Goal: Task Accomplishment & Management: Manage account settings

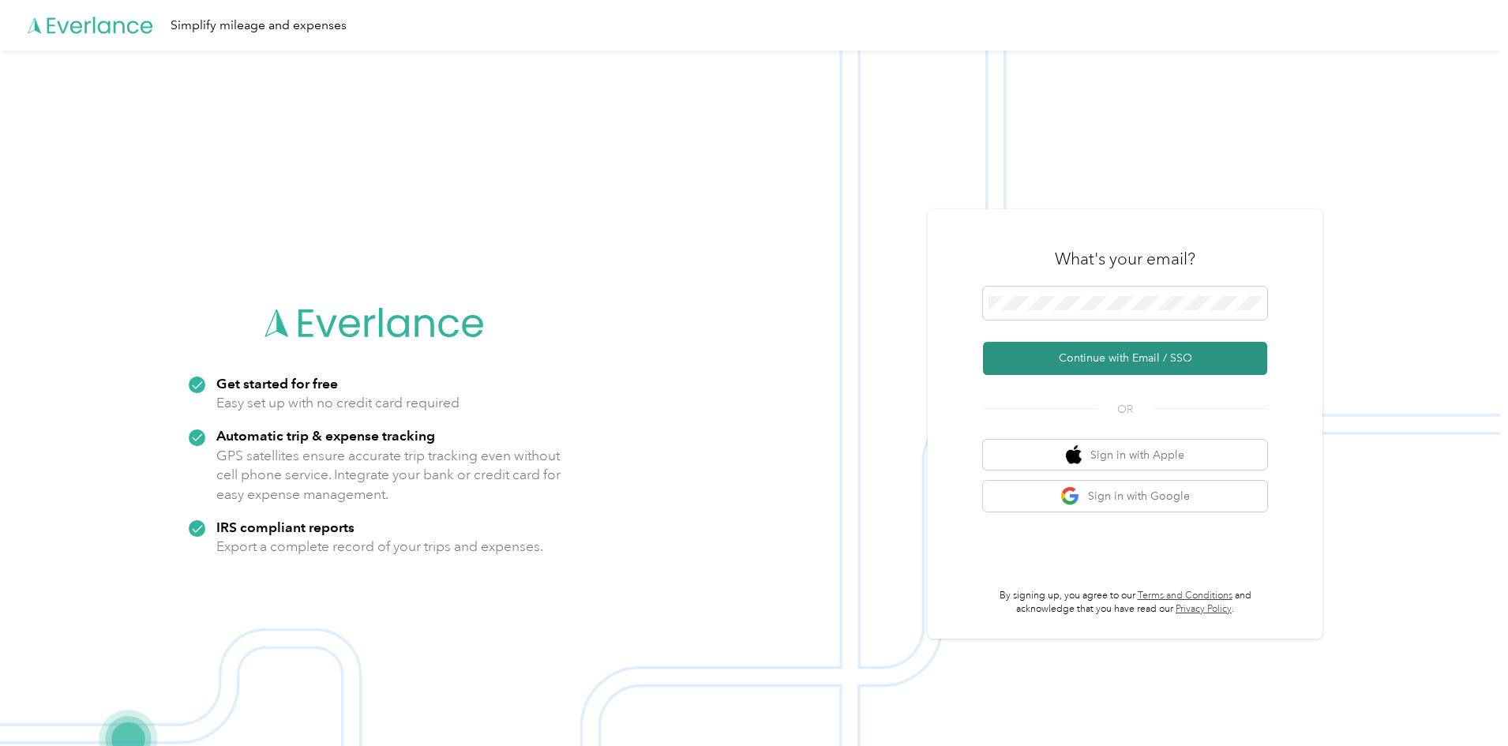
click at [1112, 358] on button "Continue with Email / SSO" at bounding box center [1125, 358] width 284 height 33
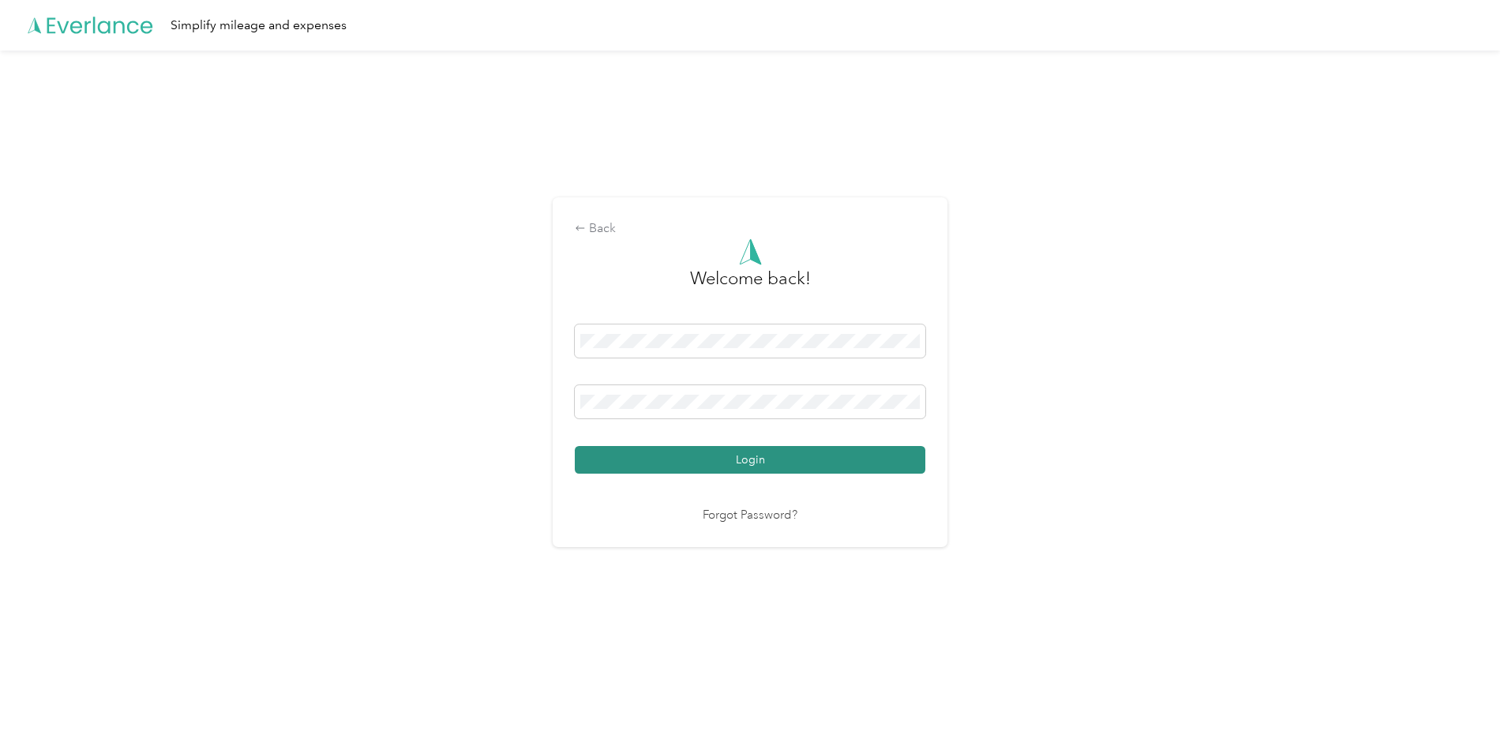
click at [764, 460] on button "Login" at bounding box center [750, 460] width 350 height 28
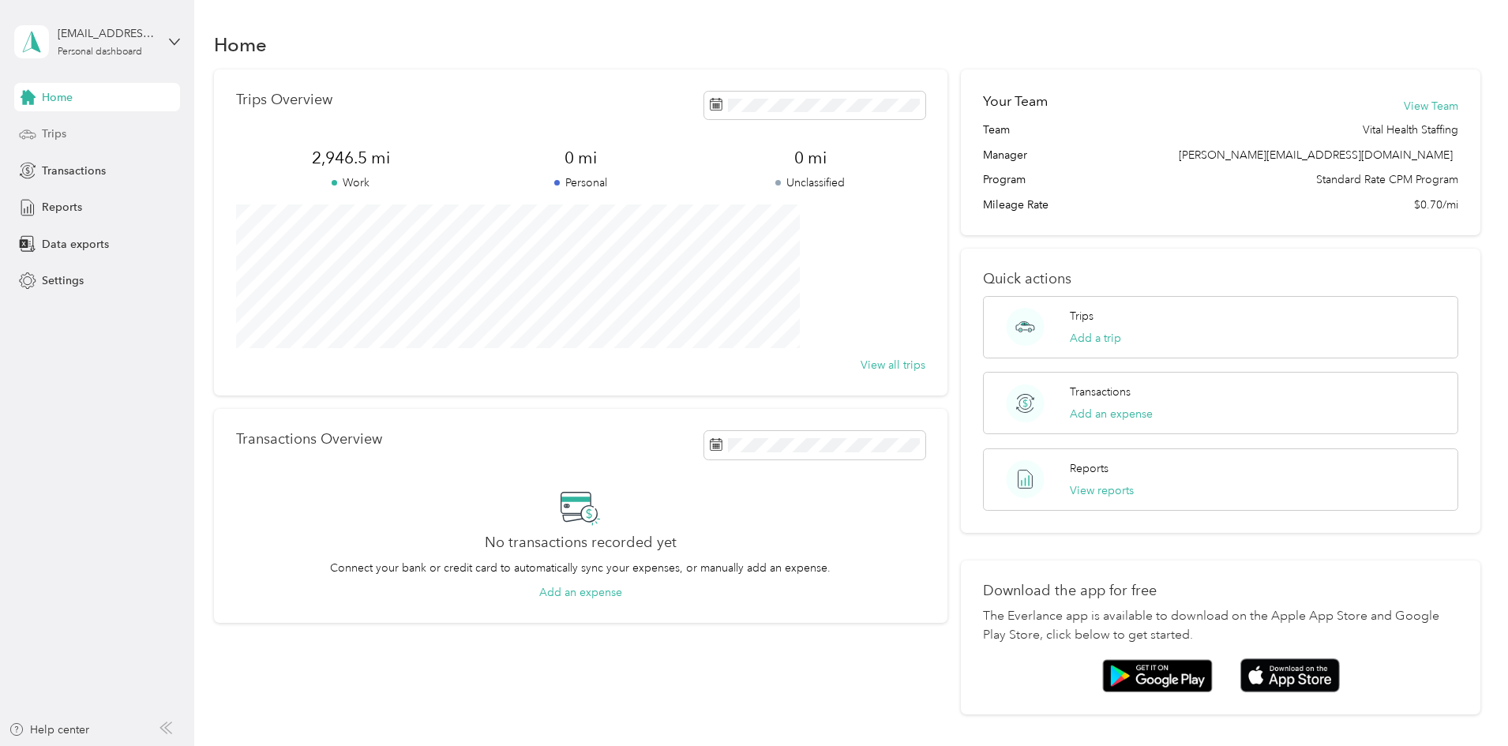
click at [65, 133] on span "Trips" at bounding box center [54, 134] width 24 height 17
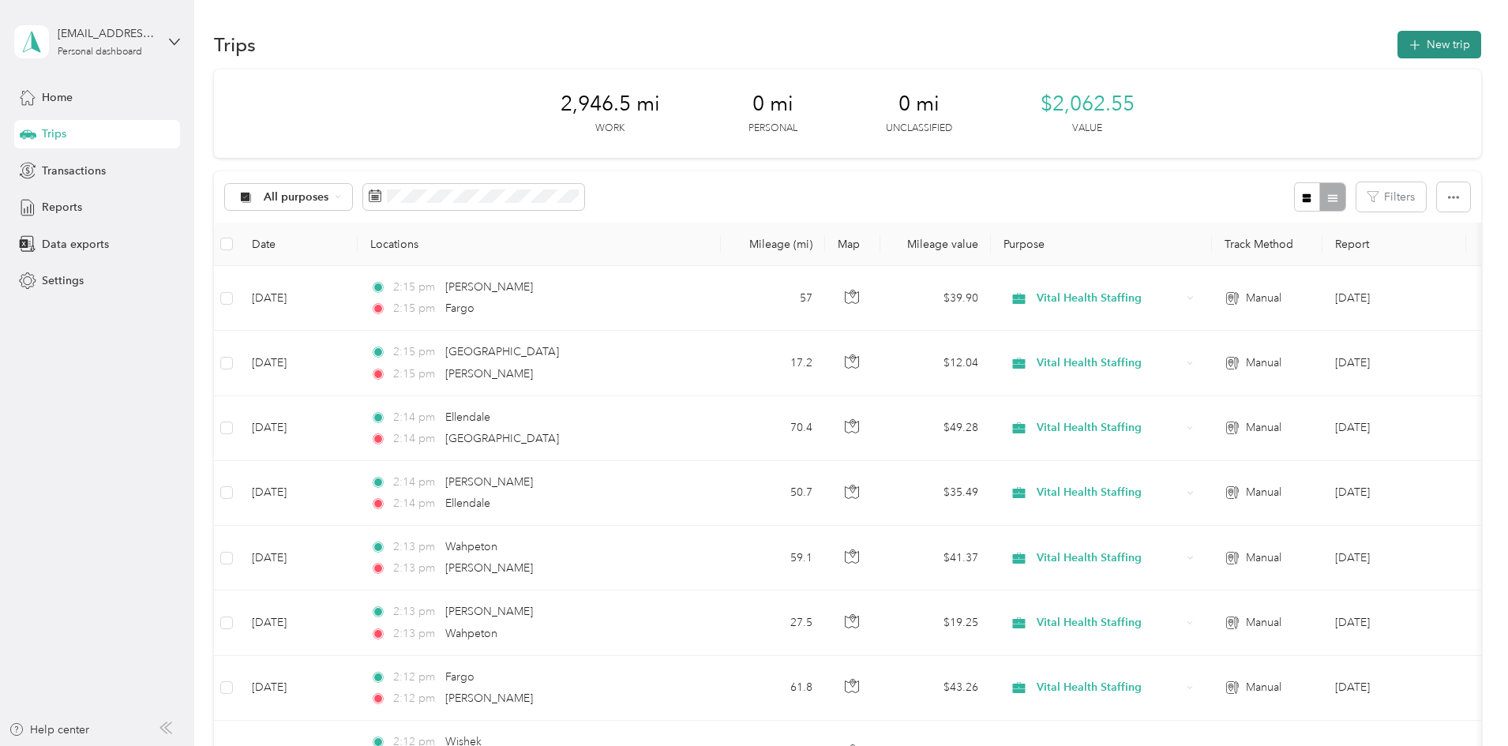
click at [1397, 44] on button "New trip" at bounding box center [1439, 45] width 84 height 28
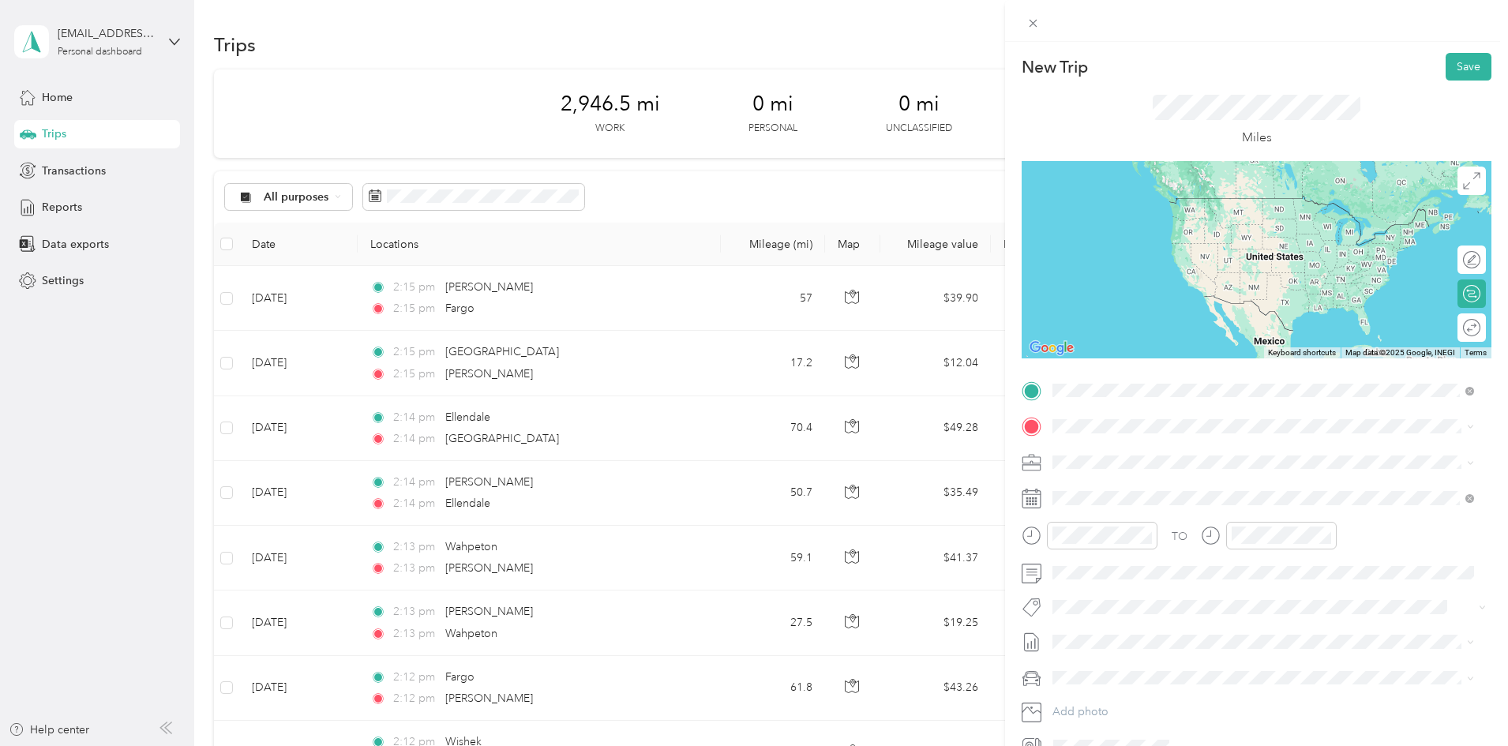
click at [1130, 448] on span "Fargo [US_STATE], [GEOGRAPHIC_DATA]" at bounding box center [1171, 454] width 178 height 28
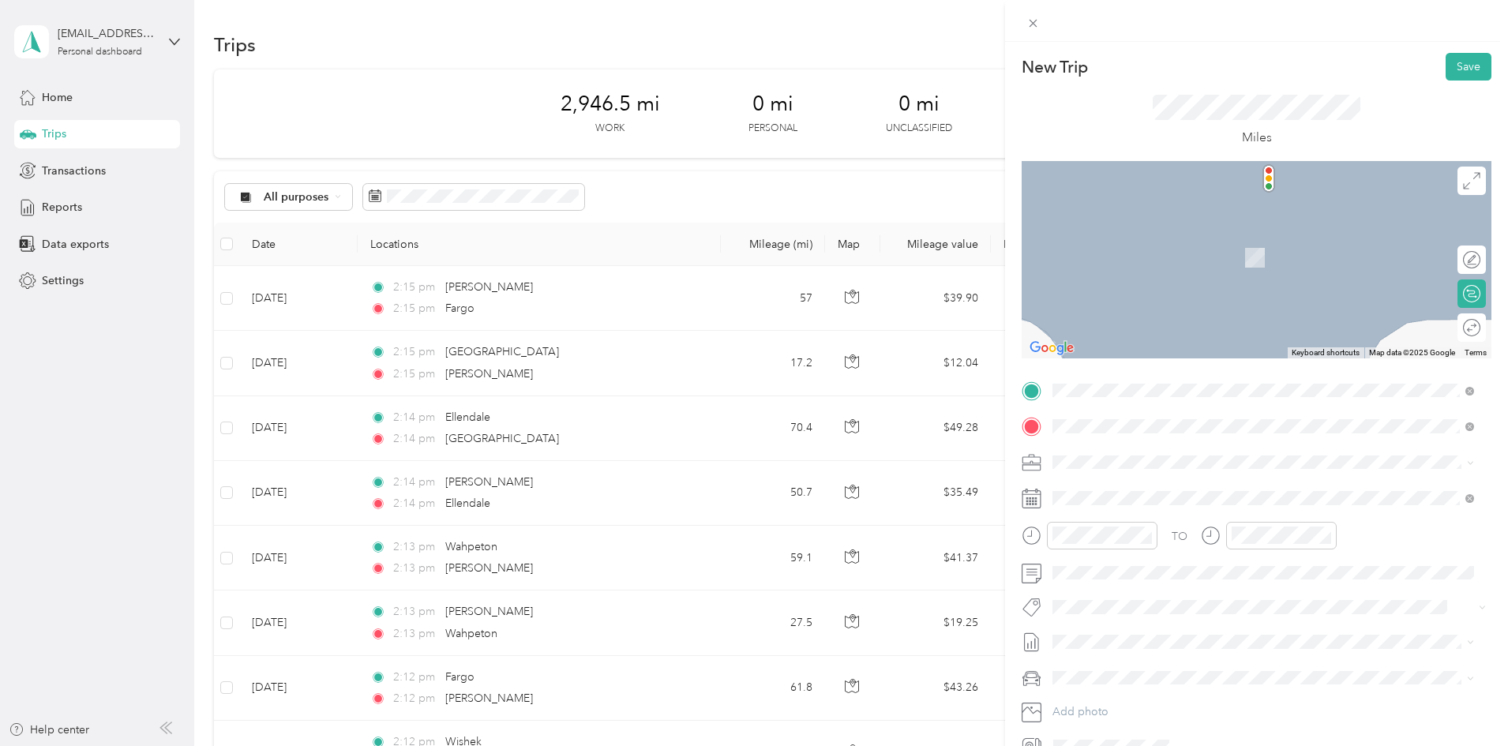
click at [1123, 572] on span "[PERSON_NAME] [US_STATE], [GEOGRAPHIC_DATA]" at bounding box center [1171, 578] width 178 height 28
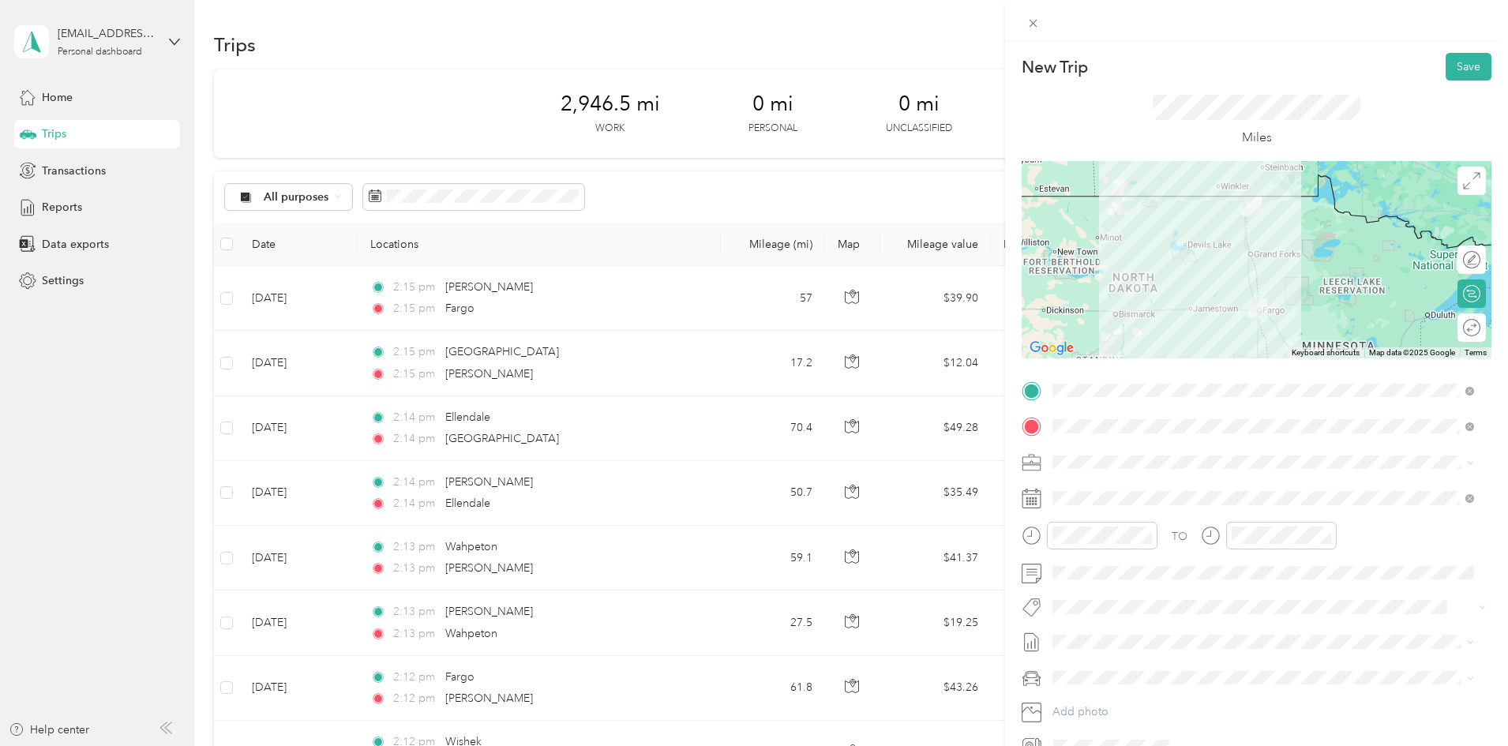
click at [1040, 498] on icon at bounding box center [1031, 499] width 18 height 17
click at [1033, 498] on rect at bounding box center [1033, 498] width 2 height 2
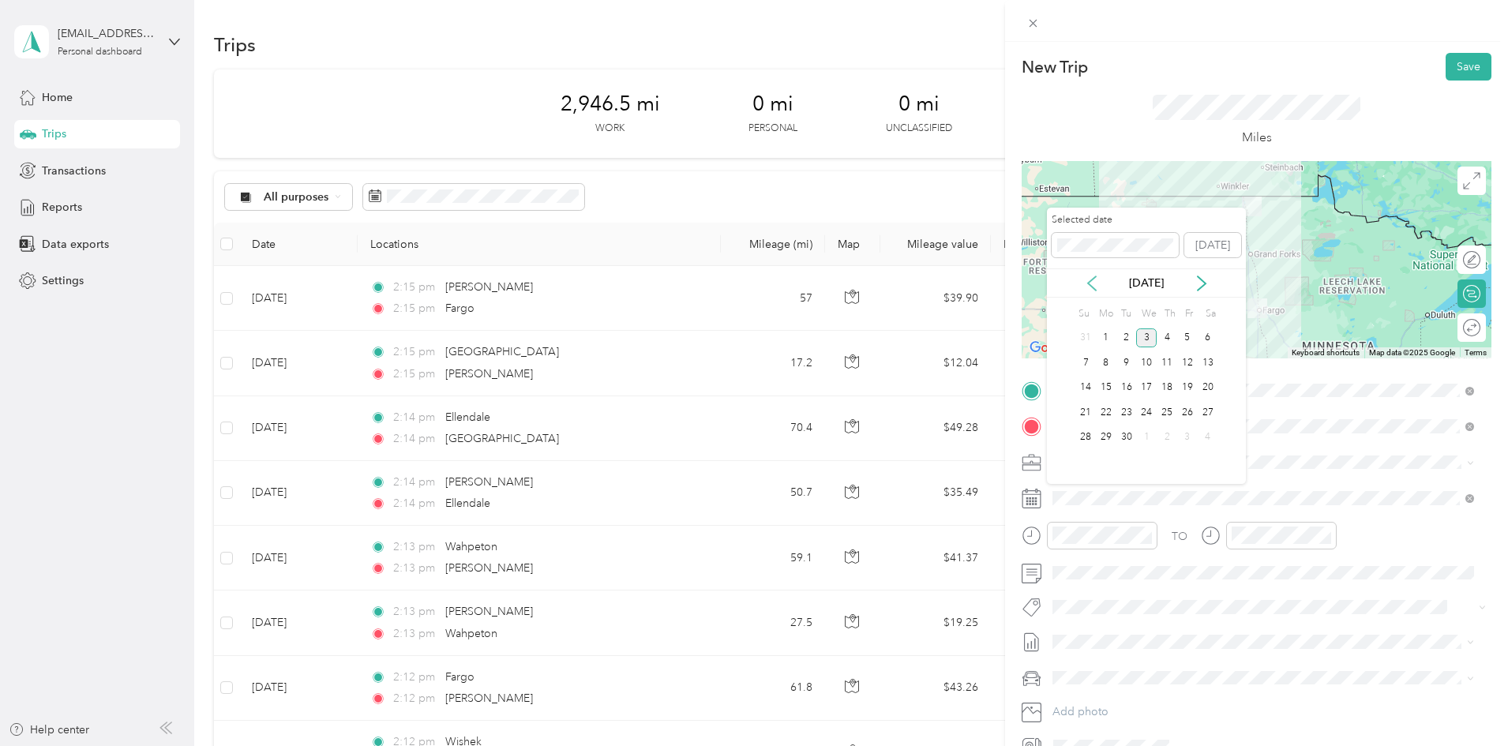
click at [1090, 281] on icon at bounding box center [1092, 283] width 8 height 14
click at [1190, 437] on div "29" at bounding box center [1187, 438] width 21 height 20
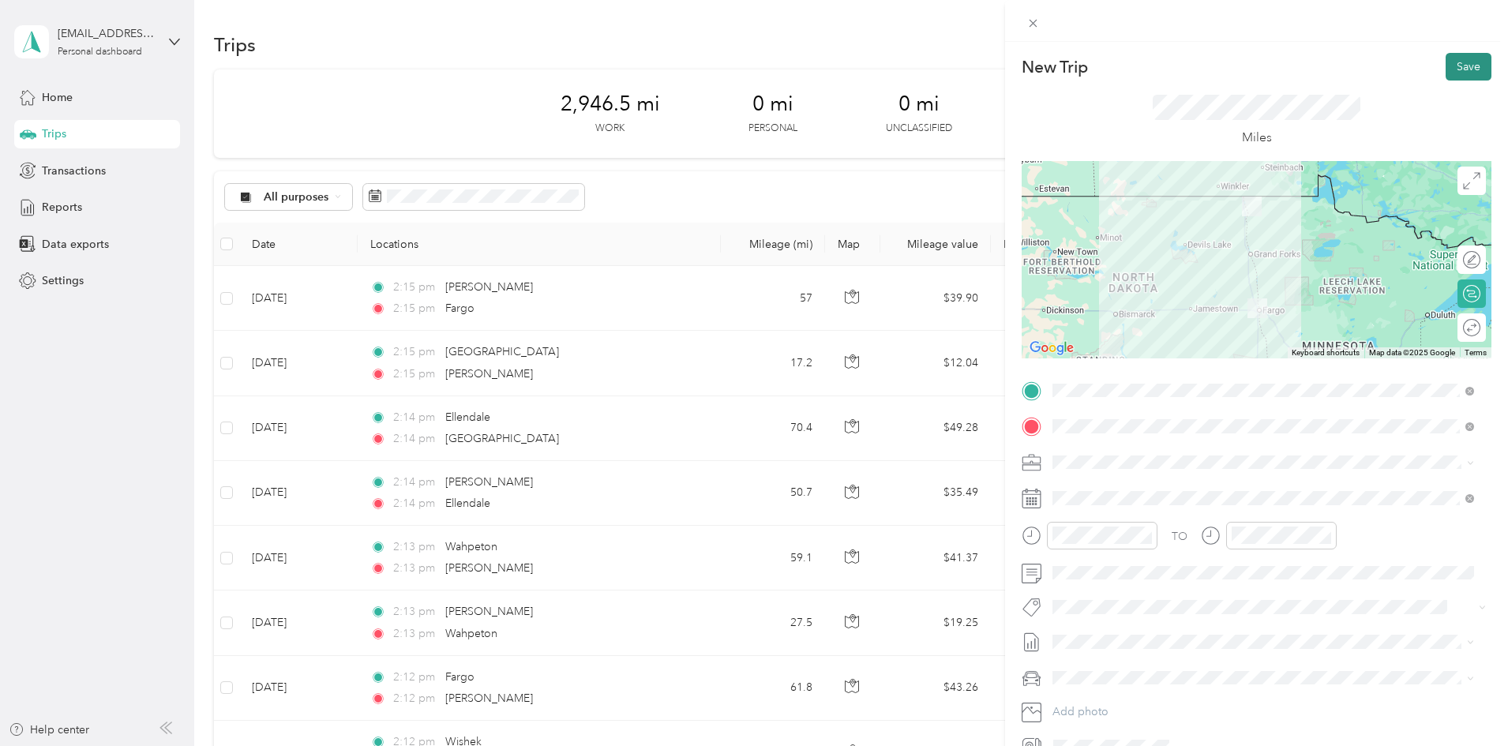
click at [1451, 68] on button "Save" at bounding box center [1468, 67] width 46 height 28
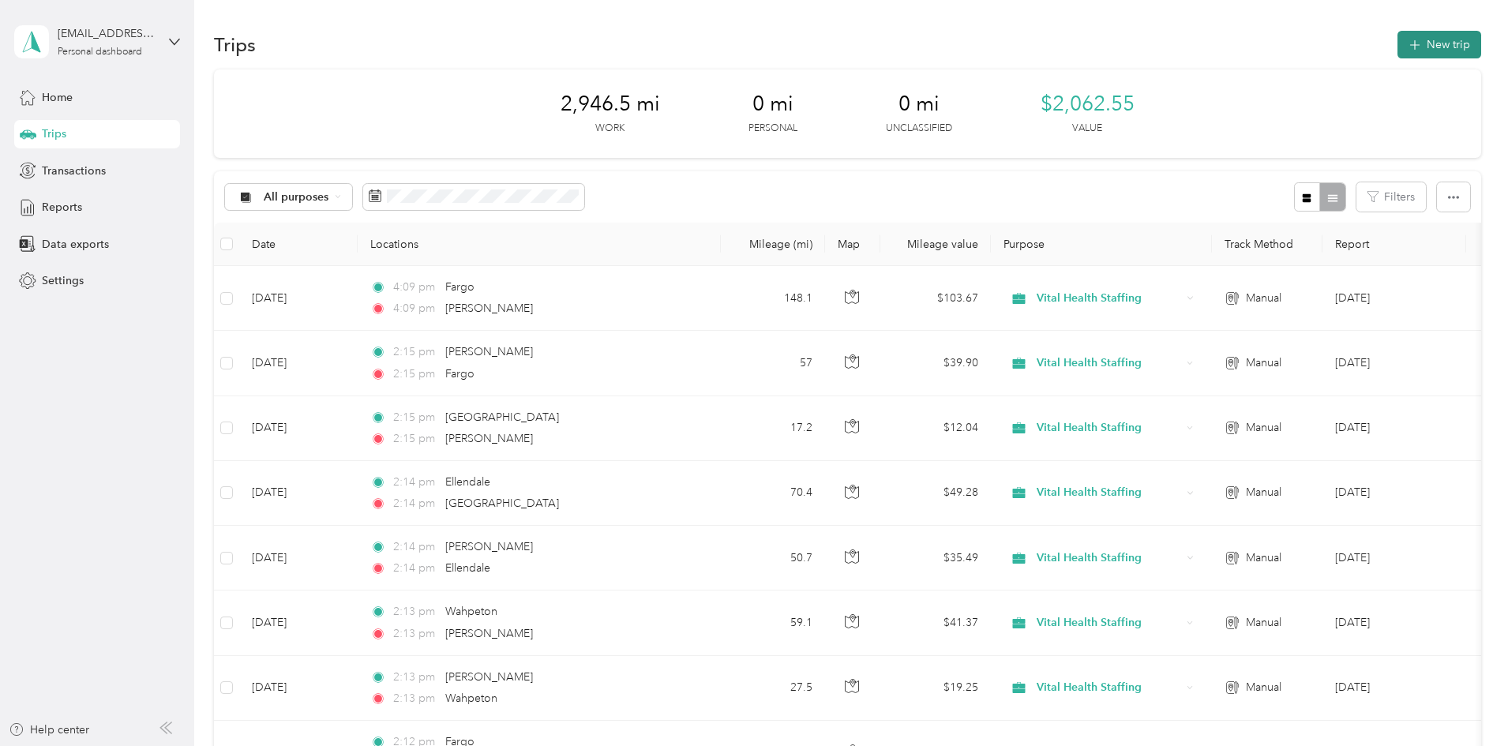
click at [1397, 51] on button "New trip" at bounding box center [1439, 45] width 84 height 28
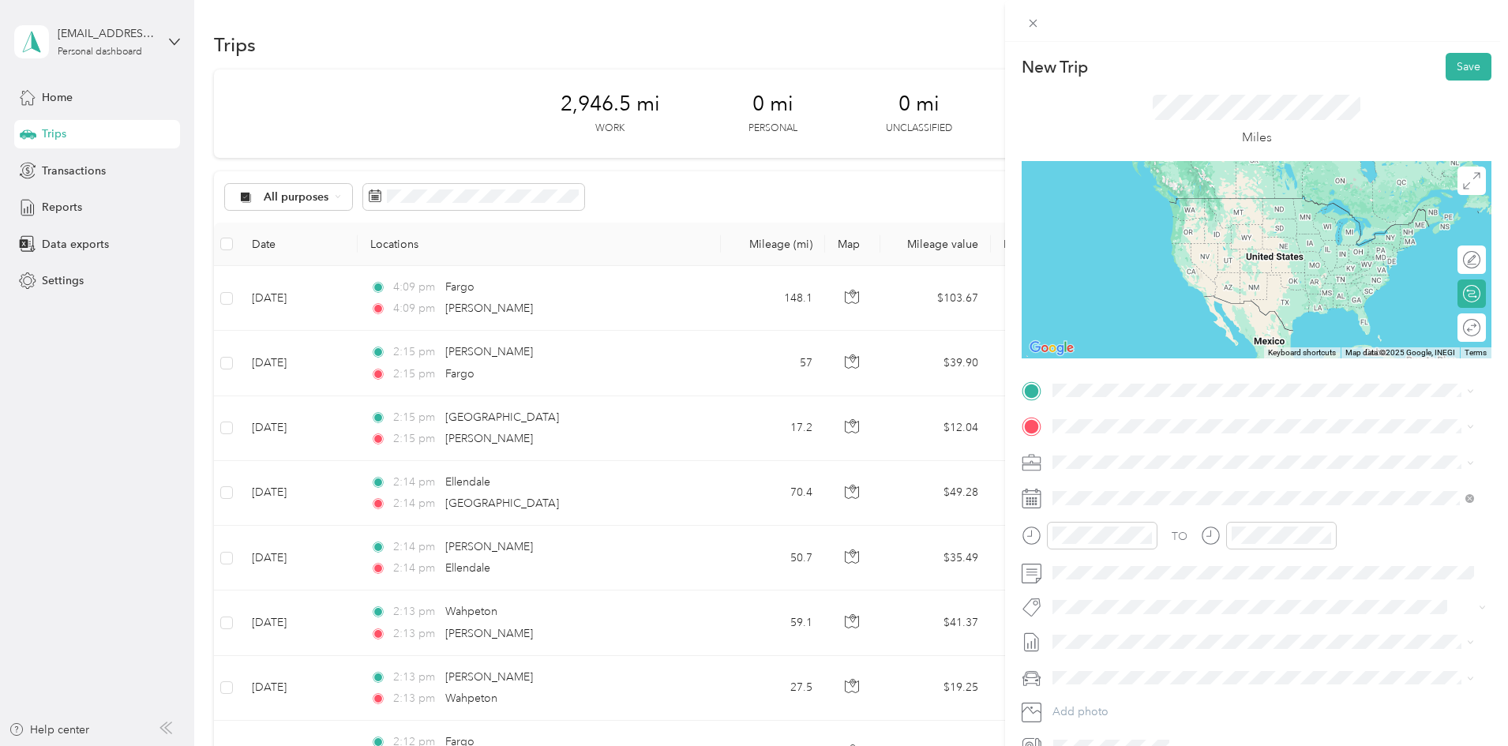
click at [1148, 458] on span "[PERSON_NAME] [US_STATE], [GEOGRAPHIC_DATA]" at bounding box center [1171, 447] width 178 height 28
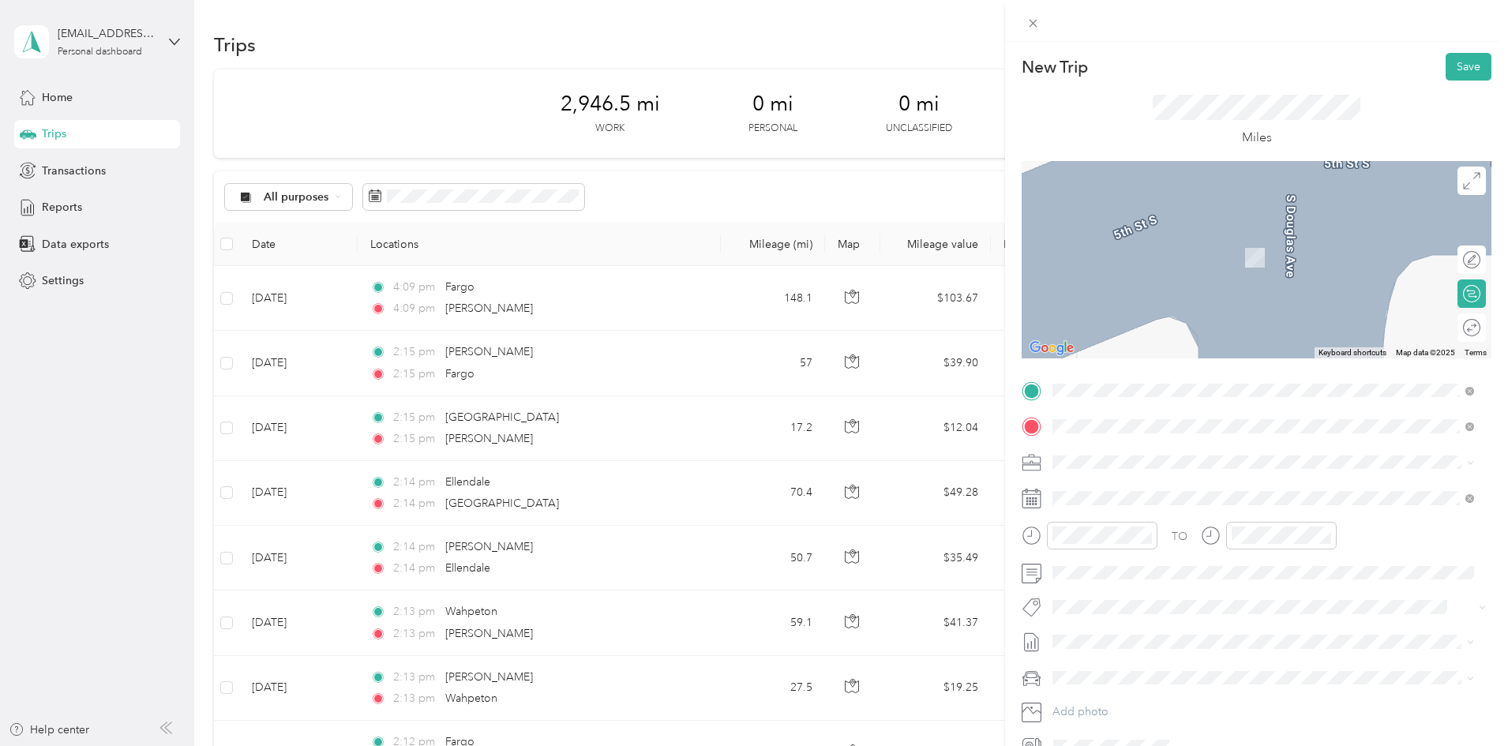
click at [1118, 529] on span "[PERSON_NAME] [US_STATE], [GEOGRAPHIC_DATA]" at bounding box center [1171, 534] width 178 height 28
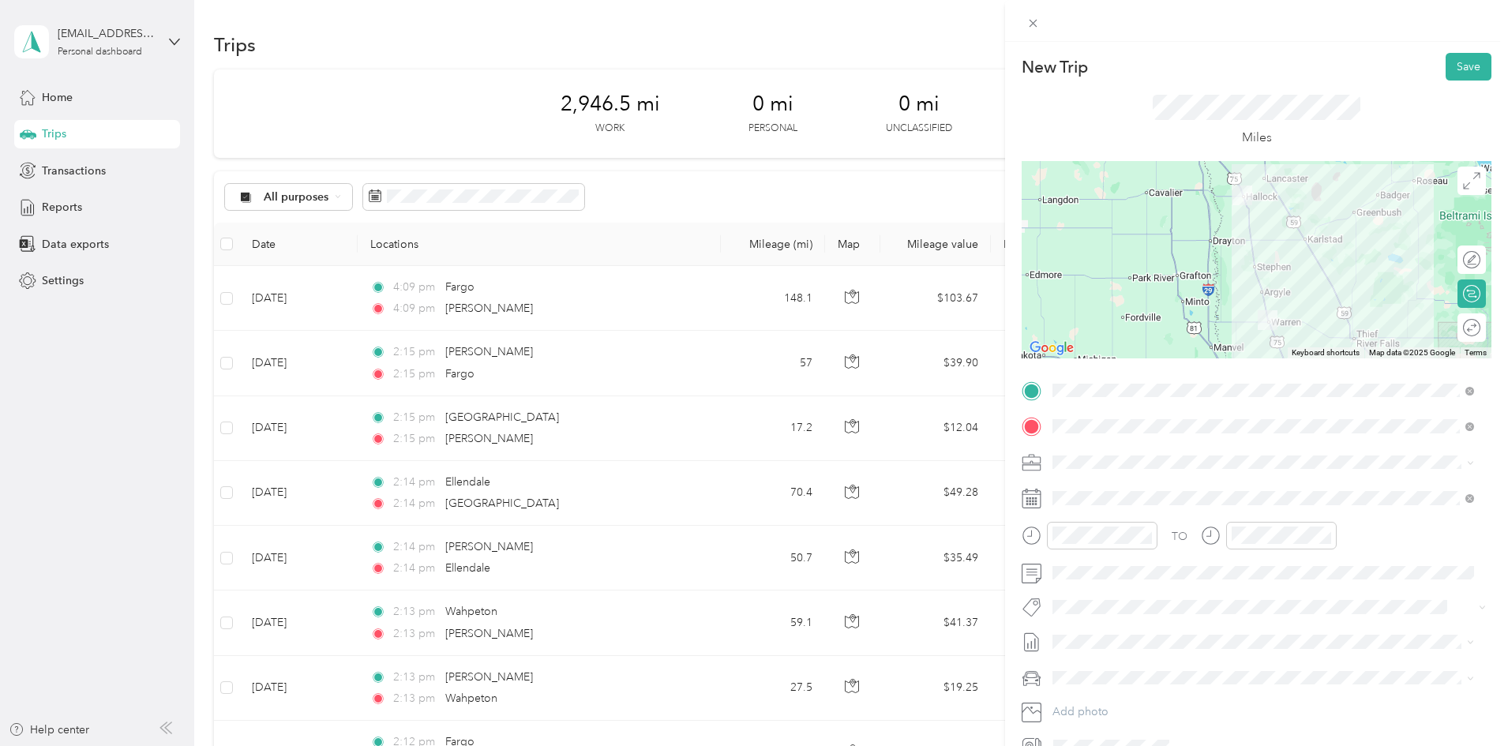
click at [1029, 504] on icon at bounding box center [1031, 499] width 20 height 20
click at [1040, 496] on icon at bounding box center [1031, 499] width 18 height 17
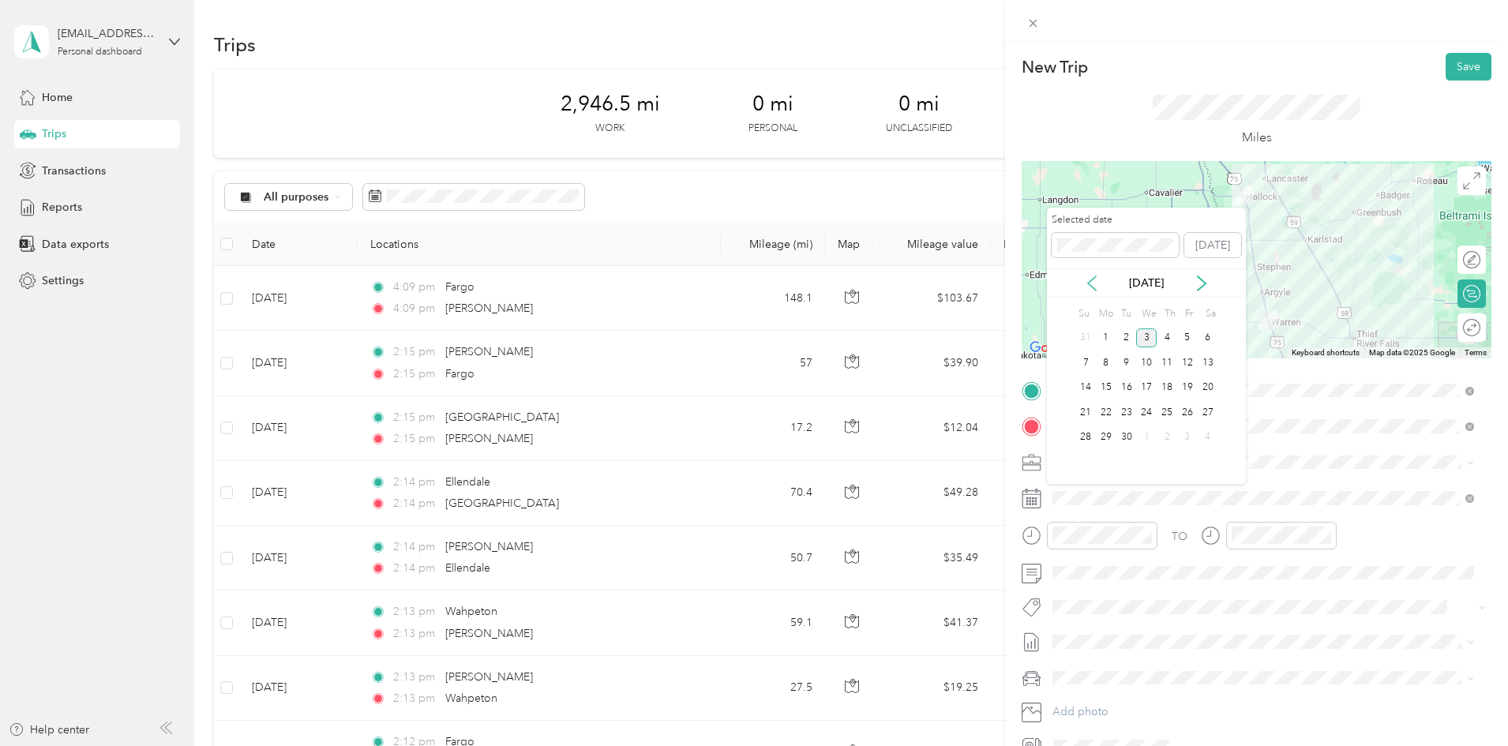
click at [1085, 284] on icon at bounding box center [1092, 283] width 16 height 16
click at [1183, 437] on div "29" at bounding box center [1187, 438] width 21 height 20
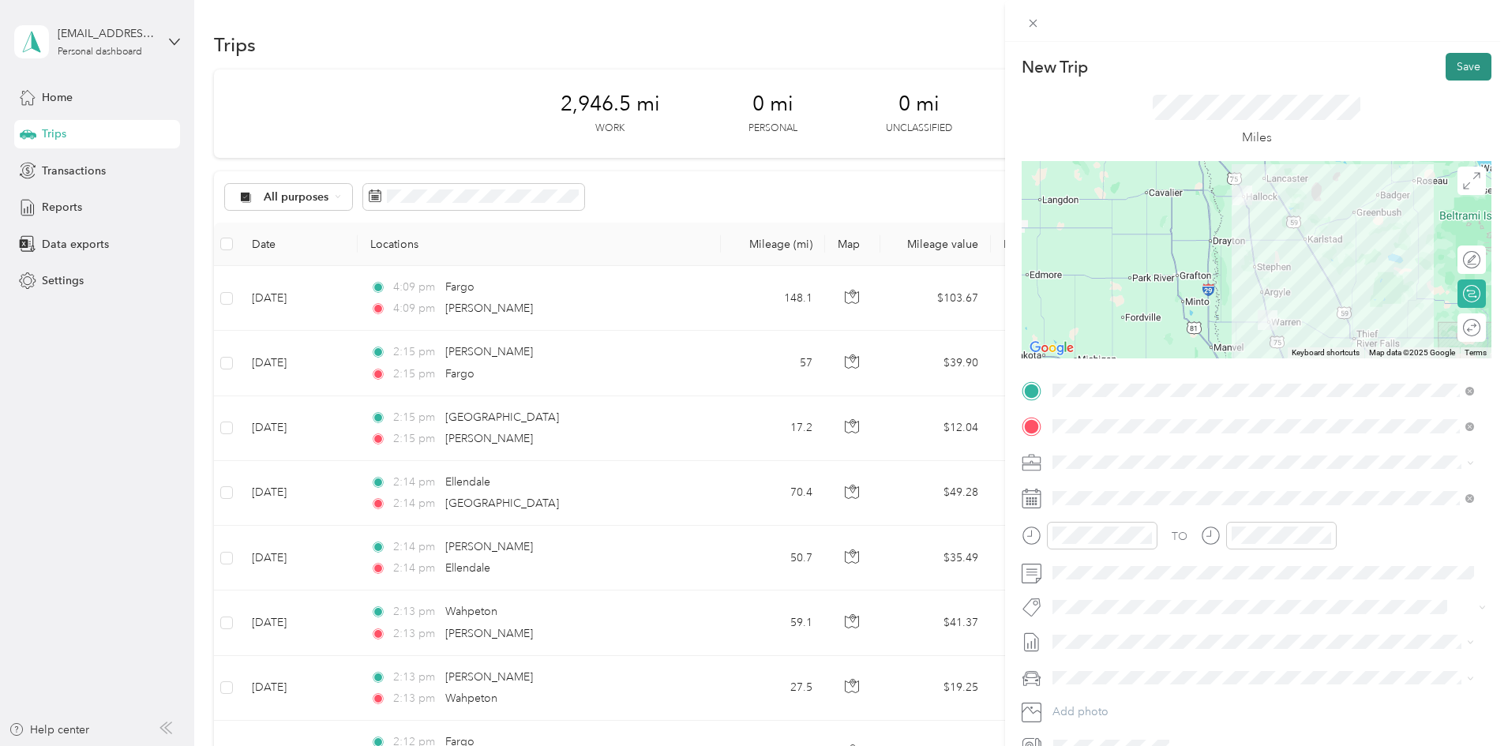
click at [1447, 65] on button "Save" at bounding box center [1468, 67] width 46 height 28
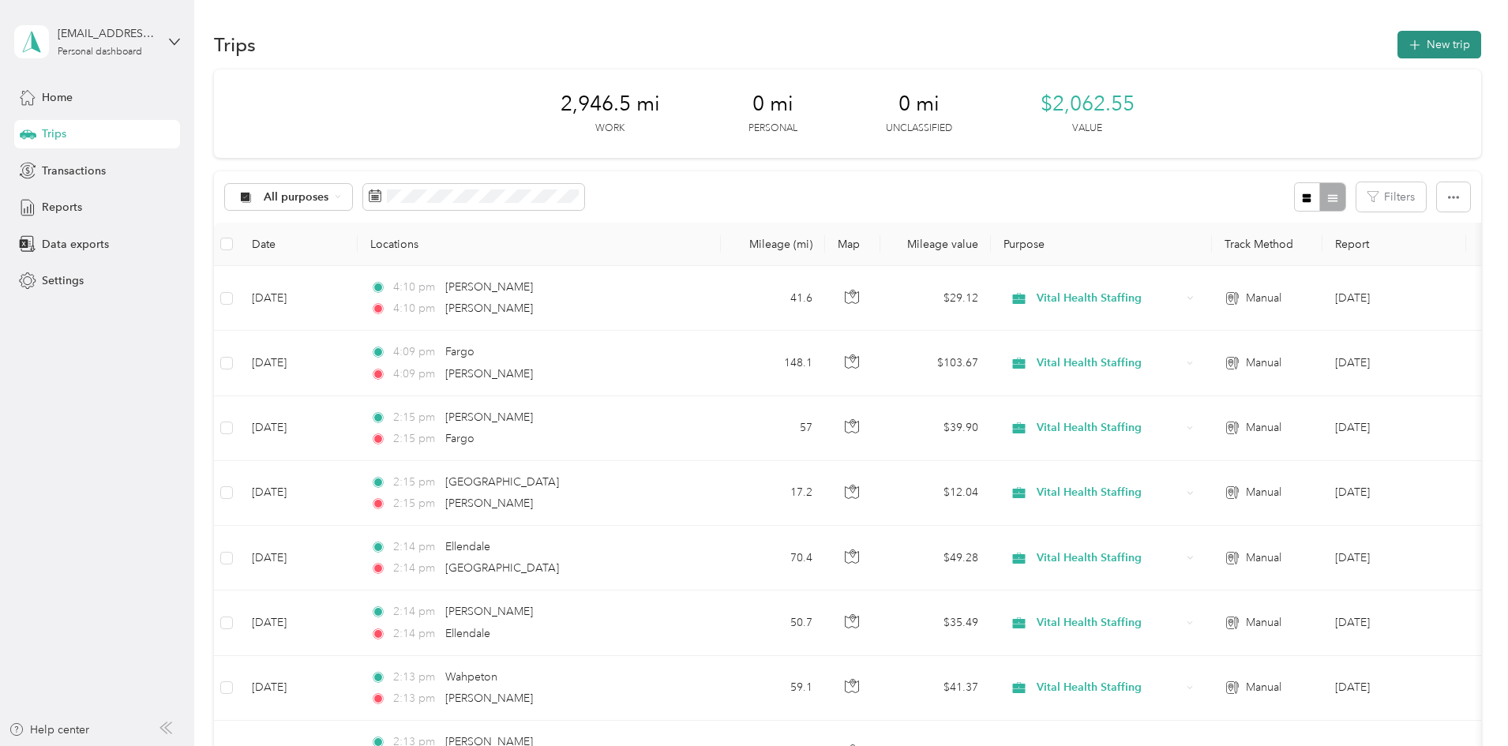
click at [1397, 43] on button "New trip" at bounding box center [1439, 45] width 84 height 28
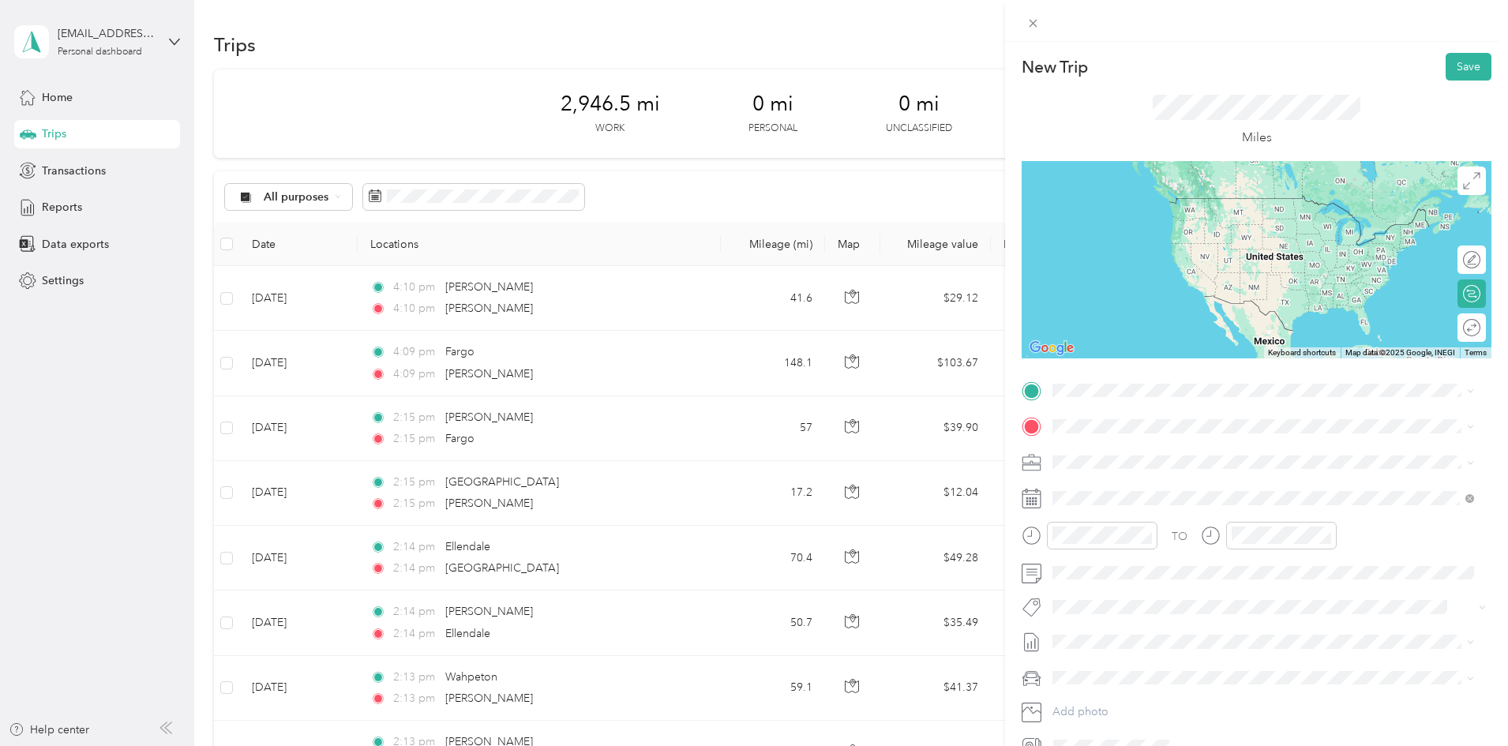
click at [1127, 483] on div "[PERSON_NAME] [US_STATE], [GEOGRAPHIC_DATA]" at bounding box center [1263, 493] width 410 height 33
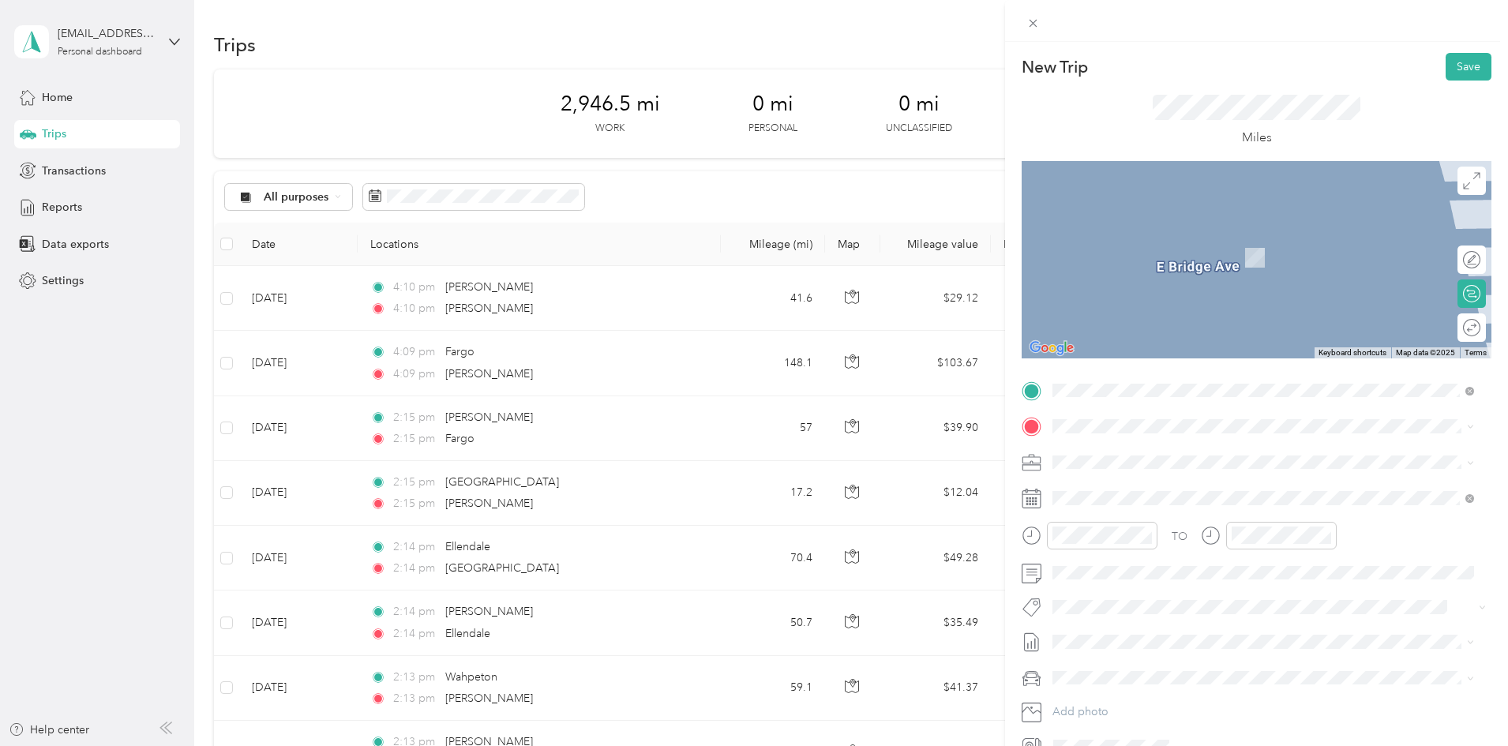
click at [1122, 525] on span "Fertile [US_STATE], [GEOGRAPHIC_DATA]" at bounding box center [1171, 531] width 178 height 28
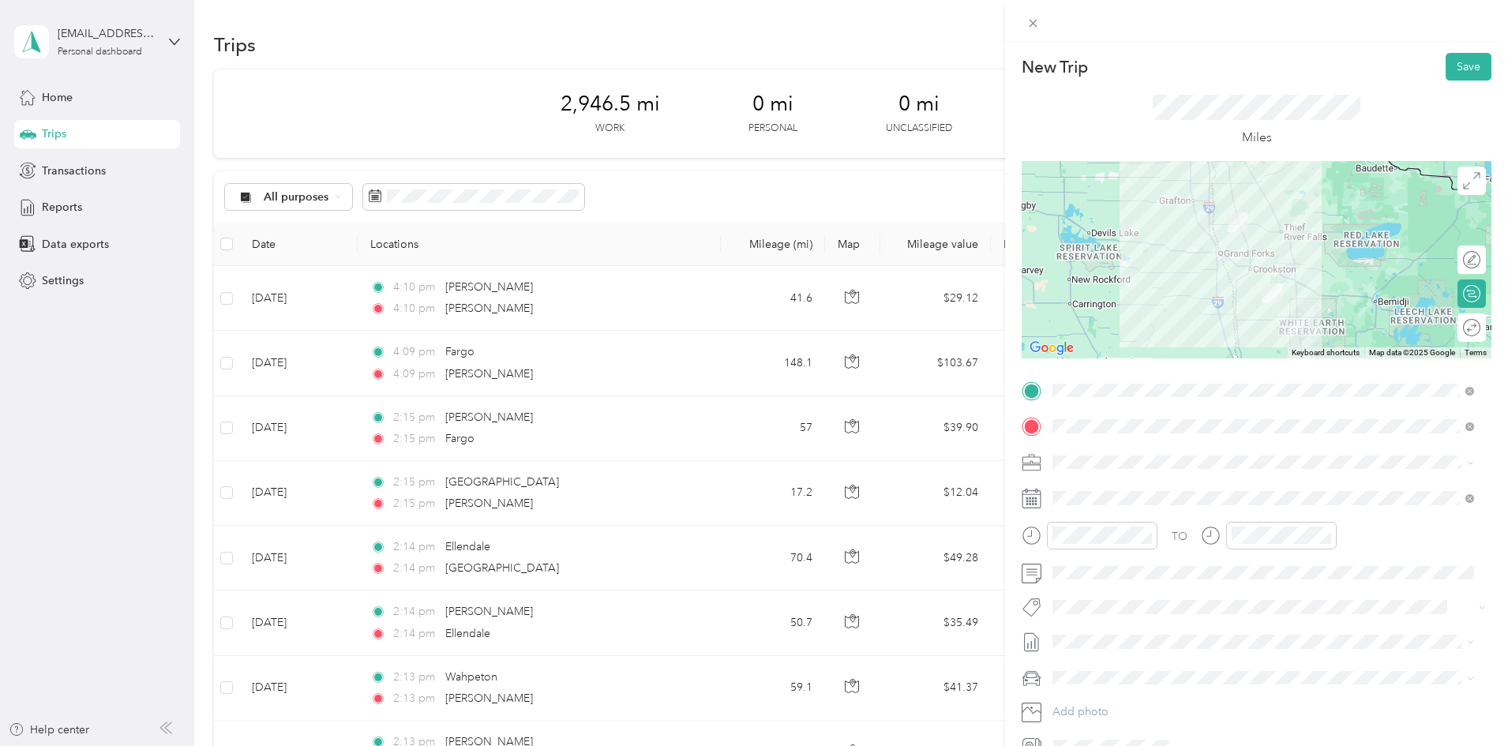
click at [1027, 497] on icon at bounding box center [1031, 499] width 20 height 20
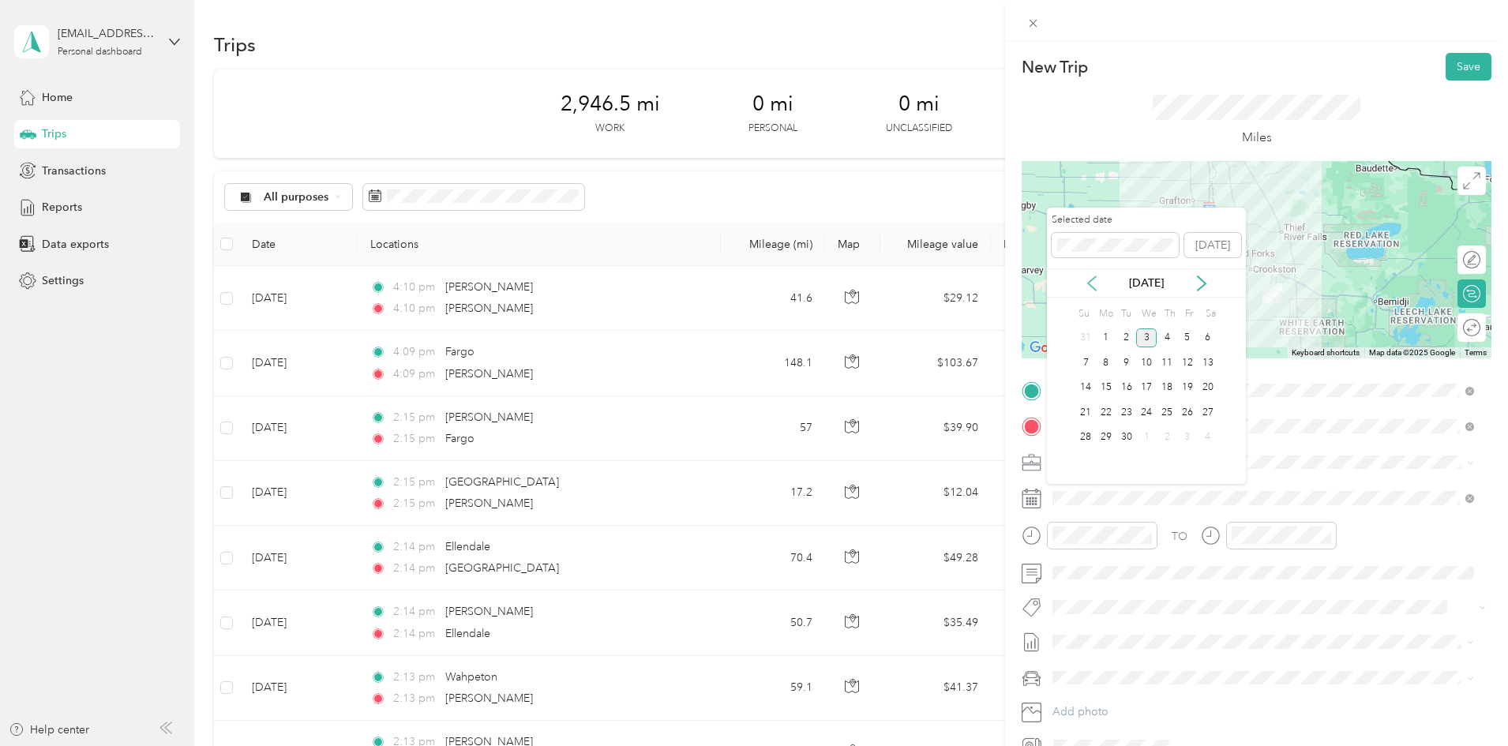
click at [1093, 283] on icon at bounding box center [1092, 283] width 16 height 16
click at [1186, 430] on div "29" at bounding box center [1187, 438] width 21 height 20
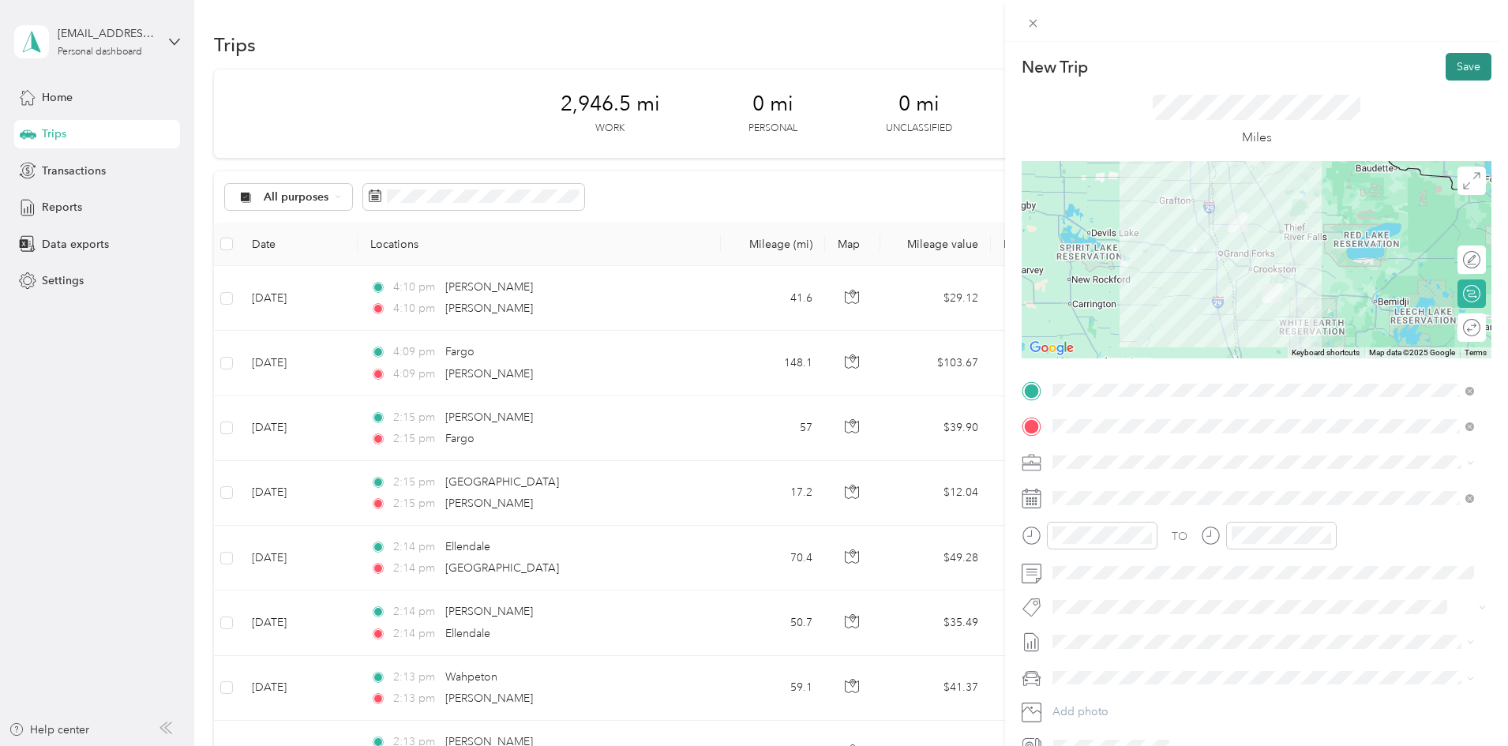
click at [1462, 69] on button "Save" at bounding box center [1468, 67] width 46 height 28
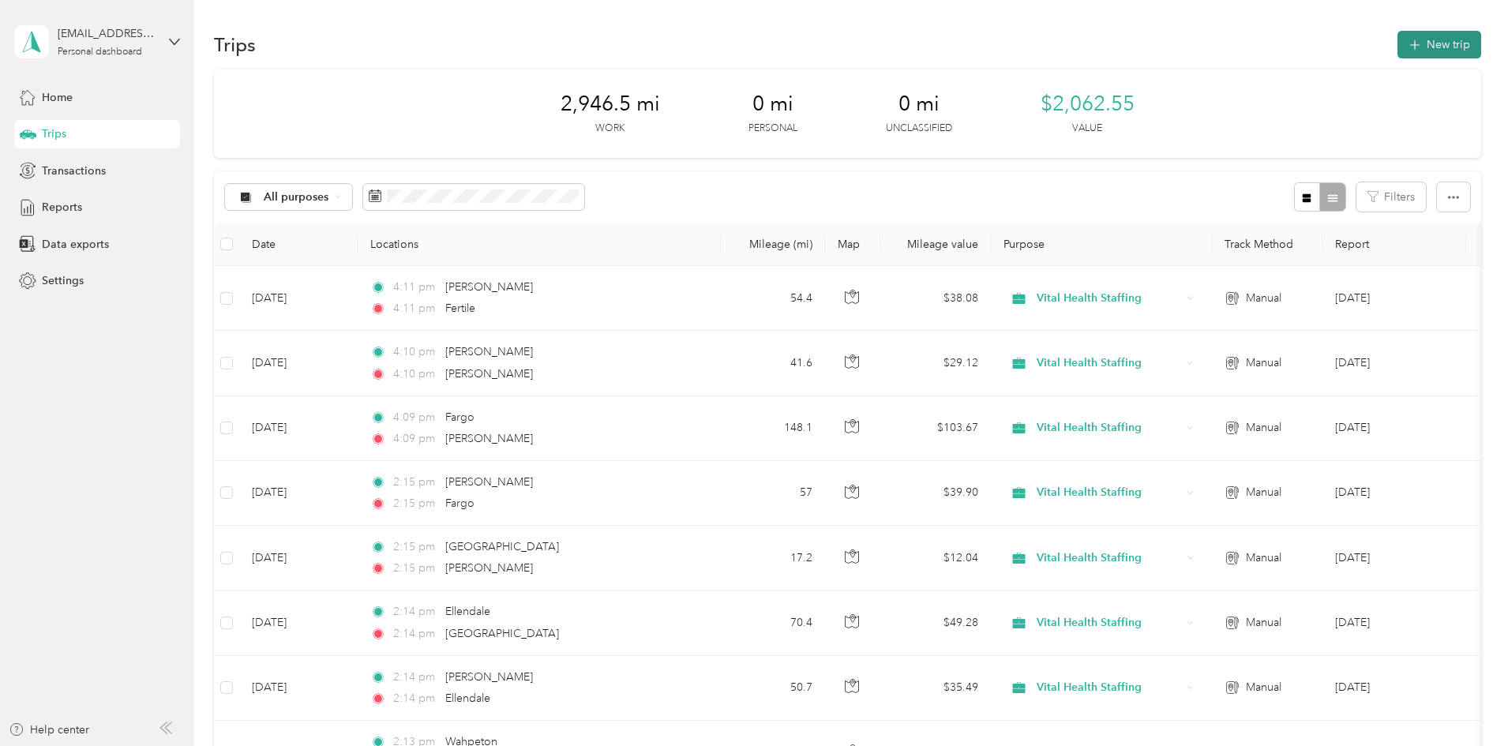
click at [1397, 39] on button "New trip" at bounding box center [1439, 45] width 84 height 28
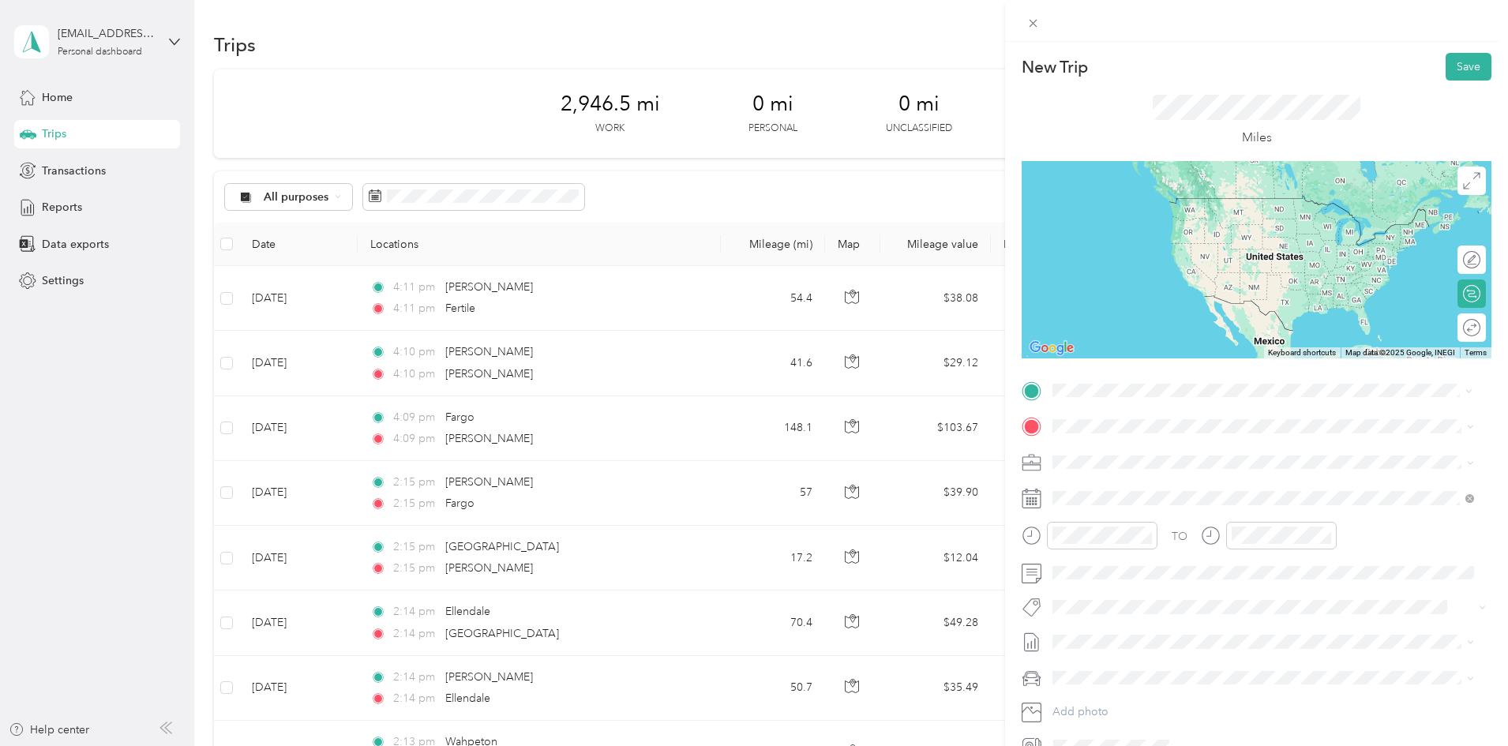
click at [1146, 449] on span "Fertile [US_STATE], [GEOGRAPHIC_DATA]" at bounding box center [1171, 454] width 178 height 28
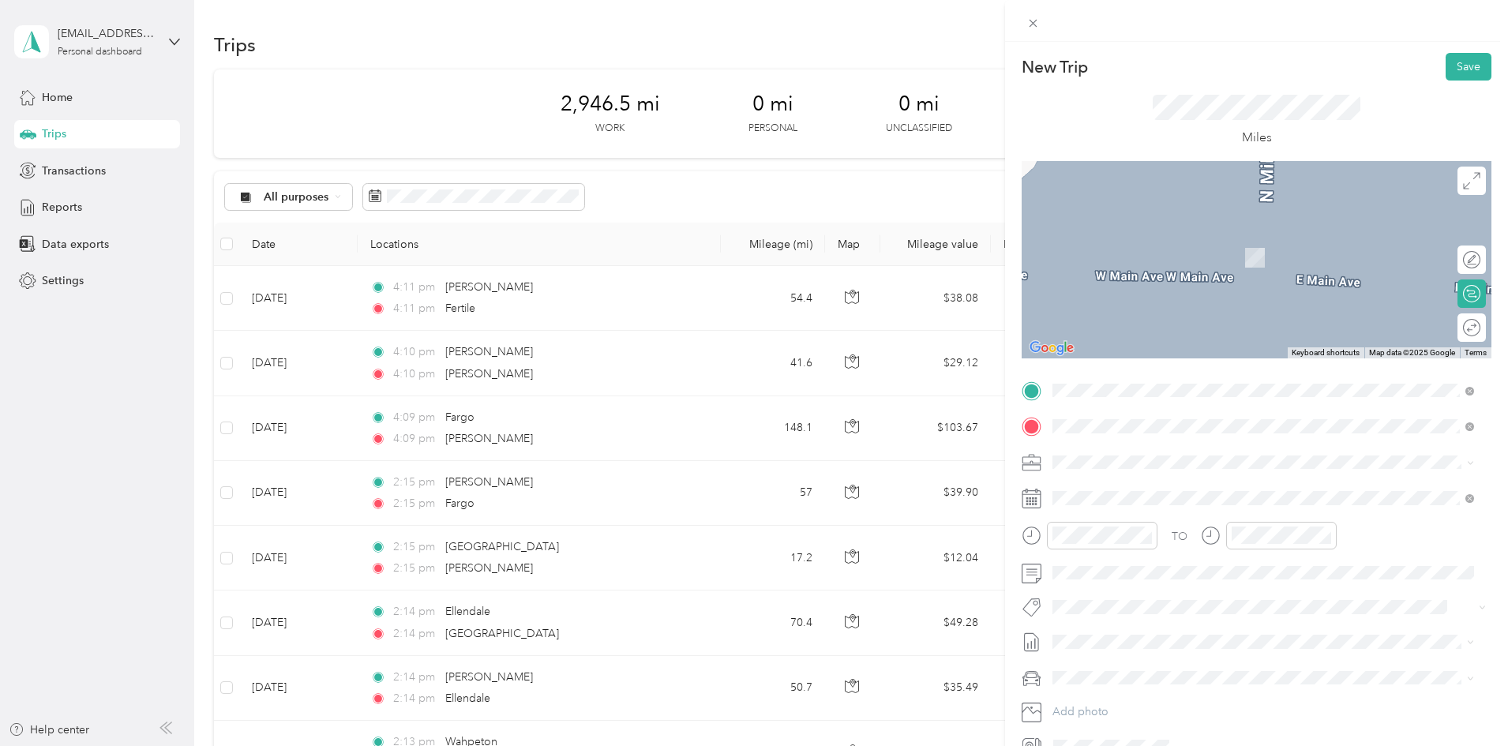
click at [1110, 478] on span "Ada [US_STATE], [GEOGRAPHIC_DATA]" at bounding box center [1171, 490] width 178 height 28
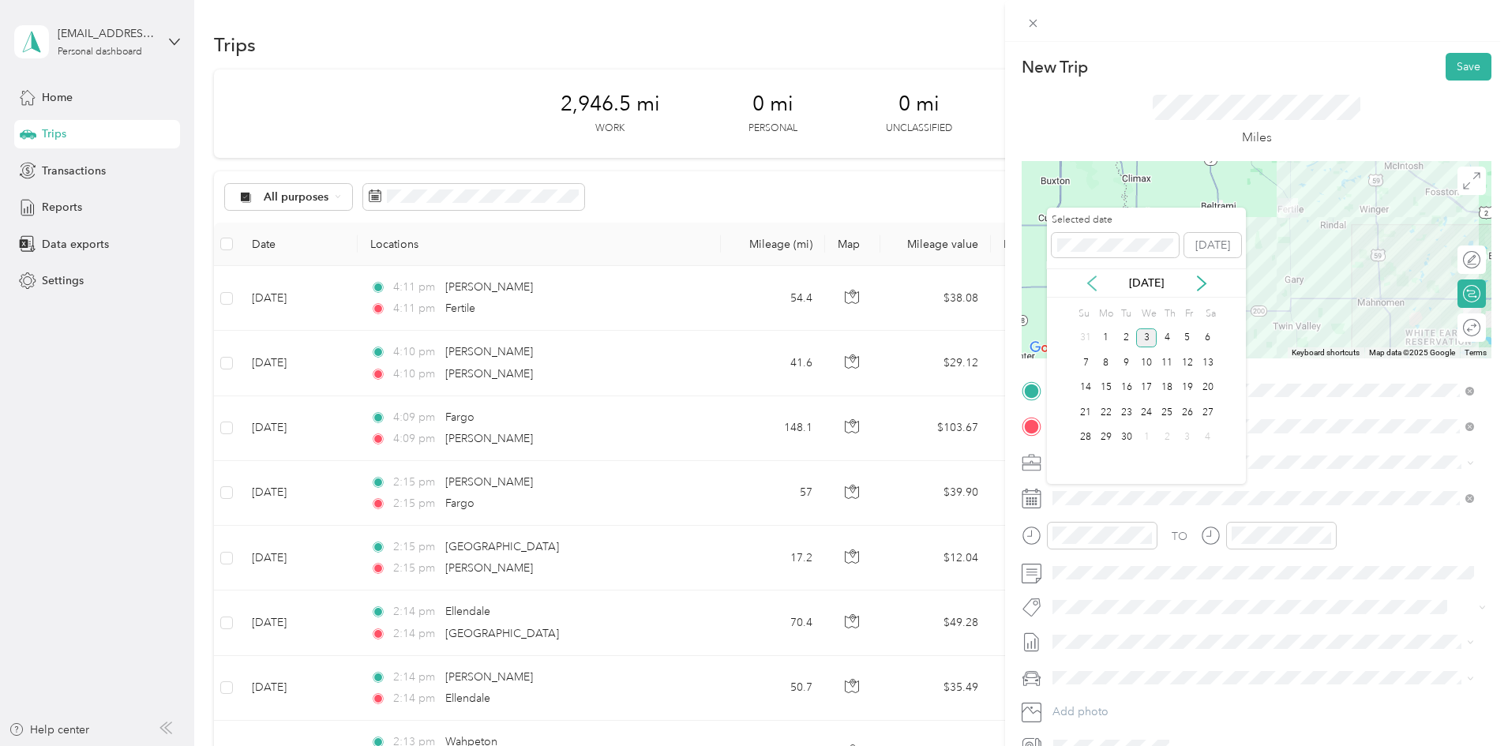
click at [1093, 283] on icon at bounding box center [1092, 283] width 16 height 16
click at [1190, 431] on div "29" at bounding box center [1187, 438] width 21 height 20
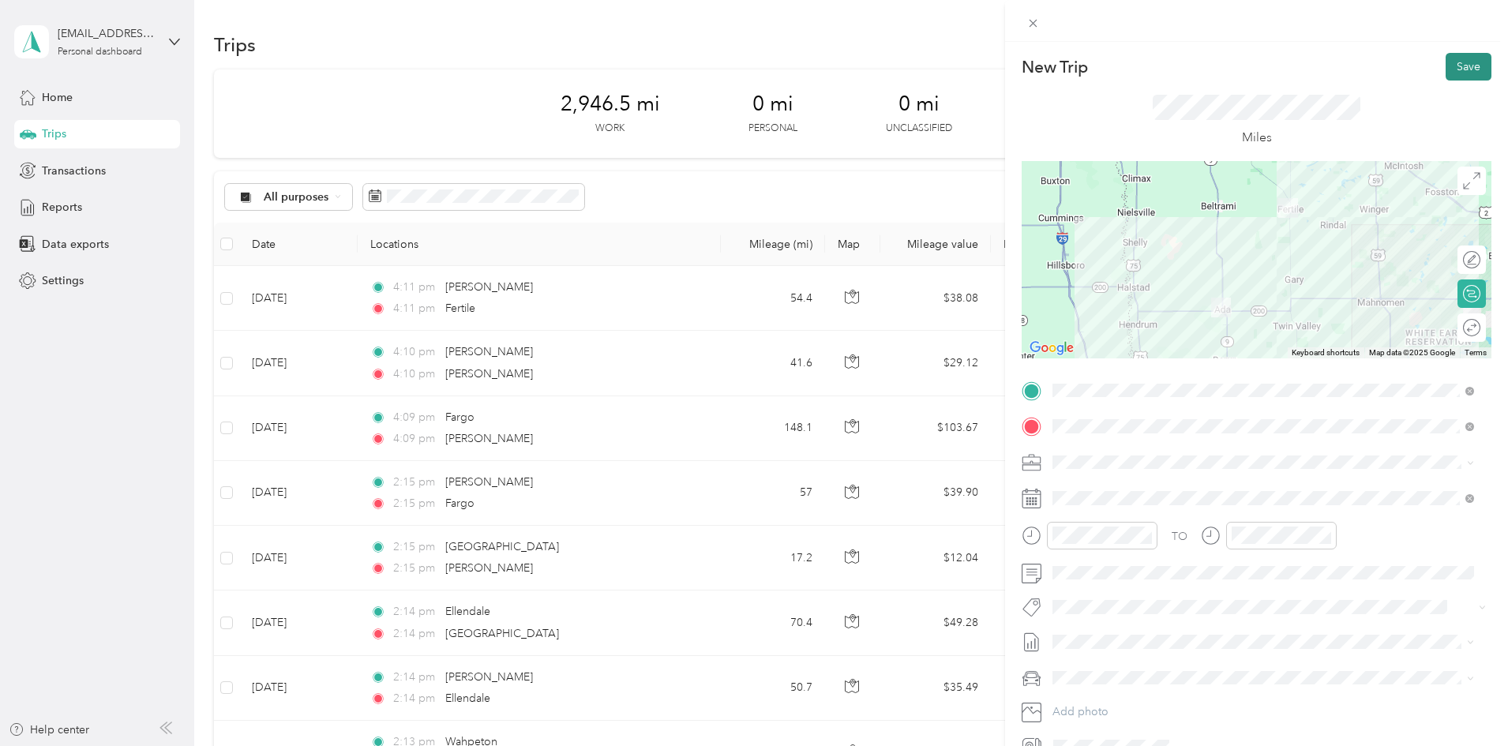
click at [1449, 69] on button "Save" at bounding box center [1468, 67] width 46 height 28
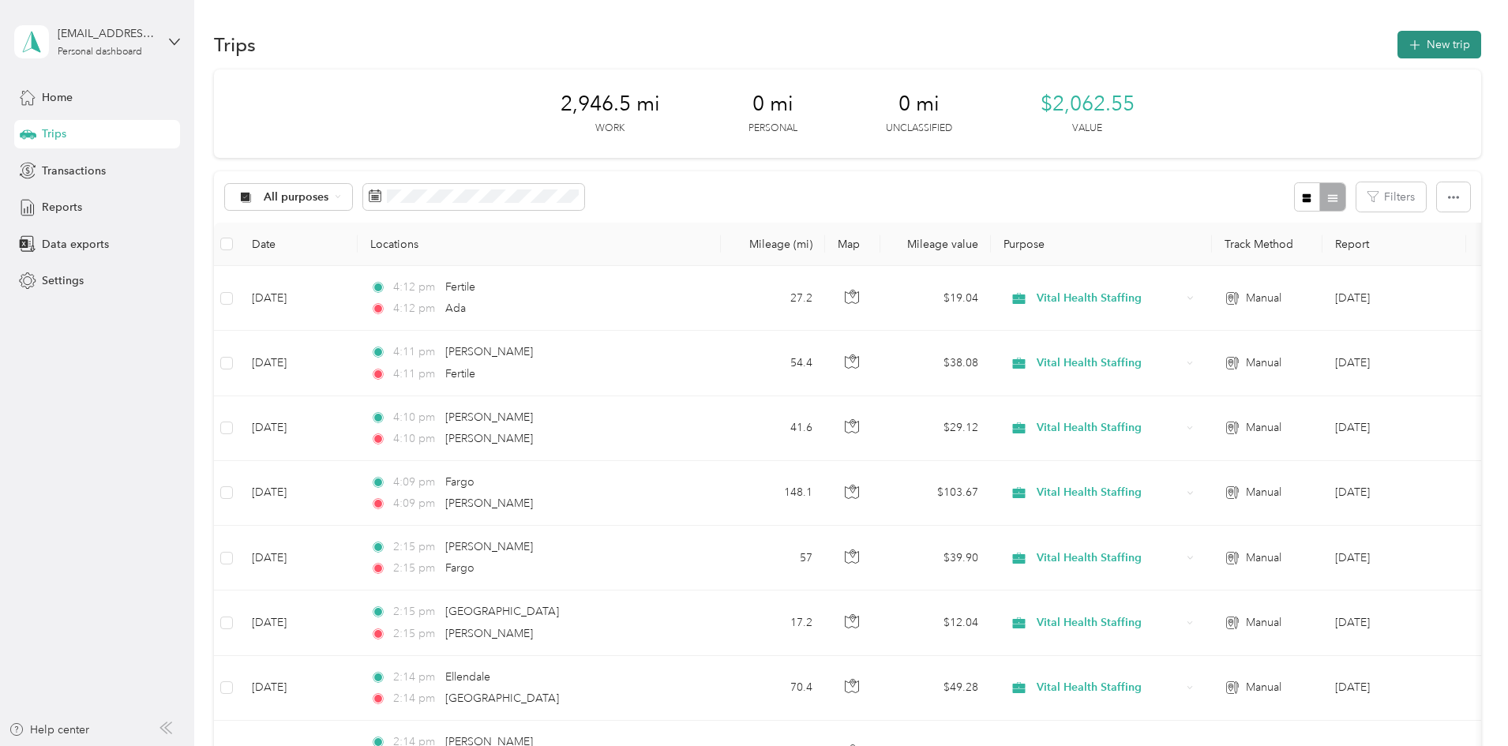
click at [1397, 40] on button "New trip" at bounding box center [1439, 45] width 84 height 28
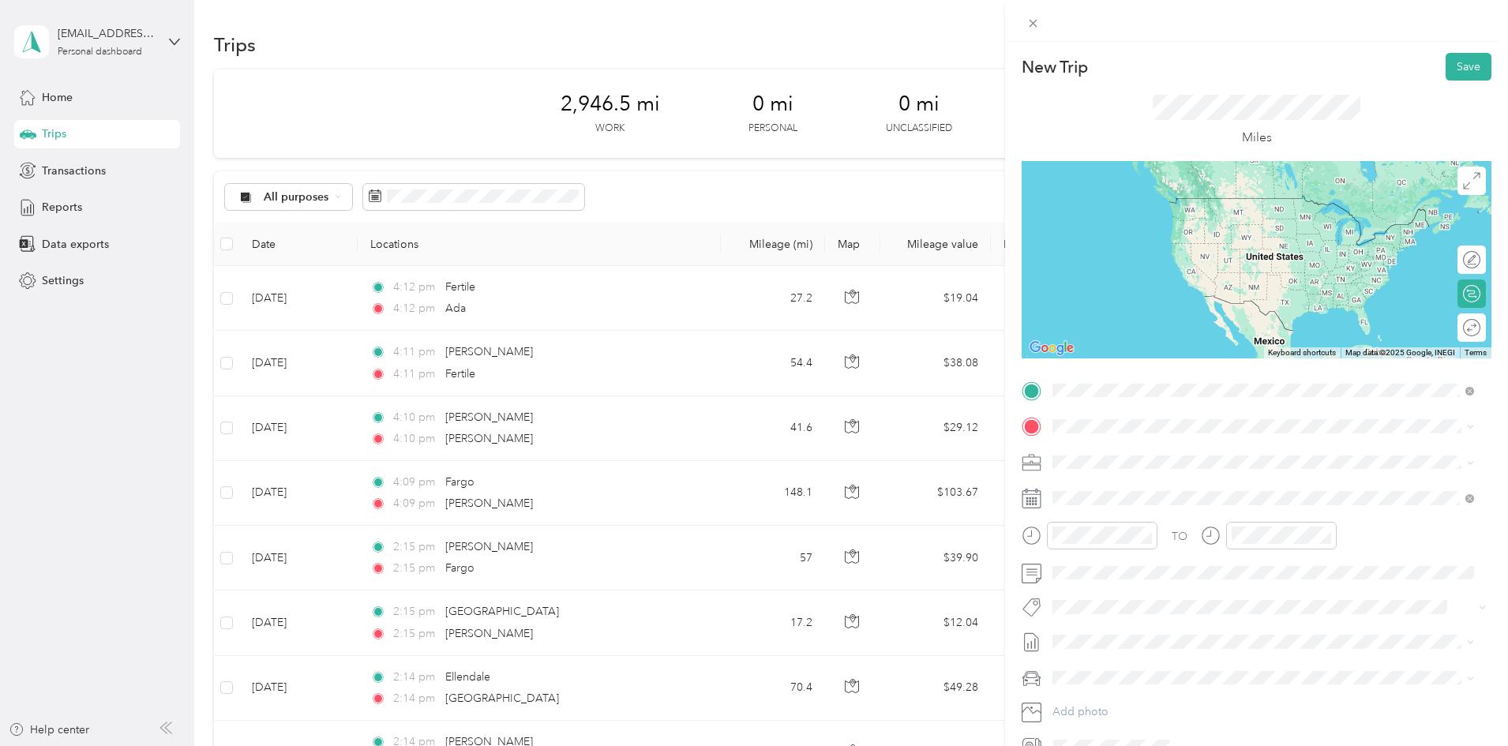
click at [1120, 450] on span "Ada [US_STATE], [GEOGRAPHIC_DATA]" at bounding box center [1171, 454] width 178 height 28
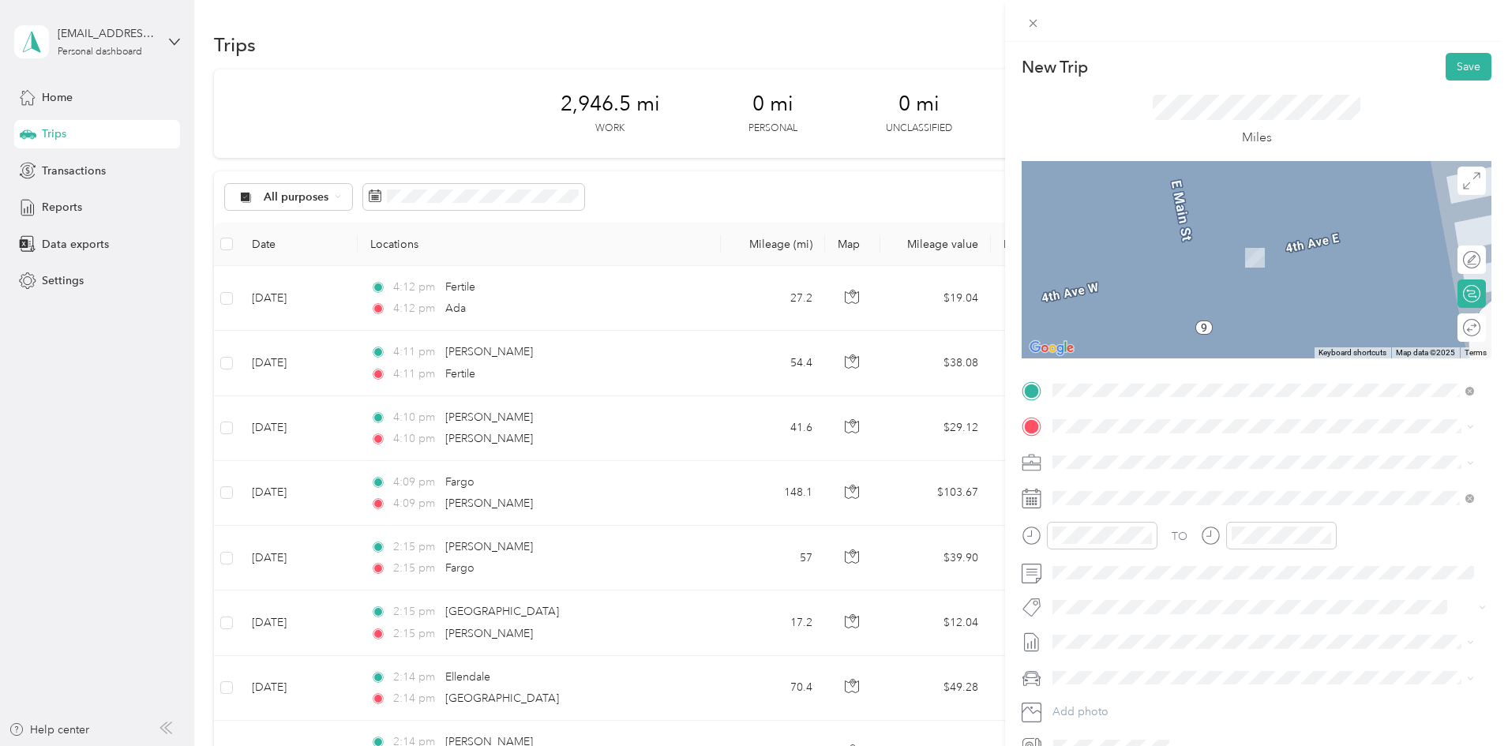
click at [1118, 489] on span "Fargo [US_STATE], [GEOGRAPHIC_DATA]" at bounding box center [1171, 487] width 178 height 28
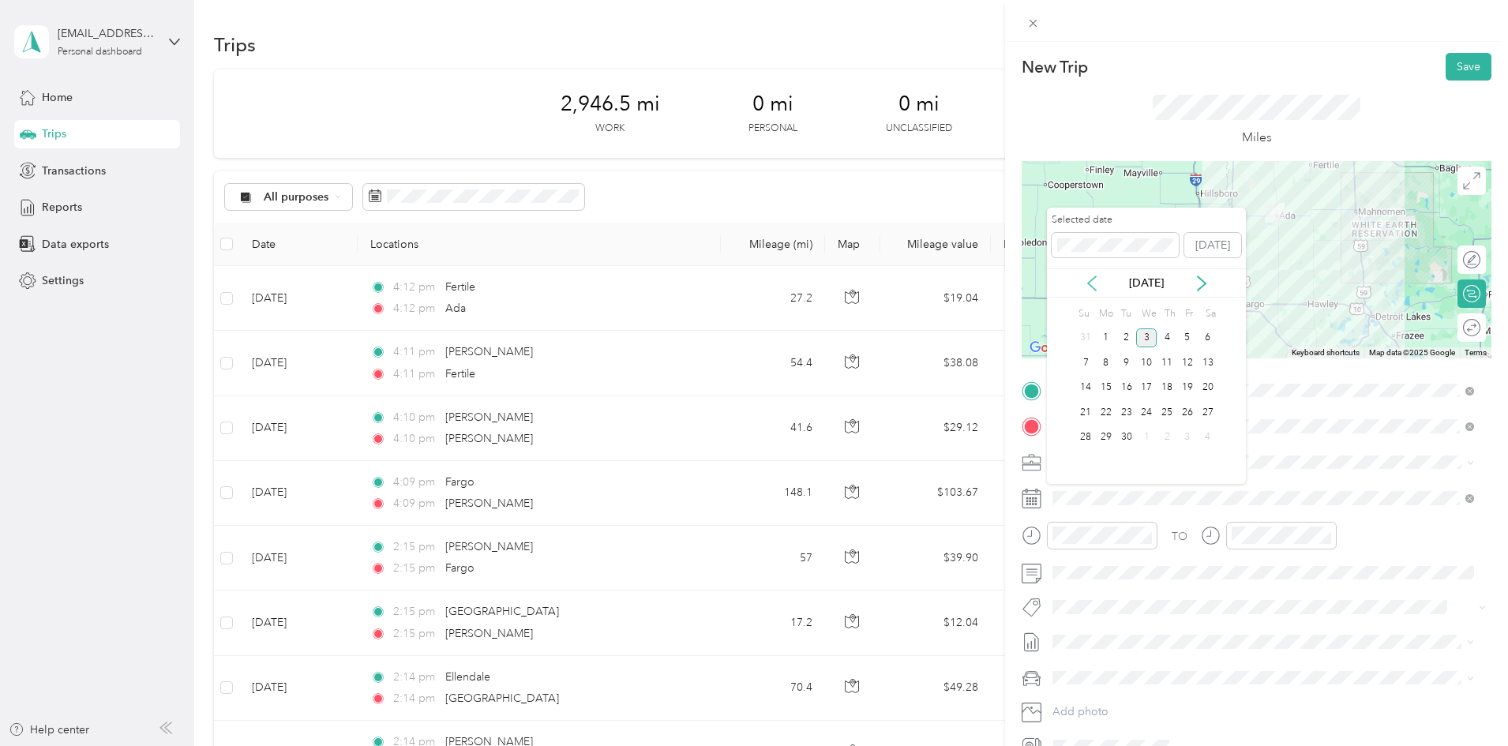
click at [1088, 283] on icon at bounding box center [1092, 283] width 8 height 14
click at [1183, 434] on div "29" at bounding box center [1187, 438] width 21 height 20
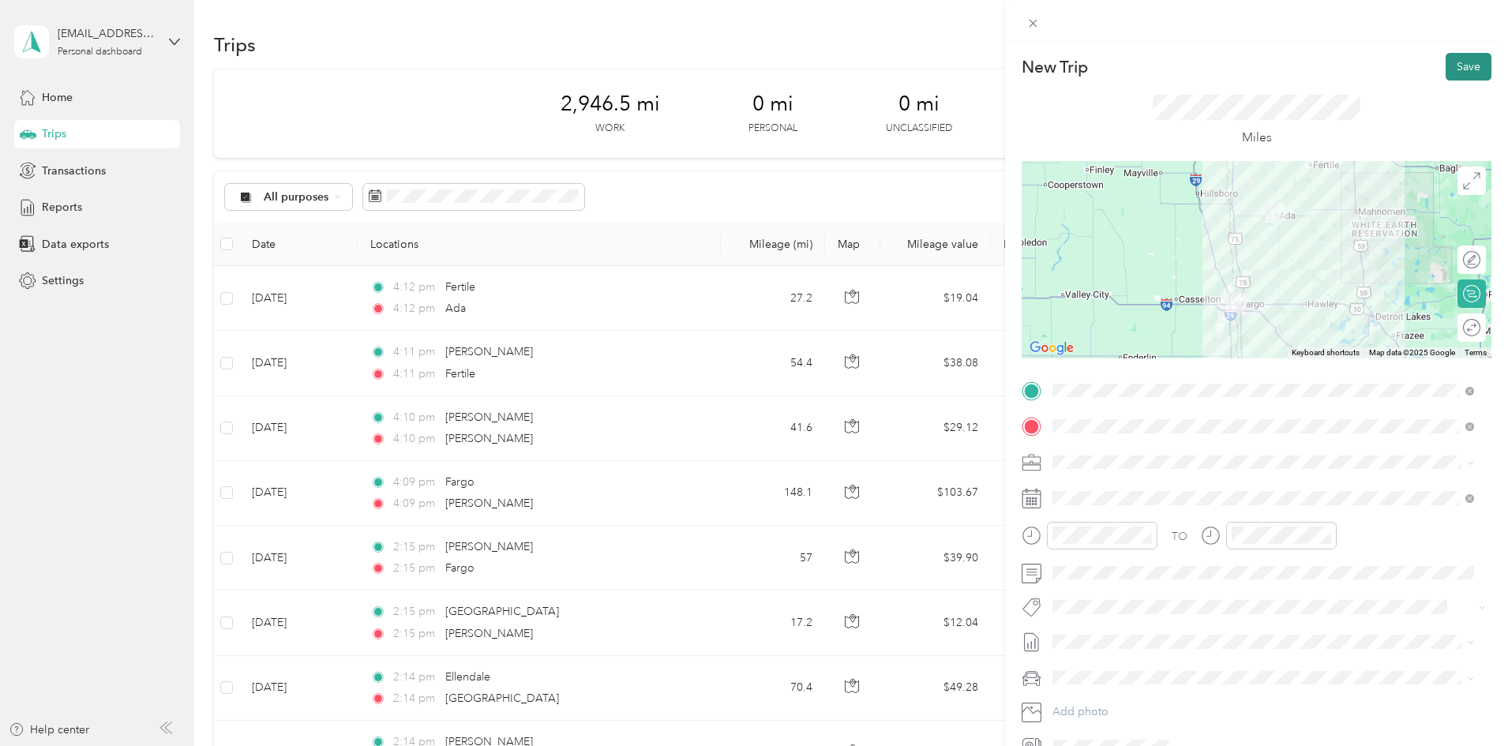
click at [1450, 66] on button "Save" at bounding box center [1468, 67] width 46 height 28
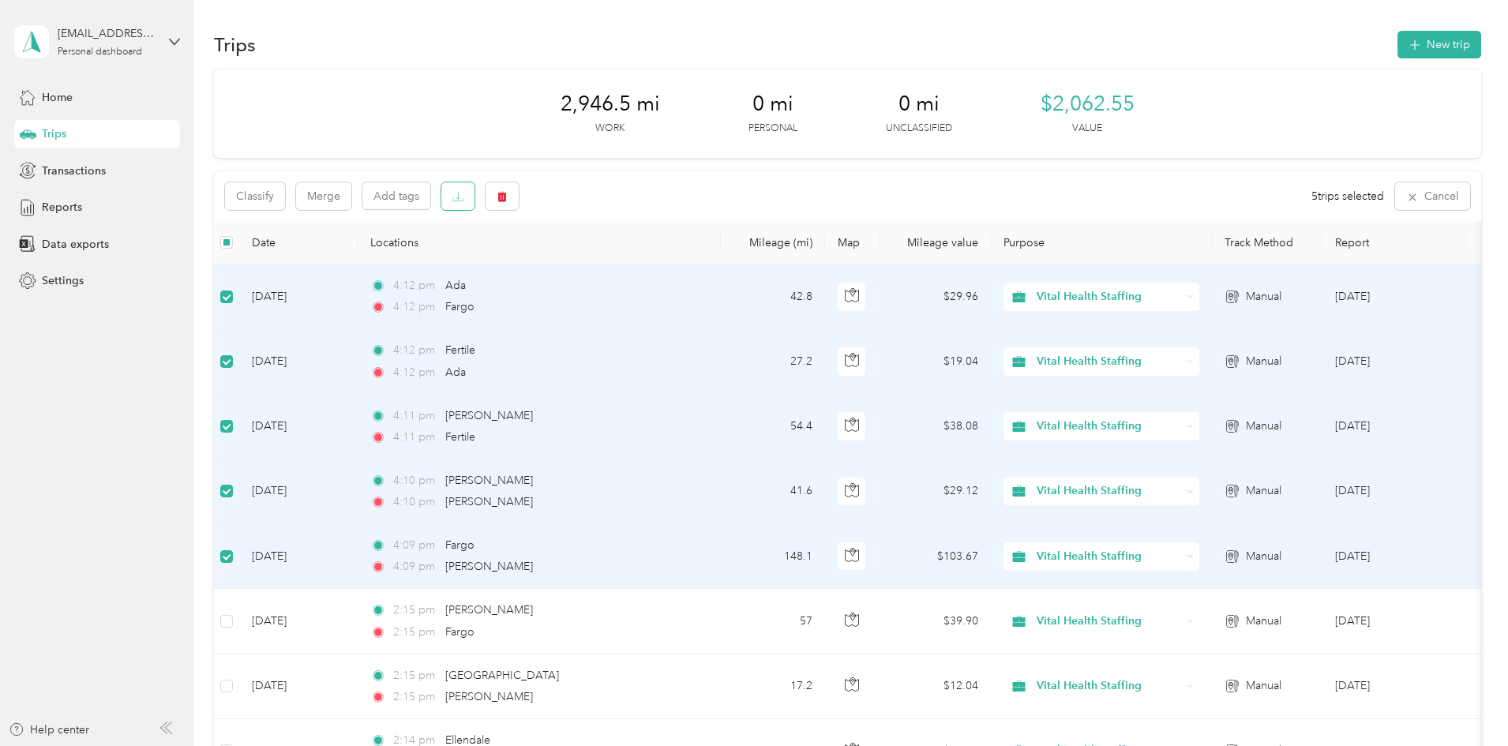
click at [463, 196] on icon "button" at bounding box center [457, 196] width 11 height 11
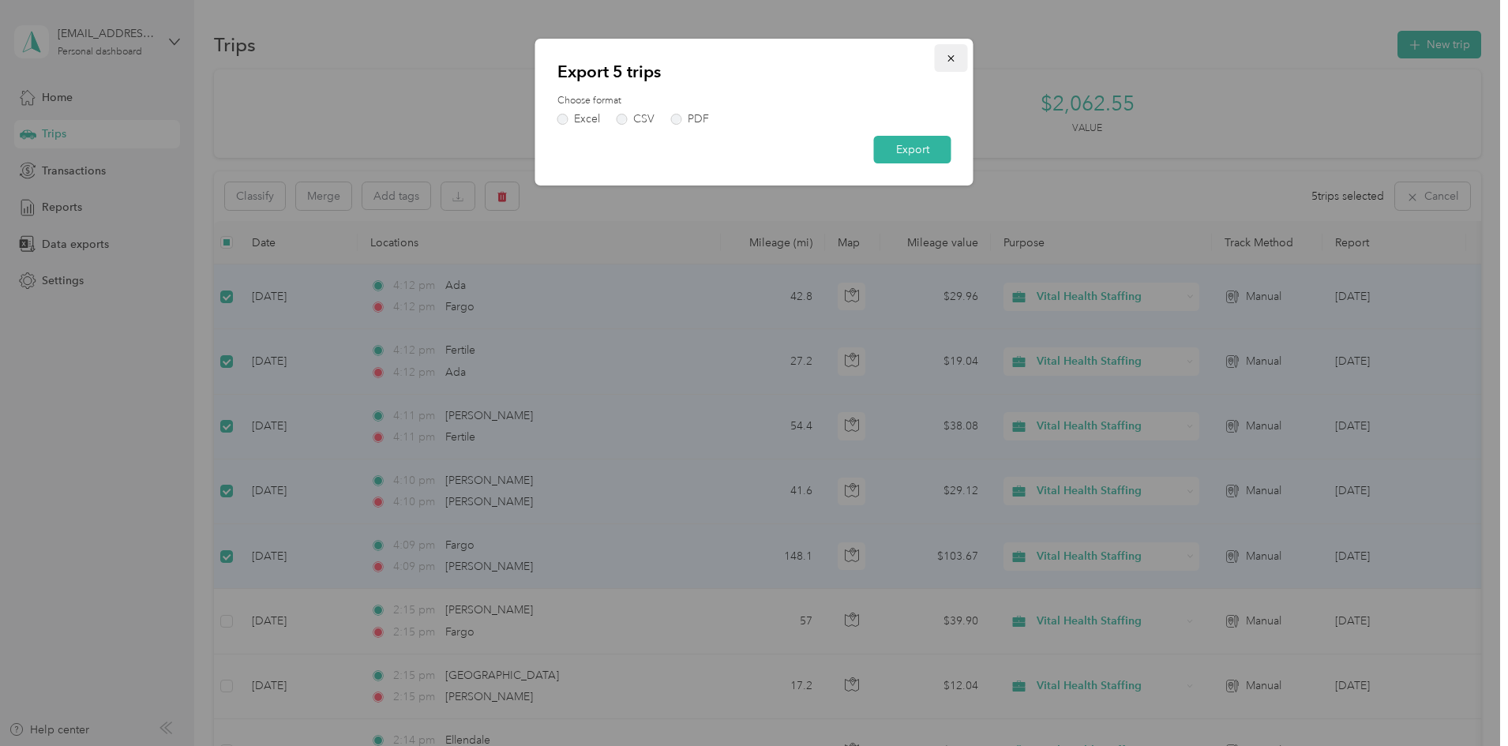
click at [942, 57] on button "button" at bounding box center [951, 58] width 33 height 28
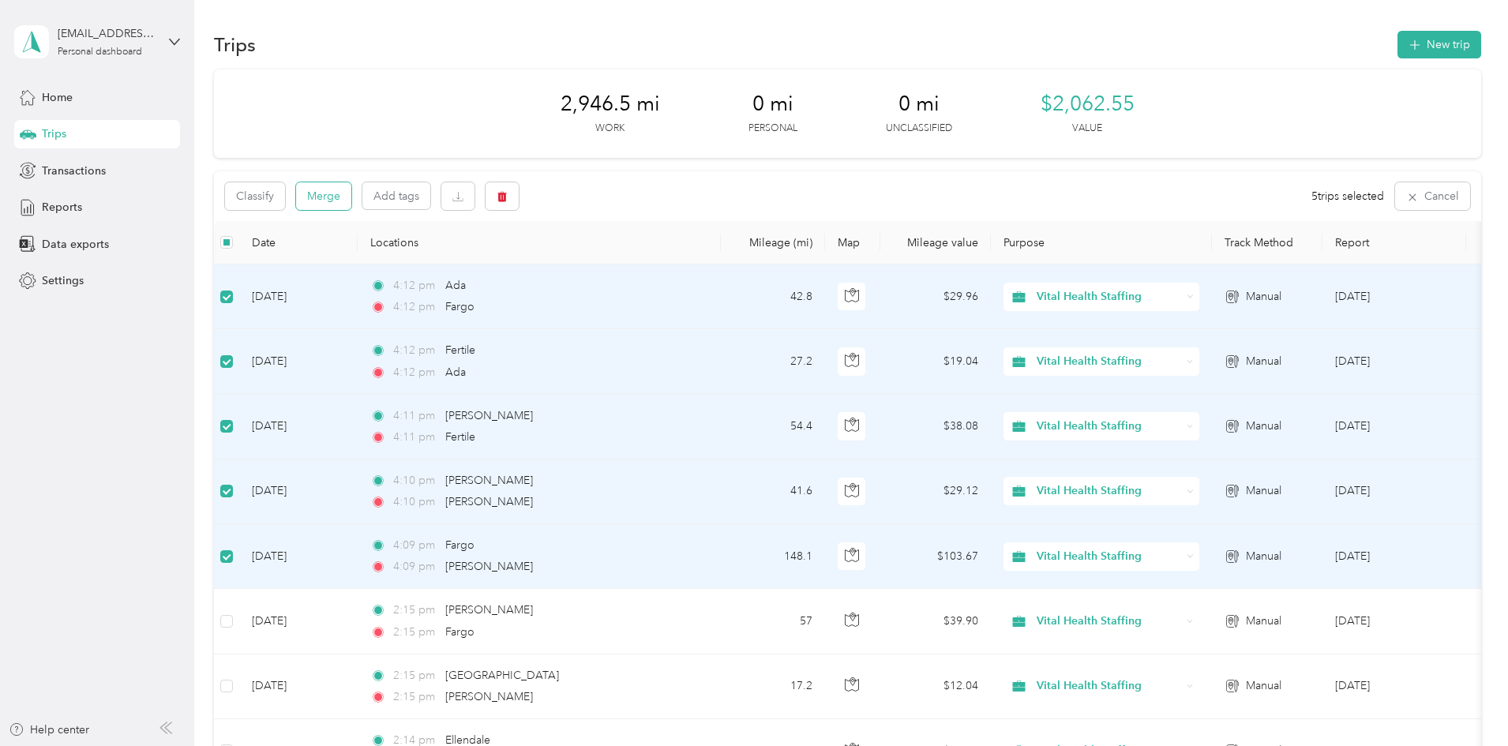
click at [351, 196] on button "Merge" at bounding box center [323, 196] width 55 height 28
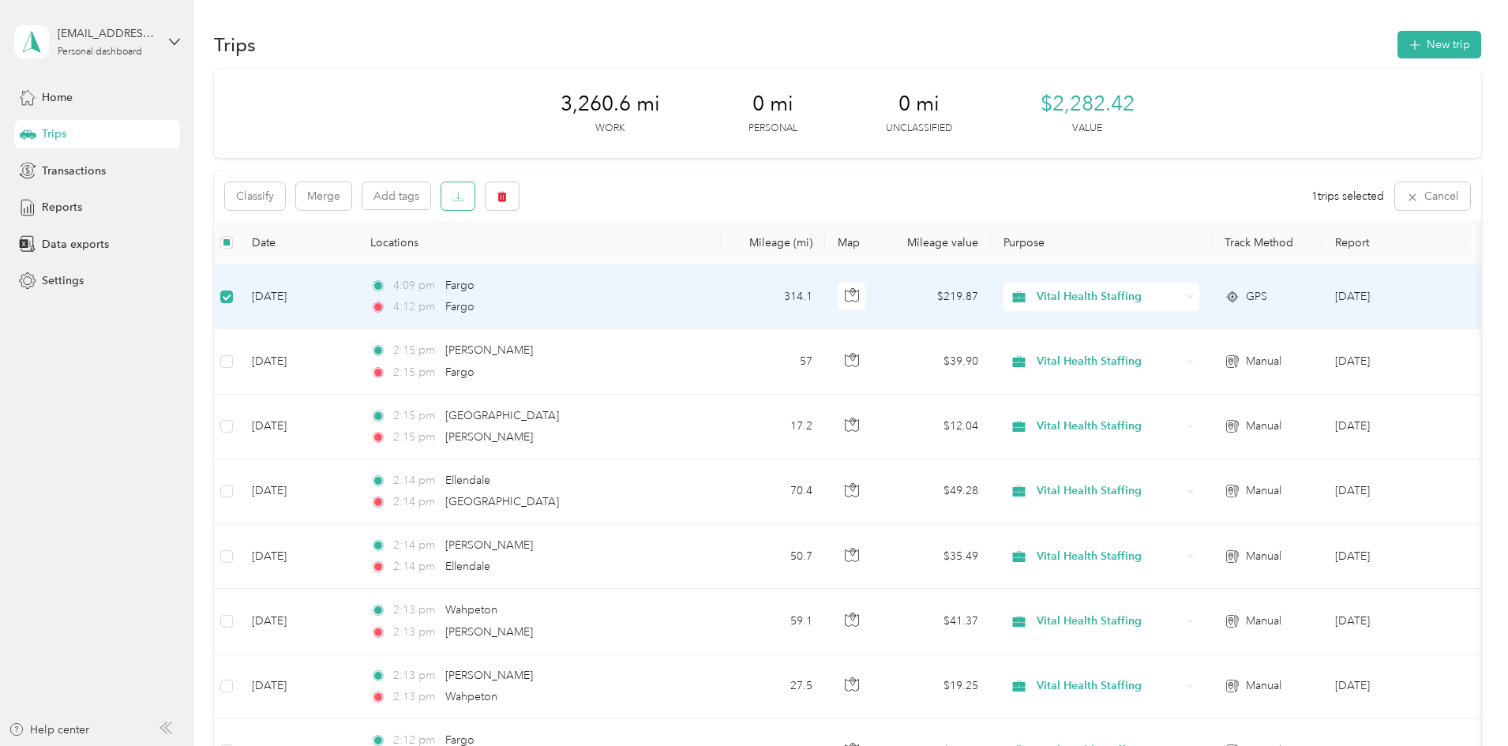
click at [474, 189] on button "button" at bounding box center [457, 196] width 33 height 28
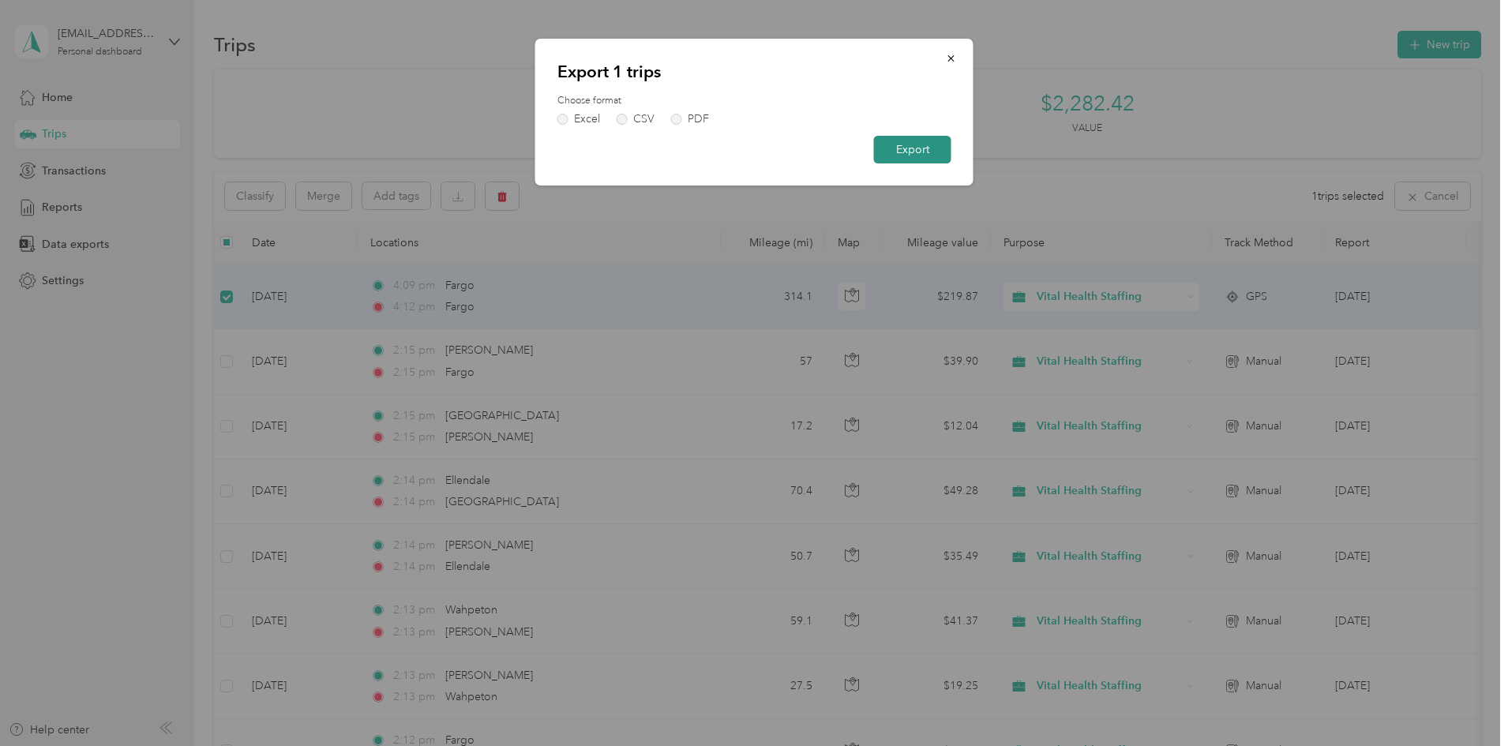
click at [919, 150] on button "Export" at bounding box center [912, 150] width 77 height 28
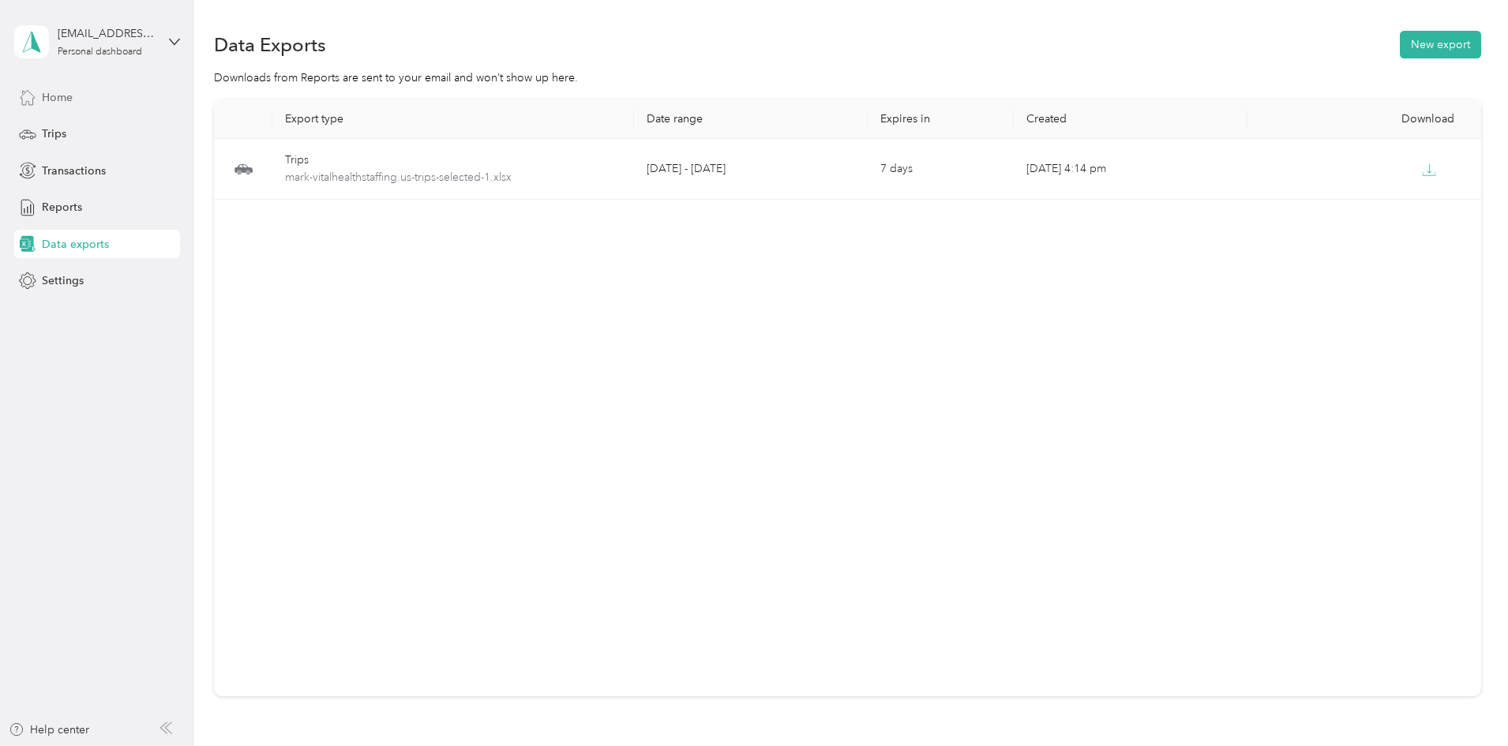
click at [75, 96] on div "Home" at bounding box center [97, 97] width 166 height 28
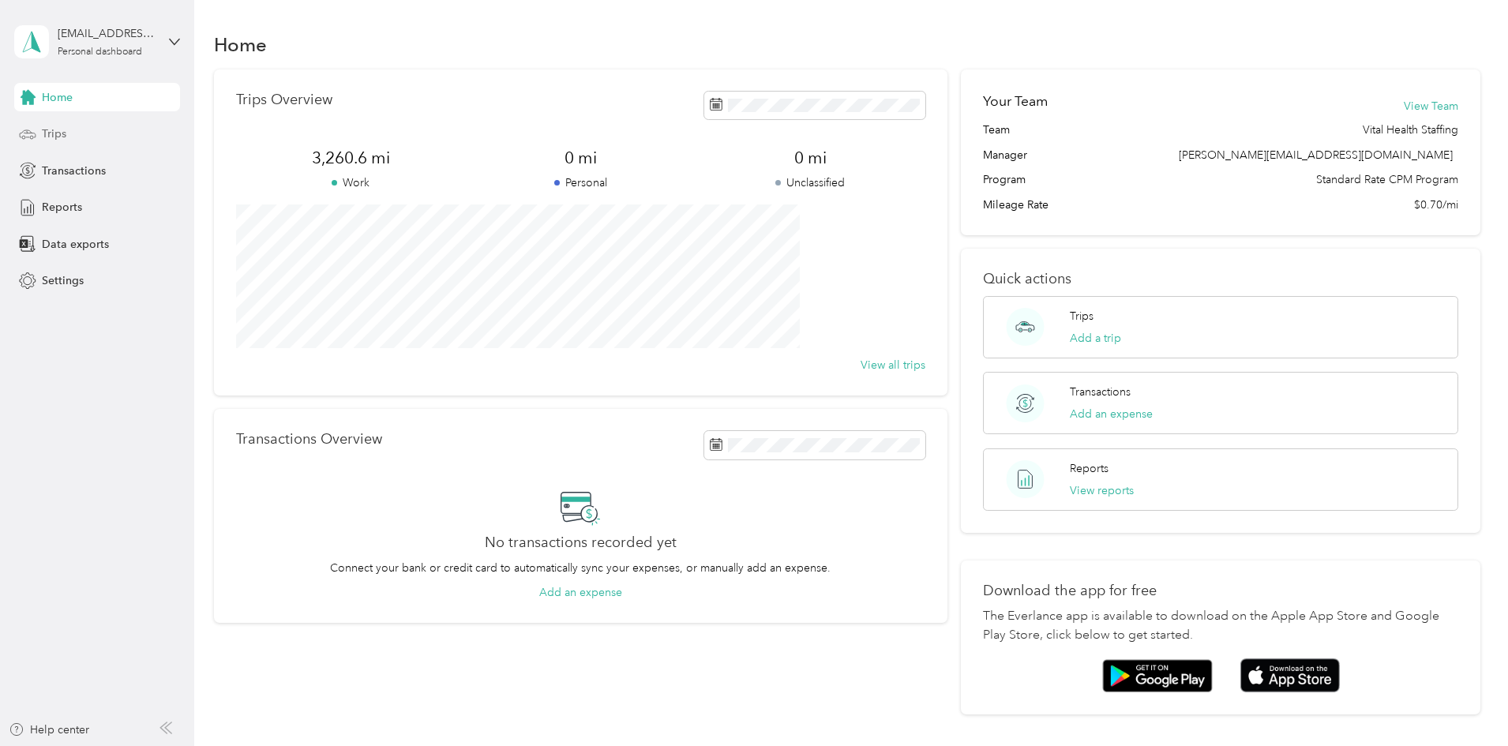
click at [60, 139] on span "Trips" at bounding box center [54, 134] width 24 height 17
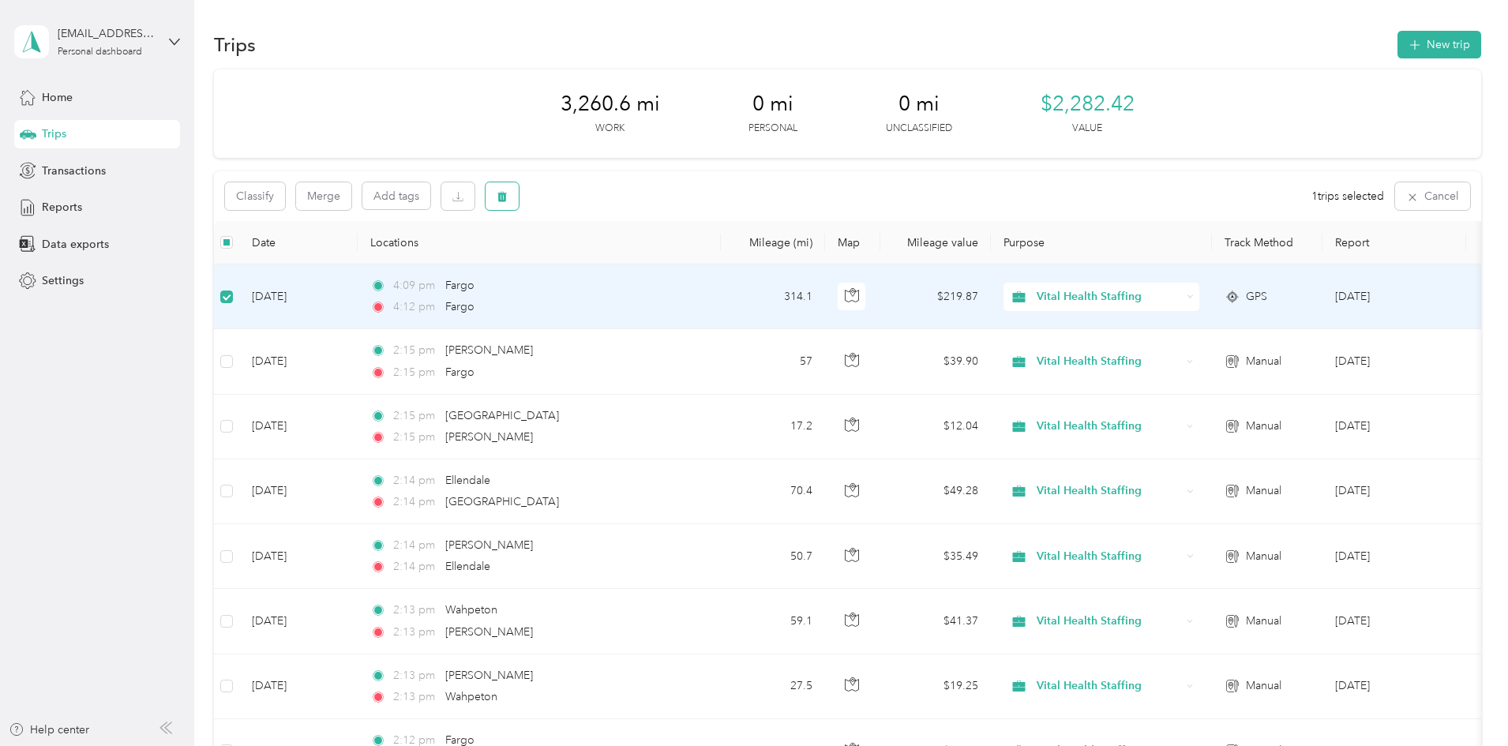
click at [508, 197] on icon "button" at bounding box center [502, 196] width 11 height 11
click at [724, 263] on button "Yes" at bounding box center [725, 261] width 31 height 25
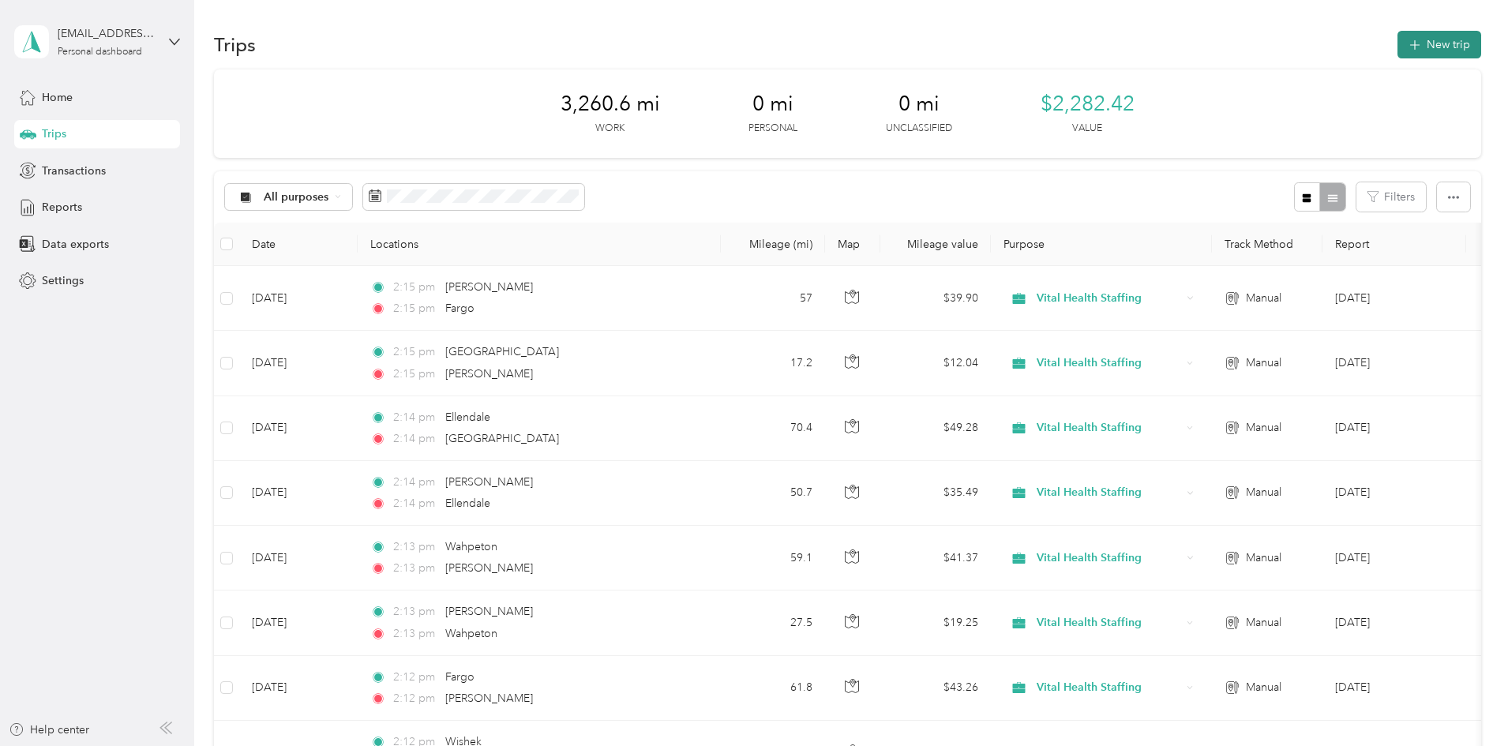
click at [1397, 47] on button "New trip" at bounding box center [1439, 45] width 84 height 28
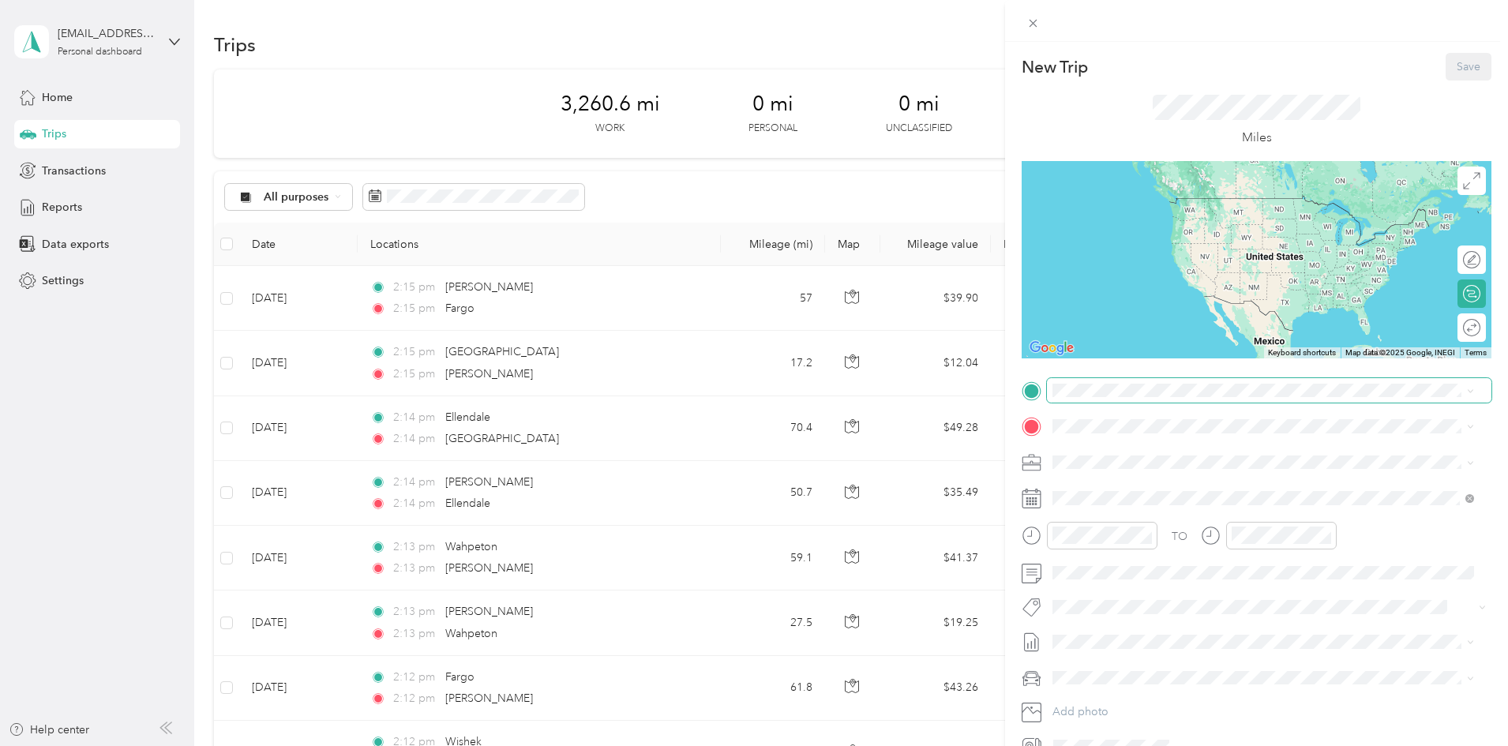
click at [1082, 399] on span at bounding box center [1269, 390] width 444 height 25
click at [1118, 453] on span "Fargo [US_STATE], [GEOGRAPHIC_DATA]" at bounding box center [1171, 454] width 178 height 28
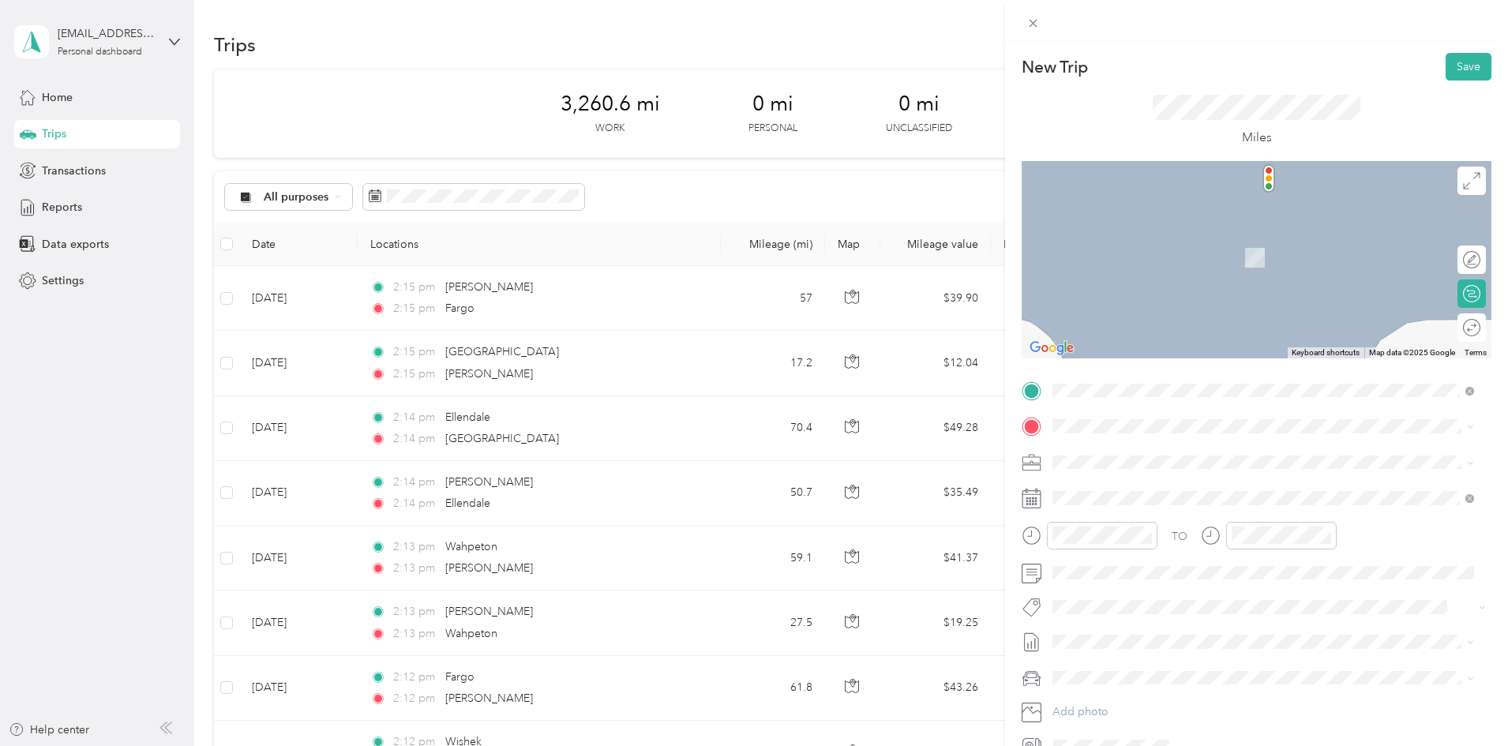
click at [1113, 485] on span "[PERSON_NAME] [US_STATE], [GEOGRAPHIC_DATA]" at bounding box center [1171, 484] width 178 height 28
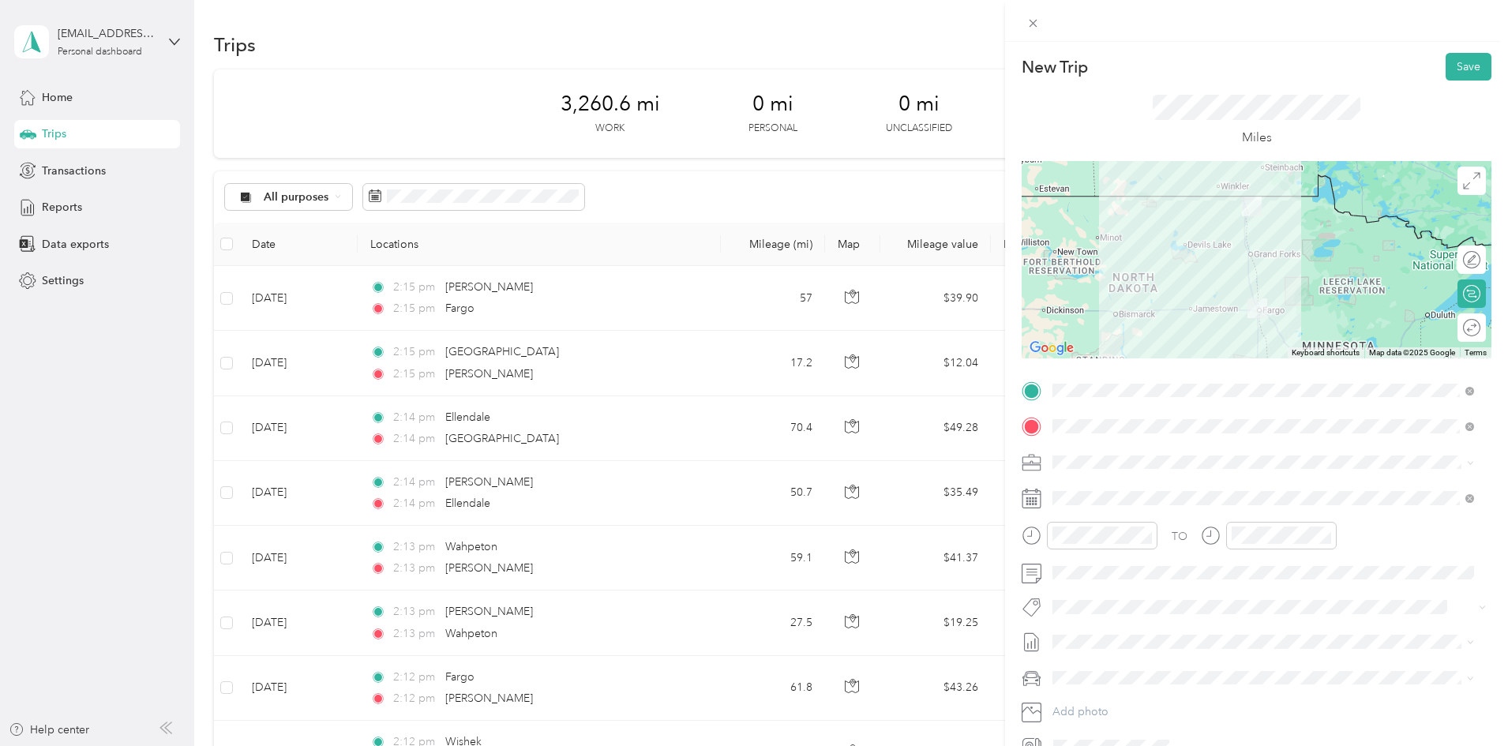
click at [1043, 500] on div at bounding box center [1256, 497] width 470 height 25
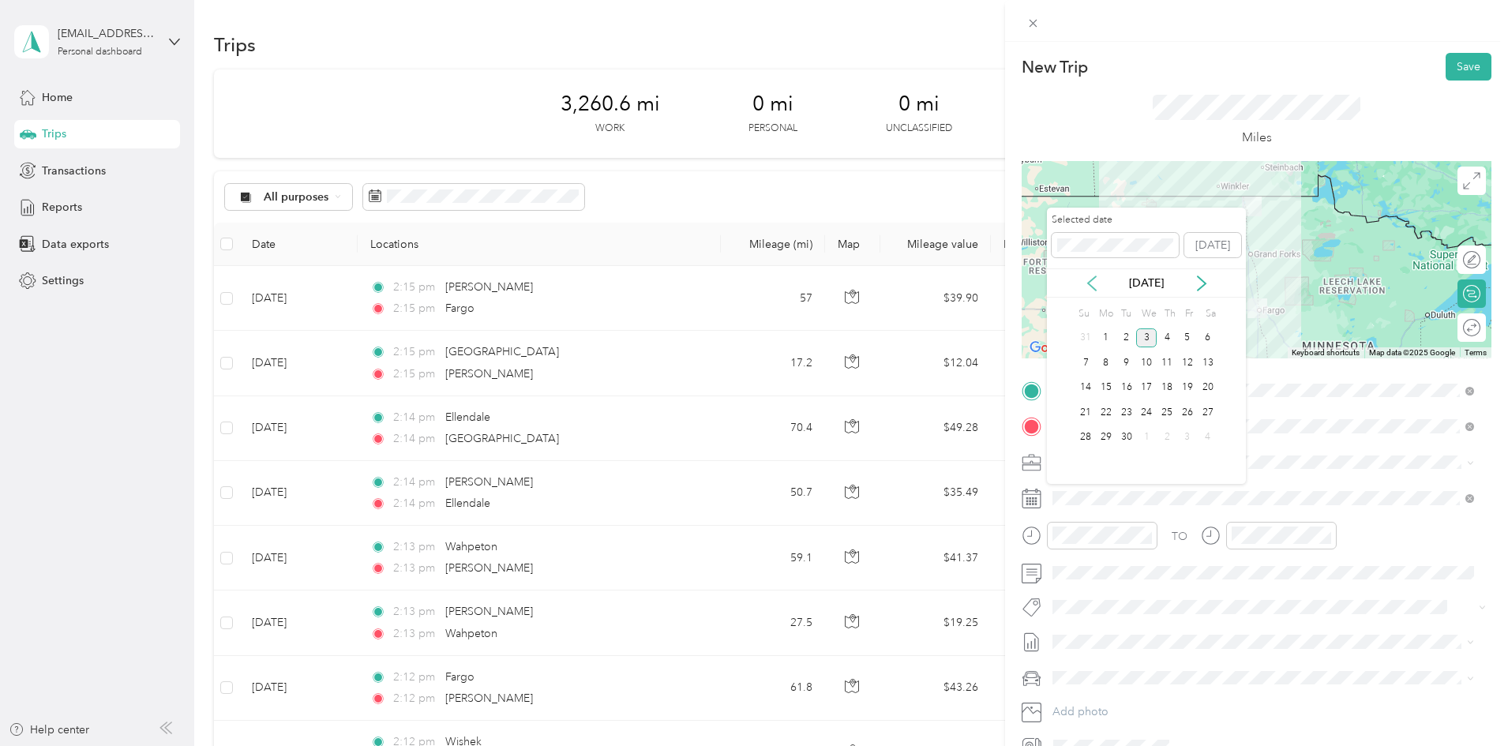
click at [1088, 283] on icon at bounding box center [1092, 283] width 8 height 14
click at [1182, 432] on div "29" at bounding box center [1187, 438] width 21 height 20
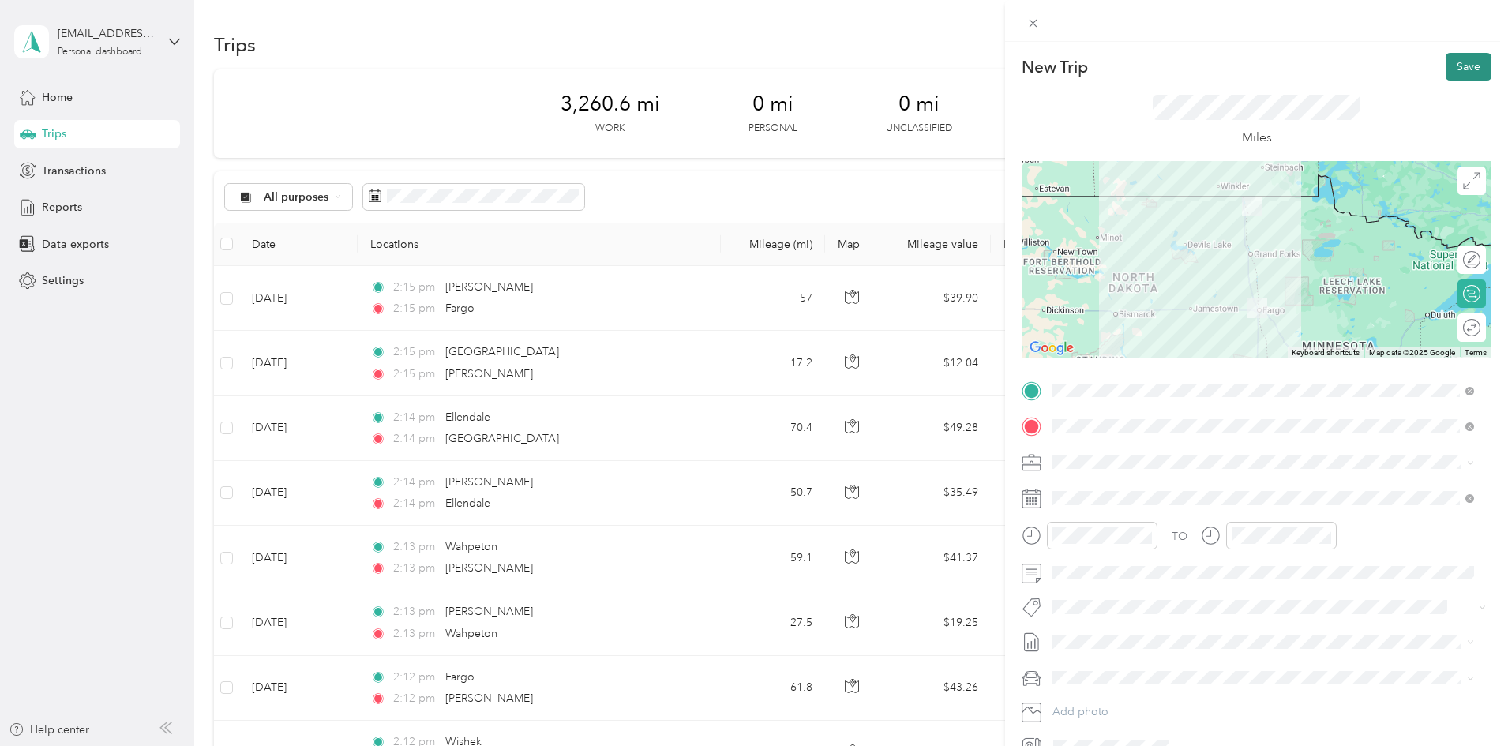
click at [1446, 73] on button "Save" at bounding box center [1468, 67] width 46 height 28
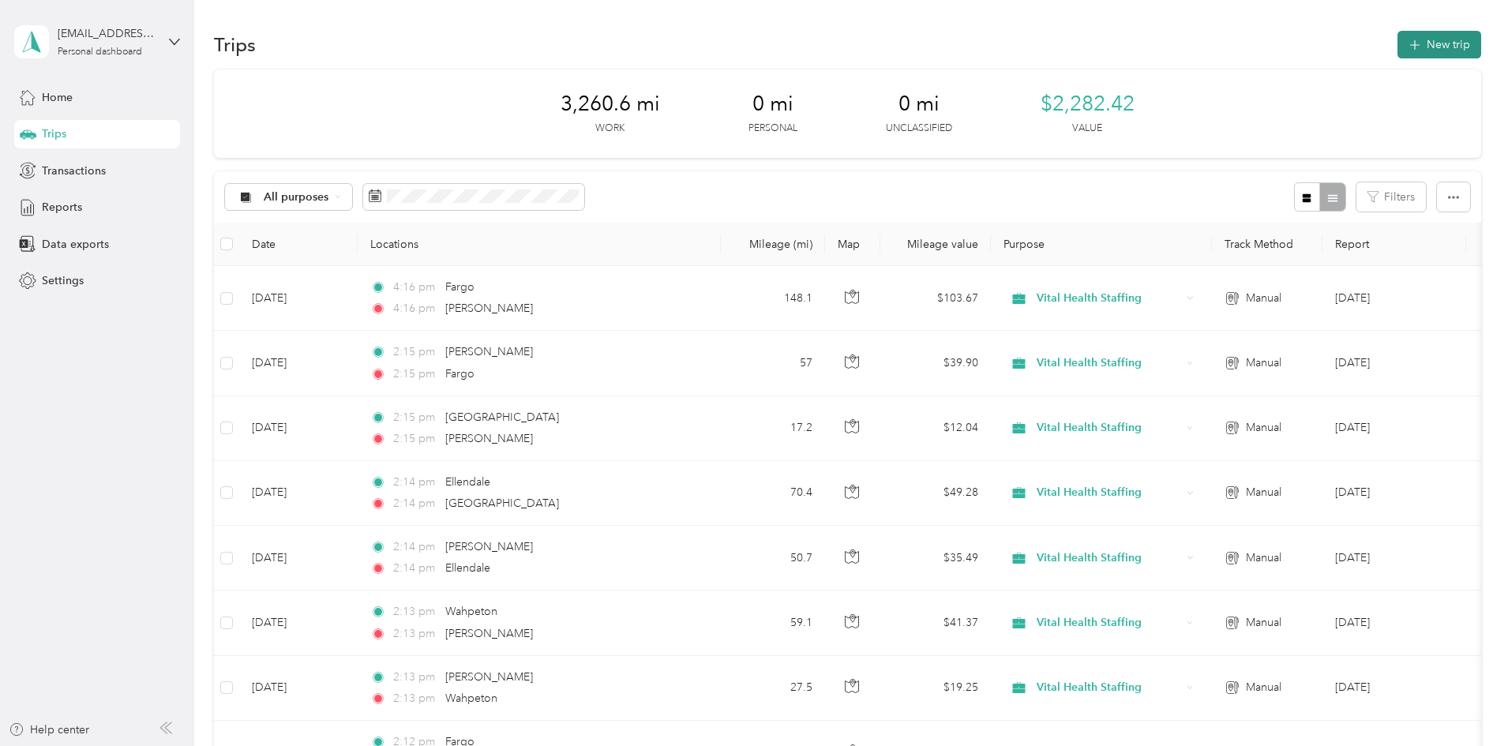
click at [1397, 39] on button "New trip" at bounding box center [1439, 45] width 84 height 28
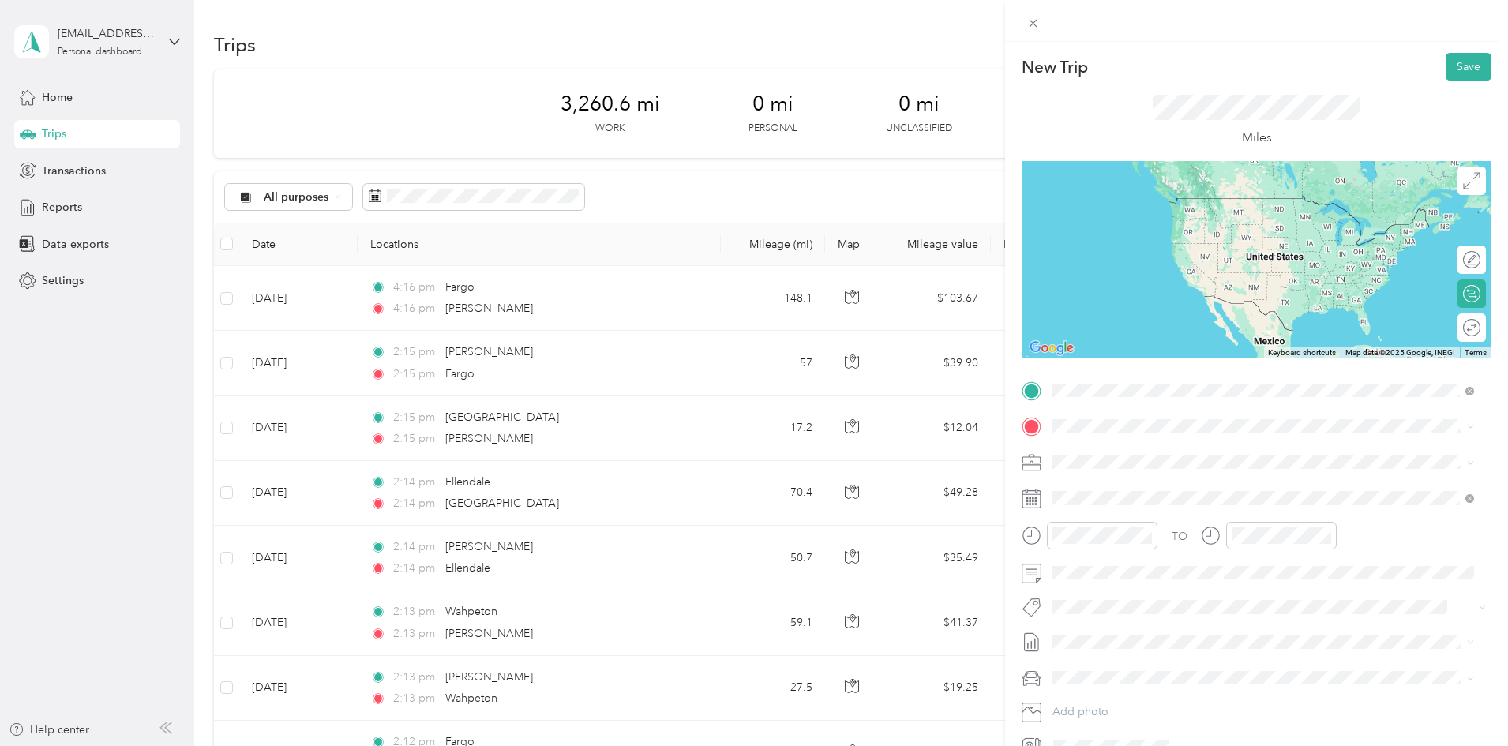
click at [1110, 449] on span "[PERSON_NAME] [US_STATE], [GEOGRAPHIC_DATA]" at bounding box center [1171, 454] width 178 height 28
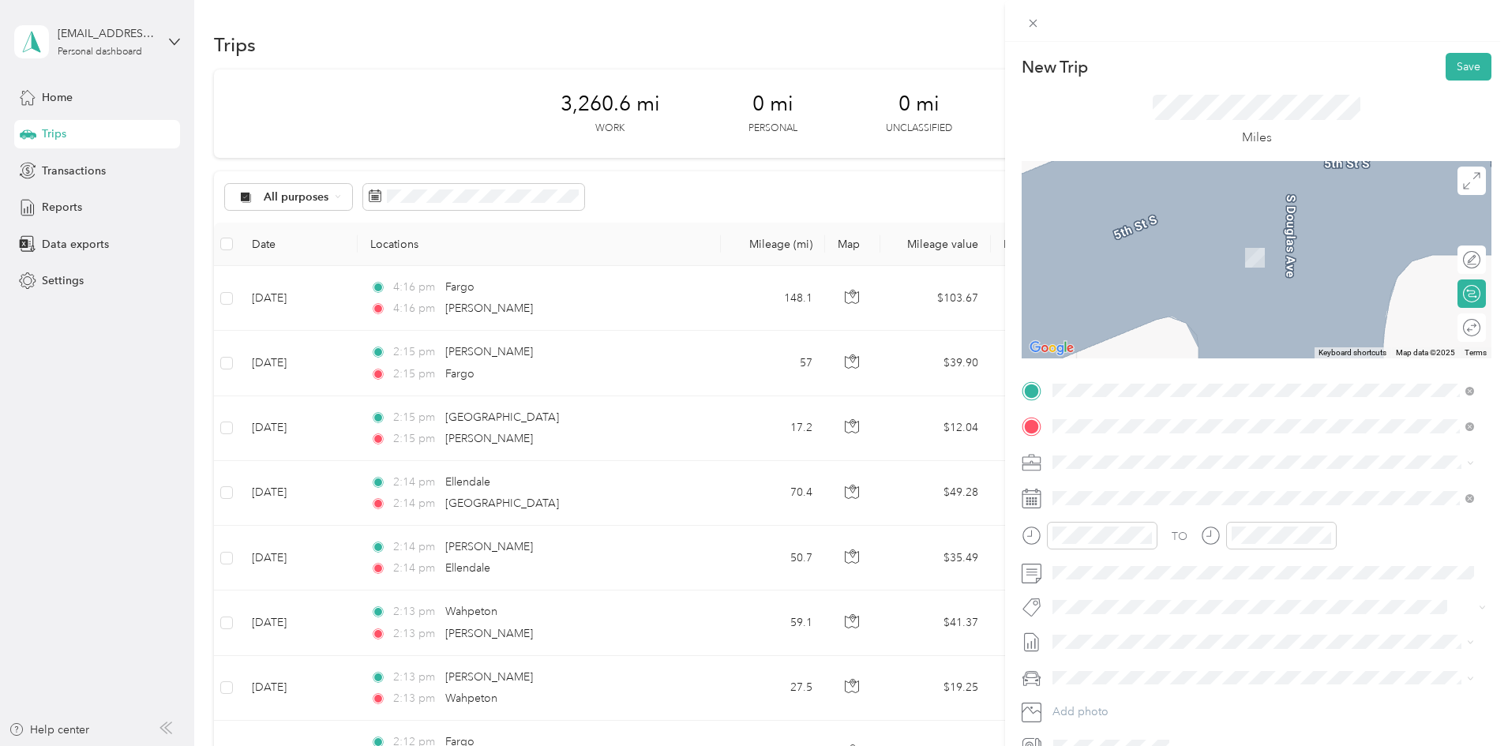
click at [1125, 534] on span "[PERSON_NAME] [US_STATE], [GEOGRAPHIC_DATA]" at bounding box center [1171, 534] width 178 height 28
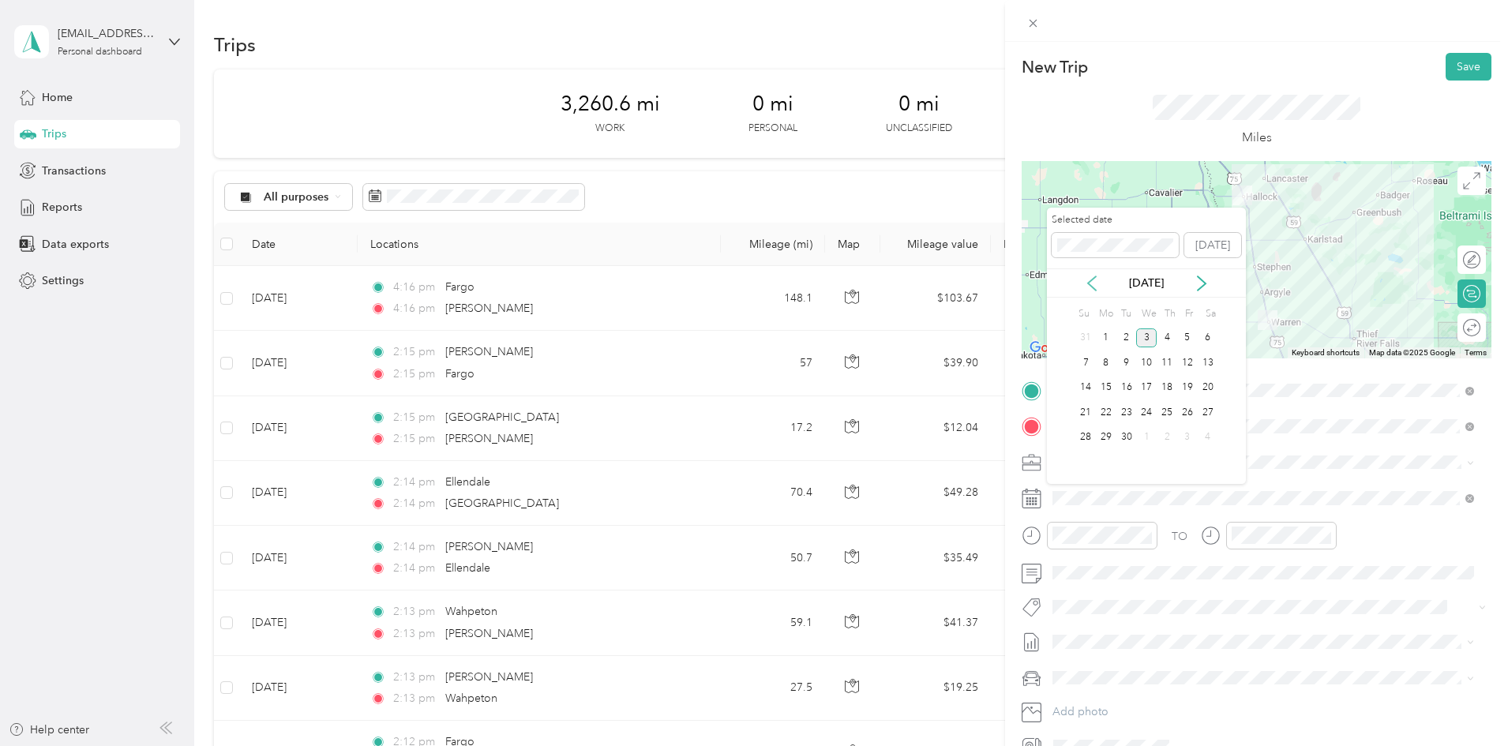
click at [1088, 287] on icon at bounding box center [1092, 283] width 16 height 16
click at [1182, 434] on div "29" at bounding box center [1187, 438] width 21 height 20
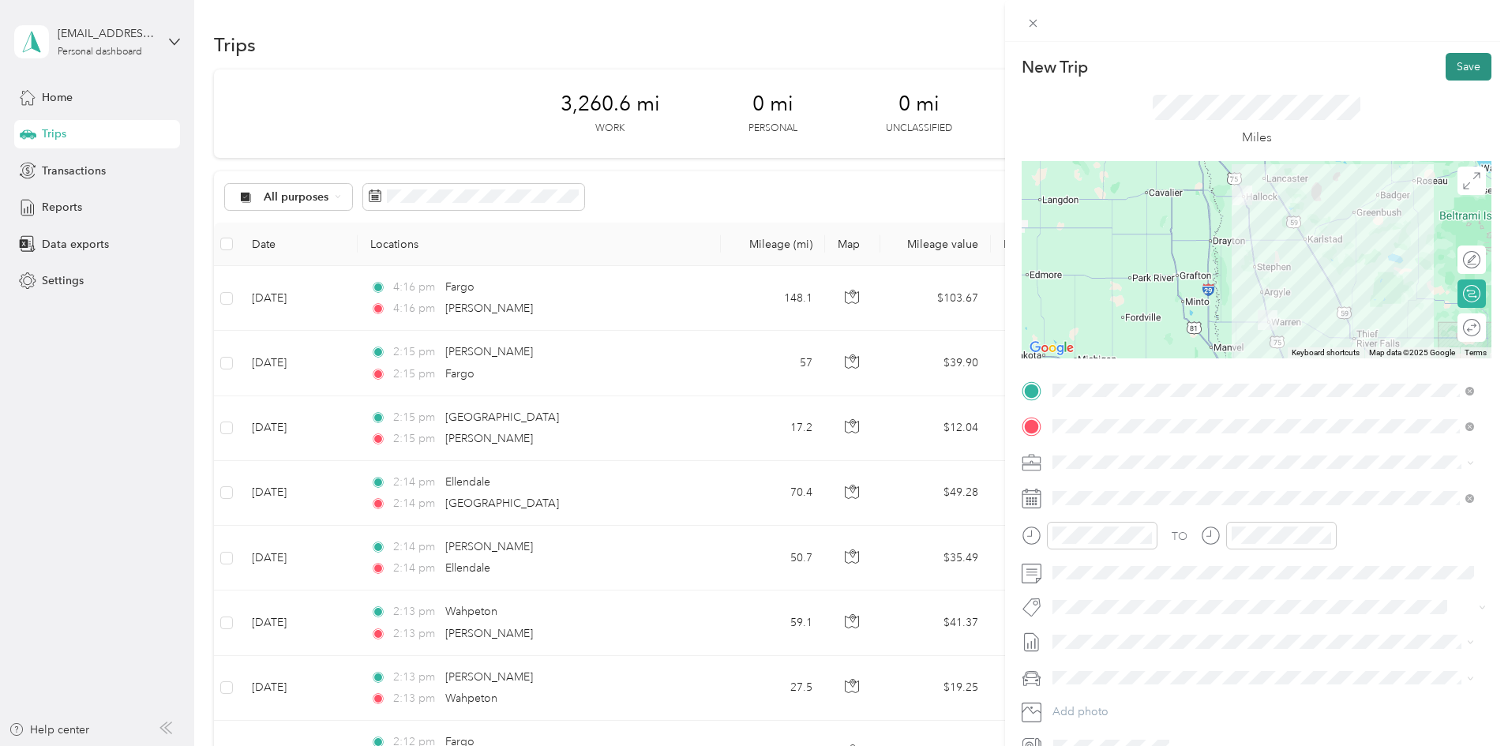
click at [1445, 67] on button "Save" at bounding box center [1468, 67] width 46 height 28
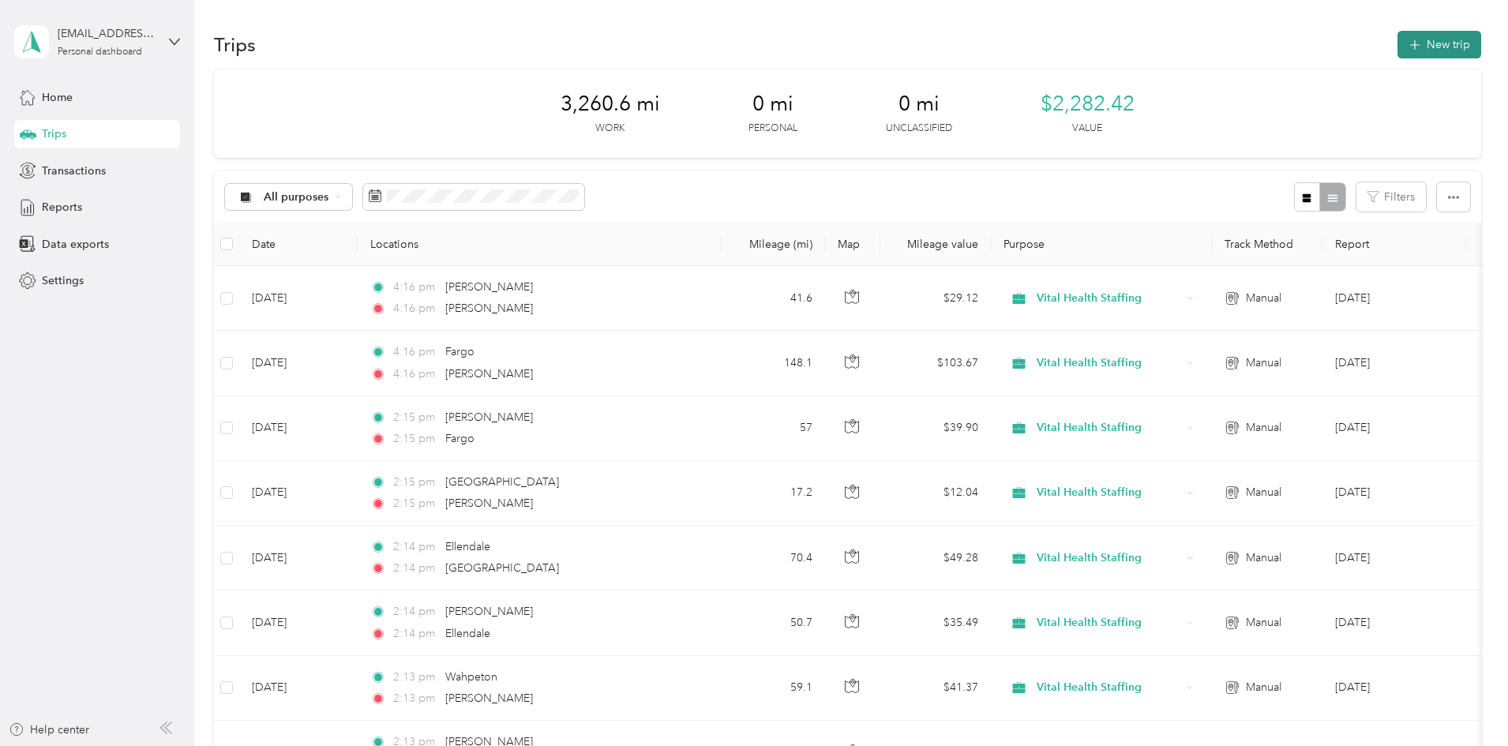
click at [1397, 48] on button "New trip" at bounding box center [1439, 45] width 84 height 28
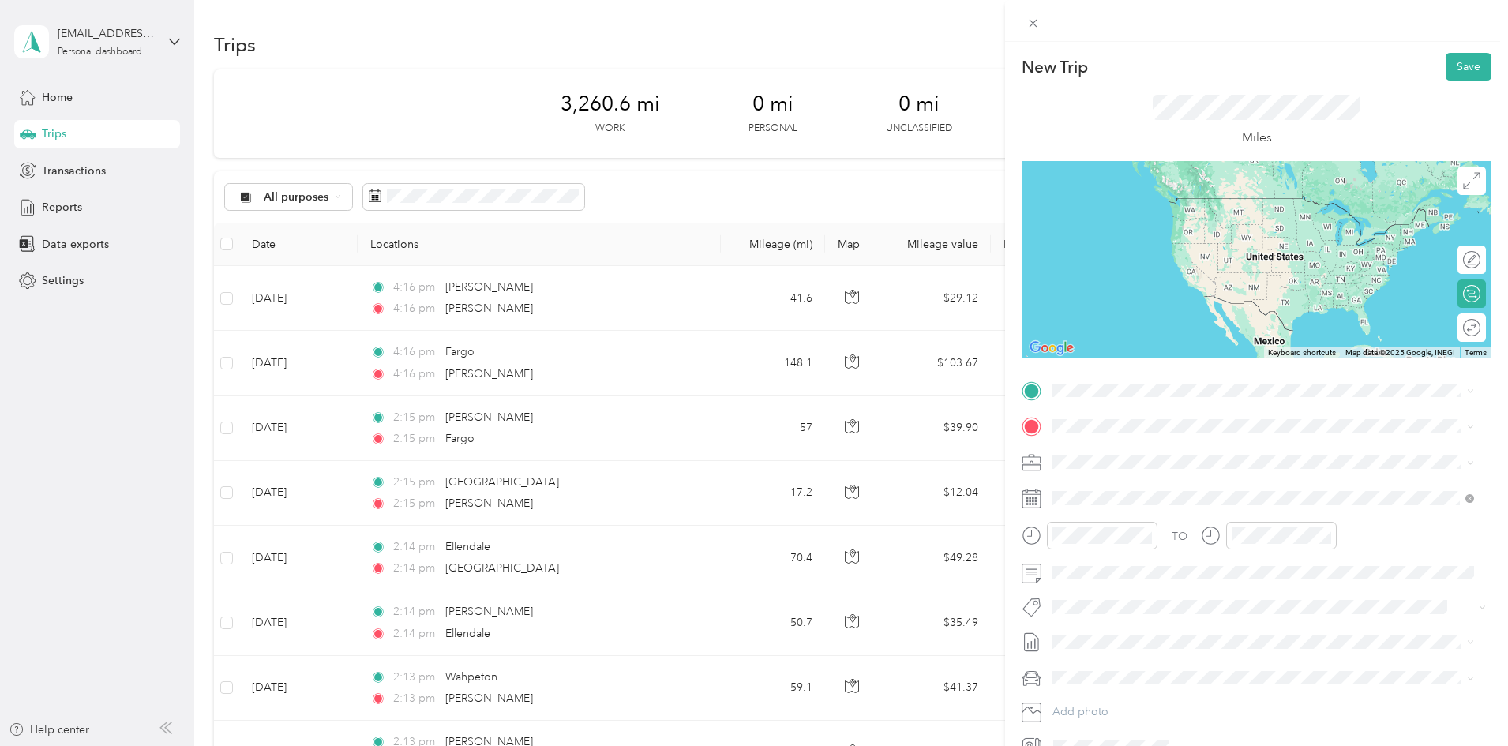
click at [1121, 452] on span "[PERSON_NAME] [US_STATE], [GEOGRAPHIC_DATA]" at bounding box center [1171, 450] width 178 height 28
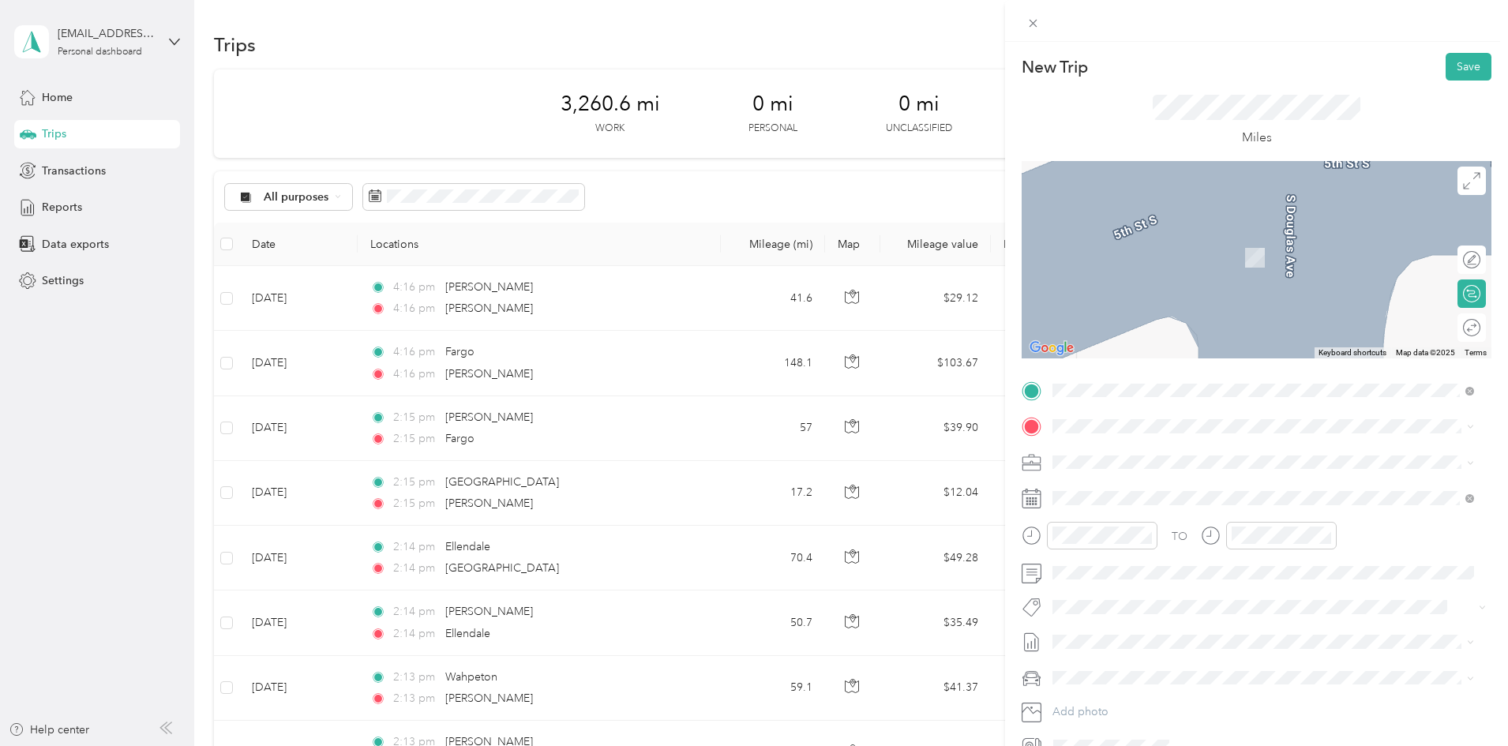
click at [1119, 488] on span "Fertile [US_STATE], [GEOGRAPHIC_DATA]" at bounding box center [1171, 484] width 178 height 28
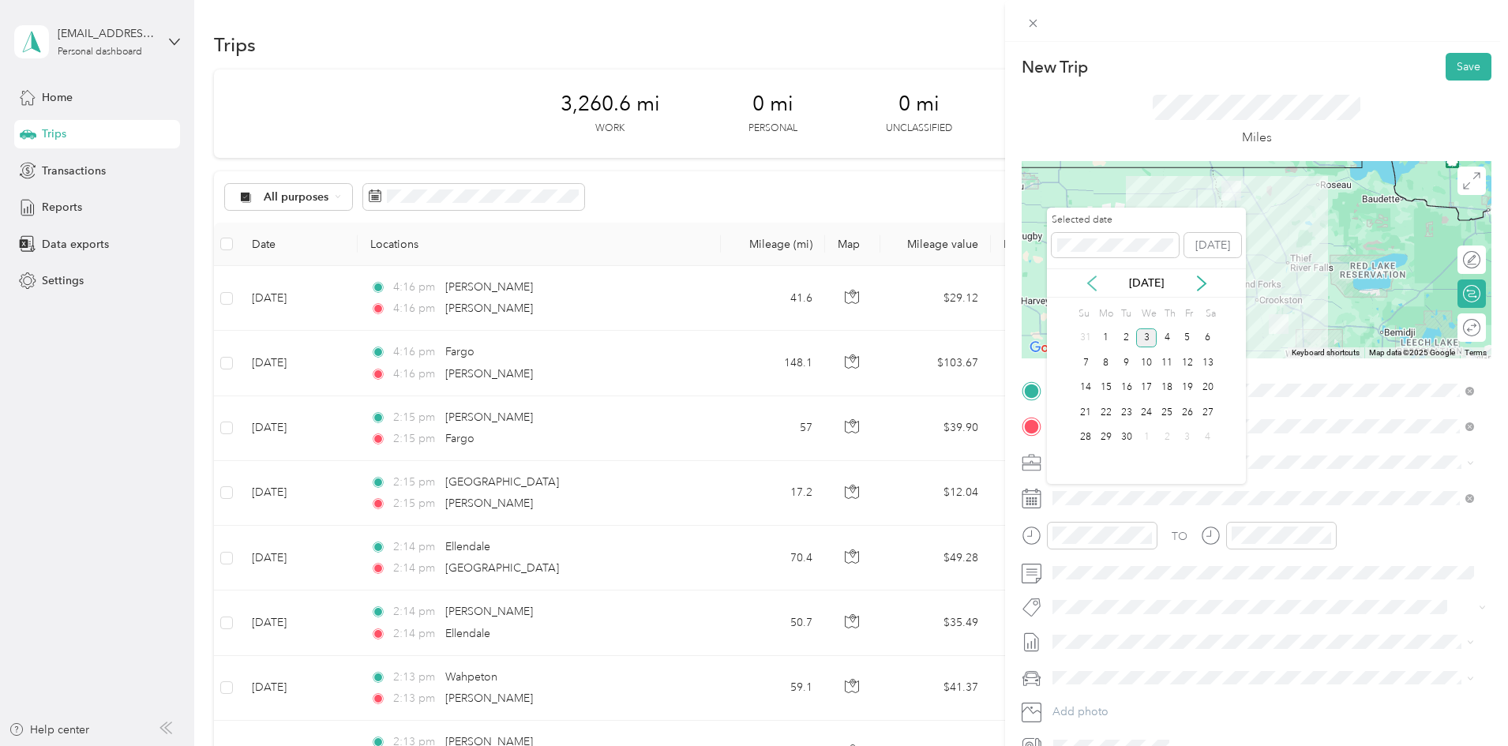
click at [1086, 279] on icon at bounding box center [1092, 283] width 16 height 16
click at [1184, 435] on div "29" at bounding box center [1187, 438] width 21 height 20
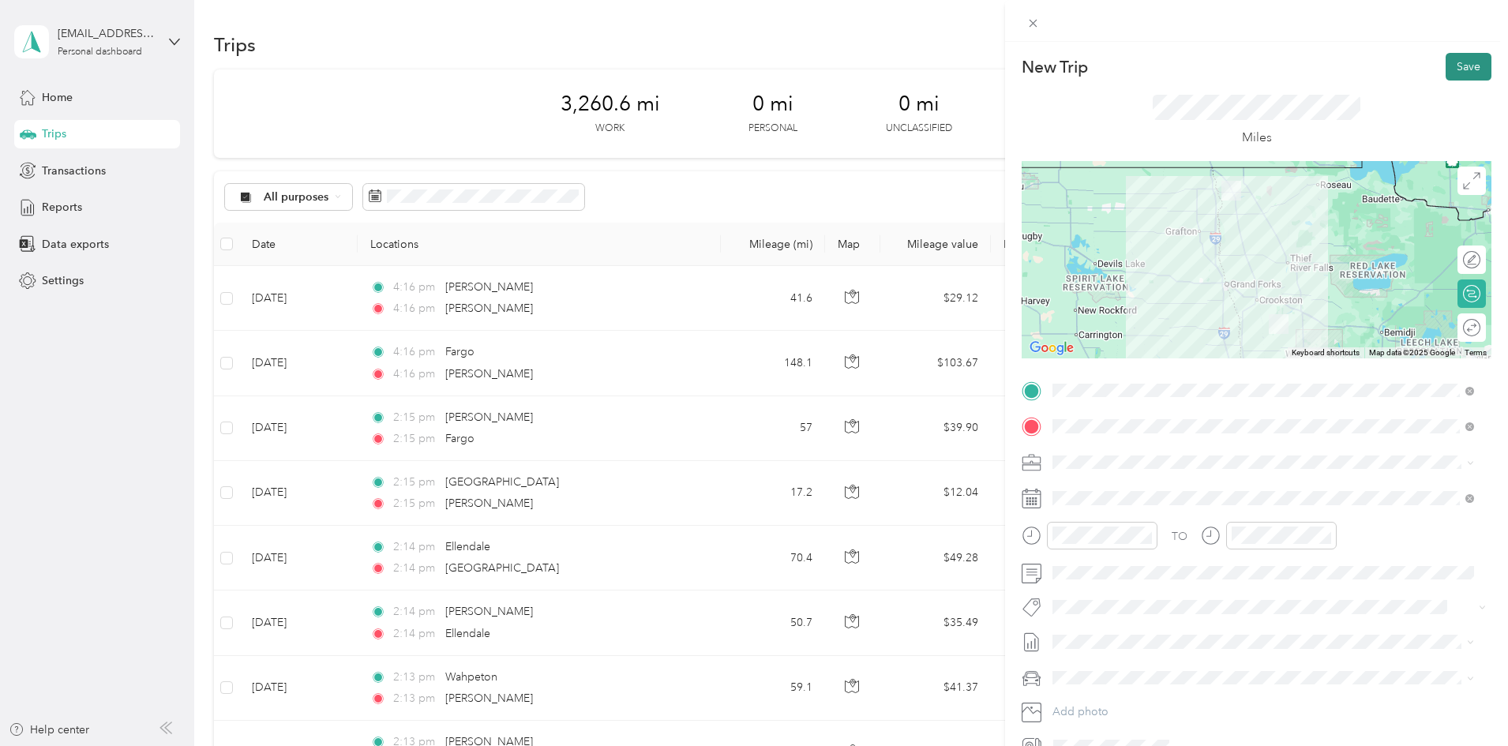
click at [1454, 70] on button "Save" at bounding box center [1468, 67] width 46 height 28
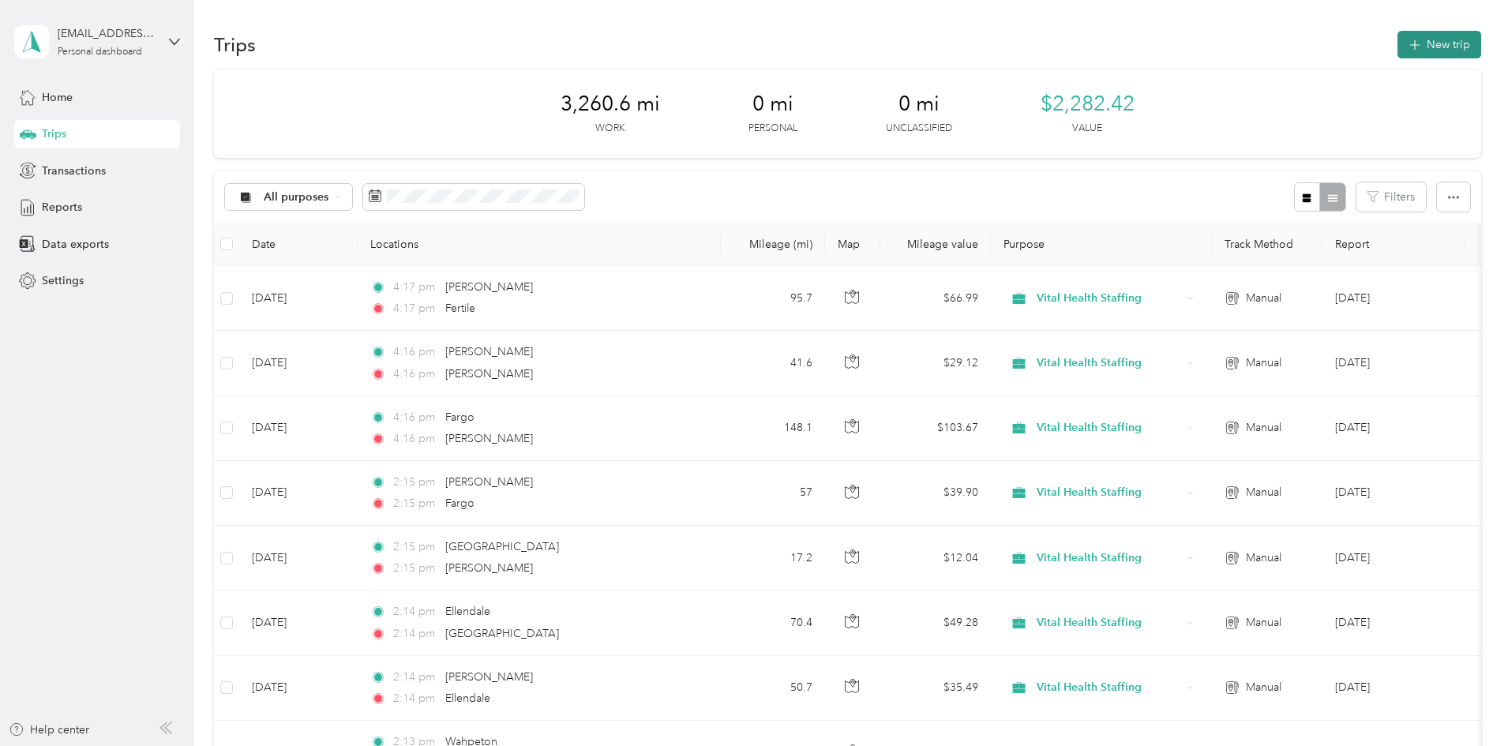
click at [1397, 42] on button "New trip" at bounding box center [1439, 45] width 84 height 28
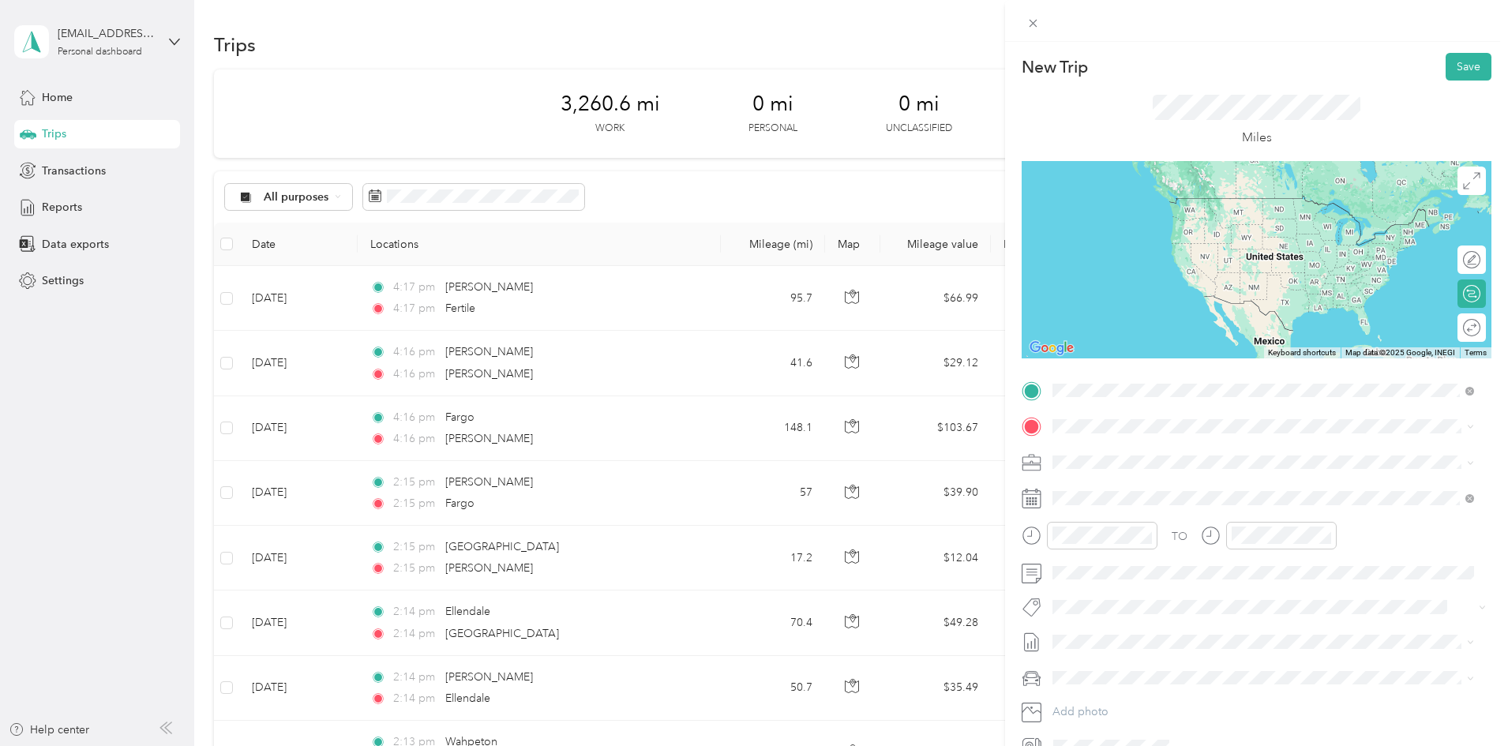
click at [1127, 485] on span "Fertile [US_STATE], [GEOGRAPHIC_DATA]" at bounding box center [1171, 499] width 178 height 28
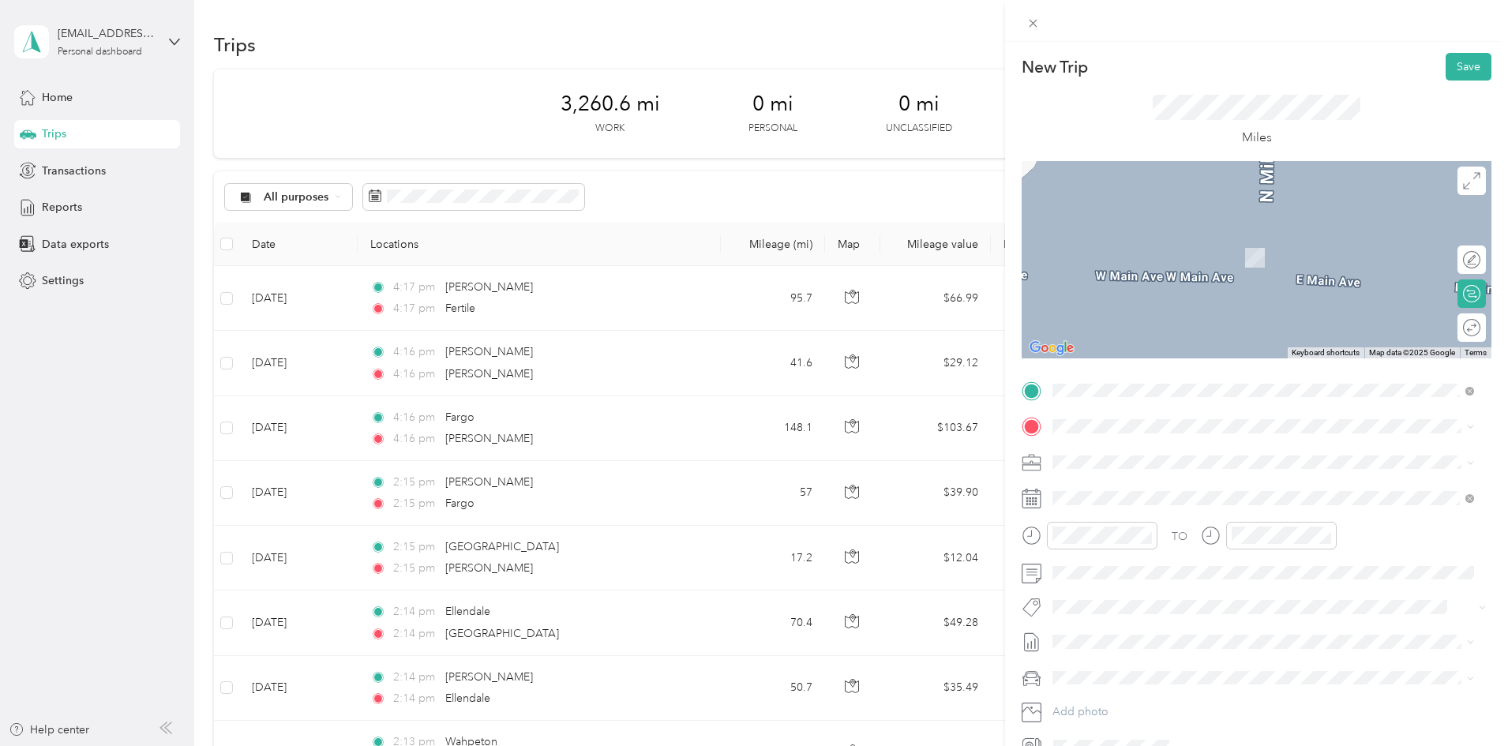
click at [1121, 487] on span "Ada [US_STATE], [GEOGRAPHIC_DATA]" at bounding box center [1171, 489] width 178 height 28
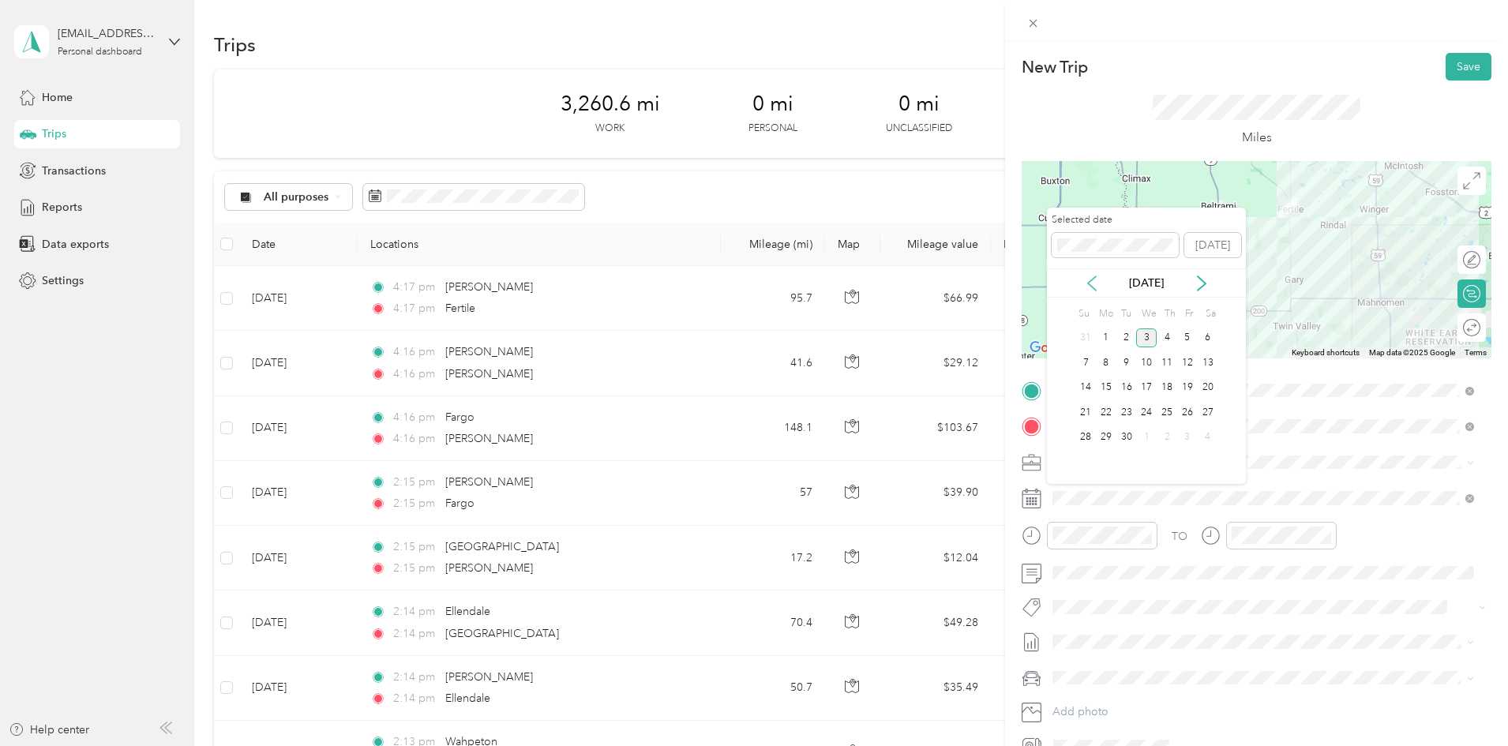
click at [1093, 277] on icon at bounding box center [1092, 283] width 8 height 14
click at [1189, 436] on div "29" at bounding box center [1187, 438] width 21 height 20
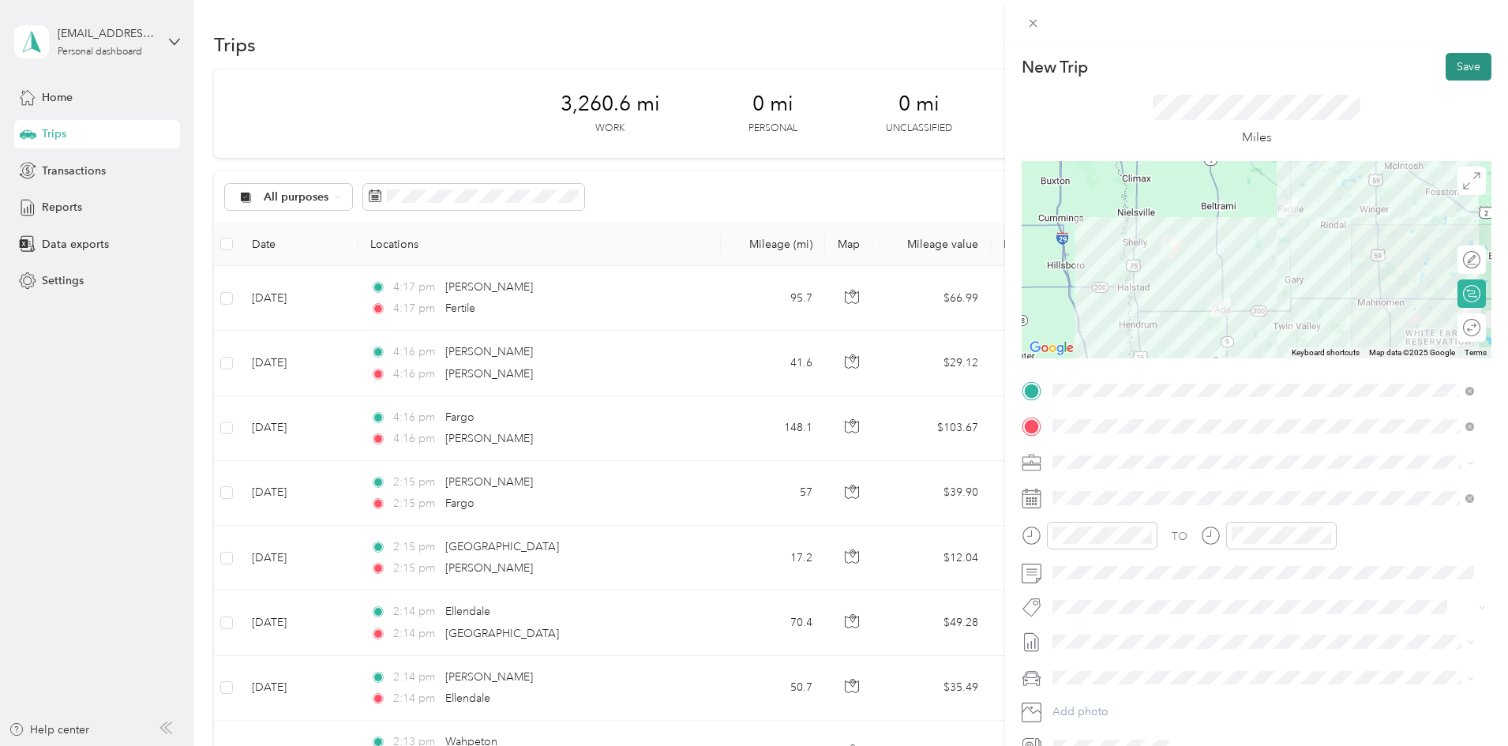
click at [1456, 69] on button "Save" at bounding box center [1468, 67] width 46 height 28
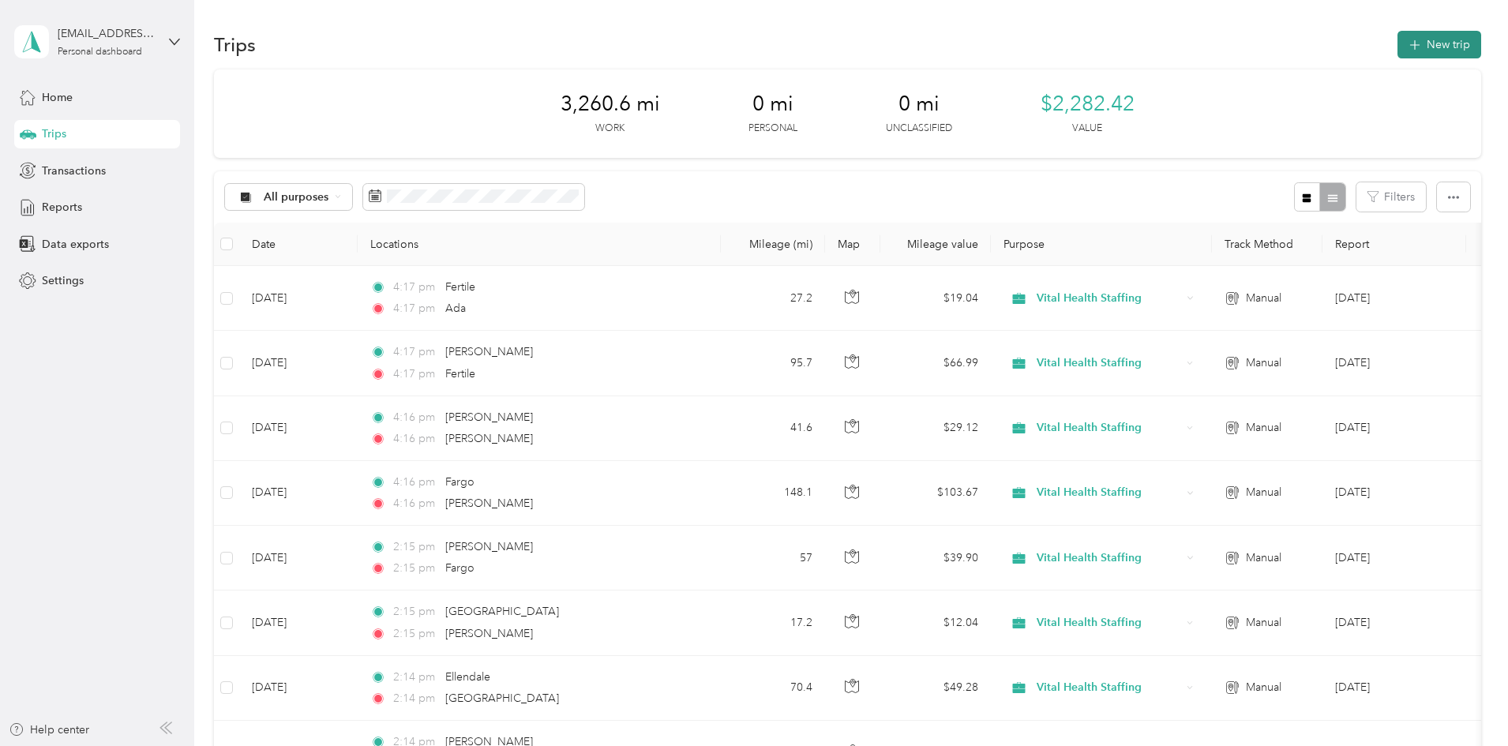
click at [1397, 42] on button "New trip" at bounding box center [1439, 45] width 84 height 28
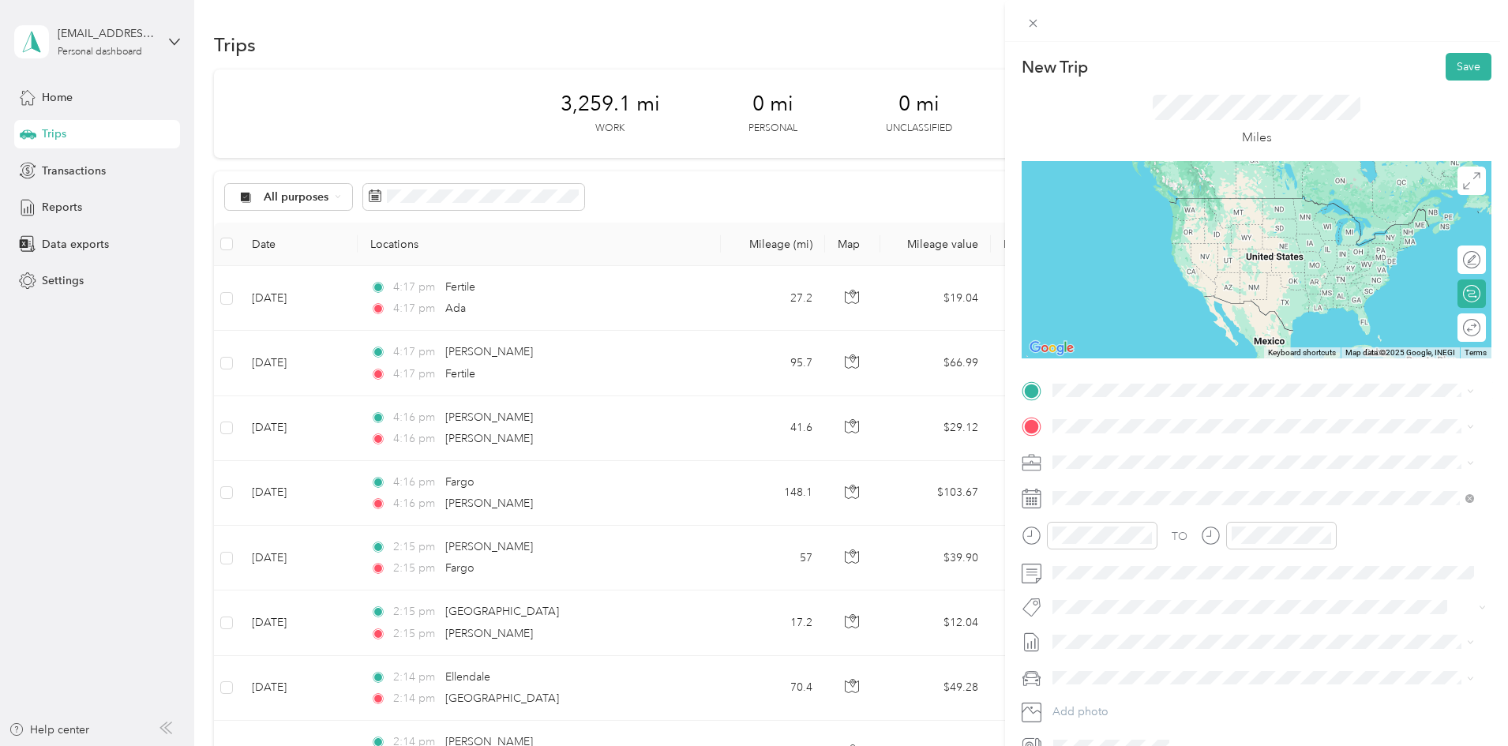
click at [1139, 449] on span "Ada [US_STATE], [GEOGRAPHIC_DATA]" at bounding box center [1171, 452] width 178 height 28
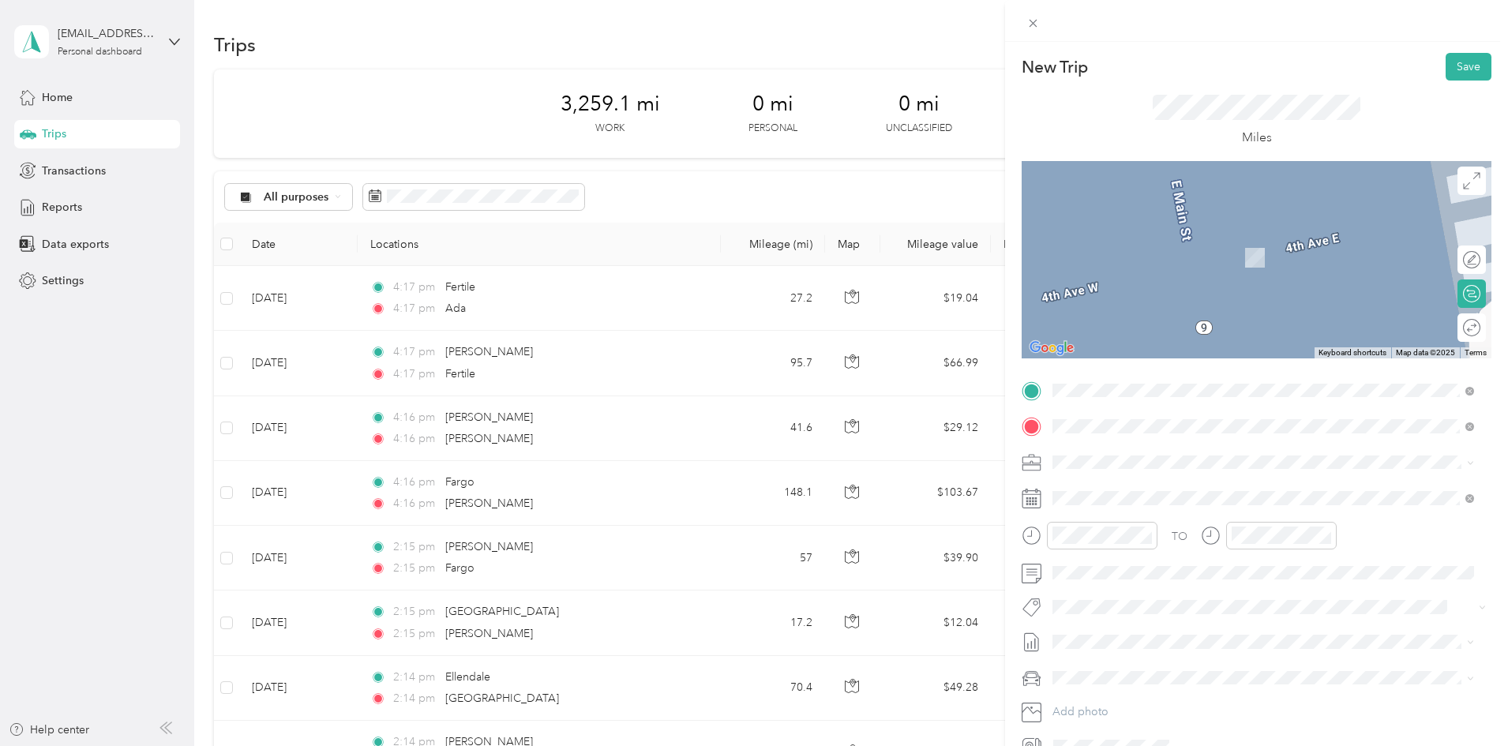
click at [1123, 493] on span "Fargo [US_STATE], [GEOGRAPHIC_DATA]" at bounding box center [1171, 490] width 178 height 28
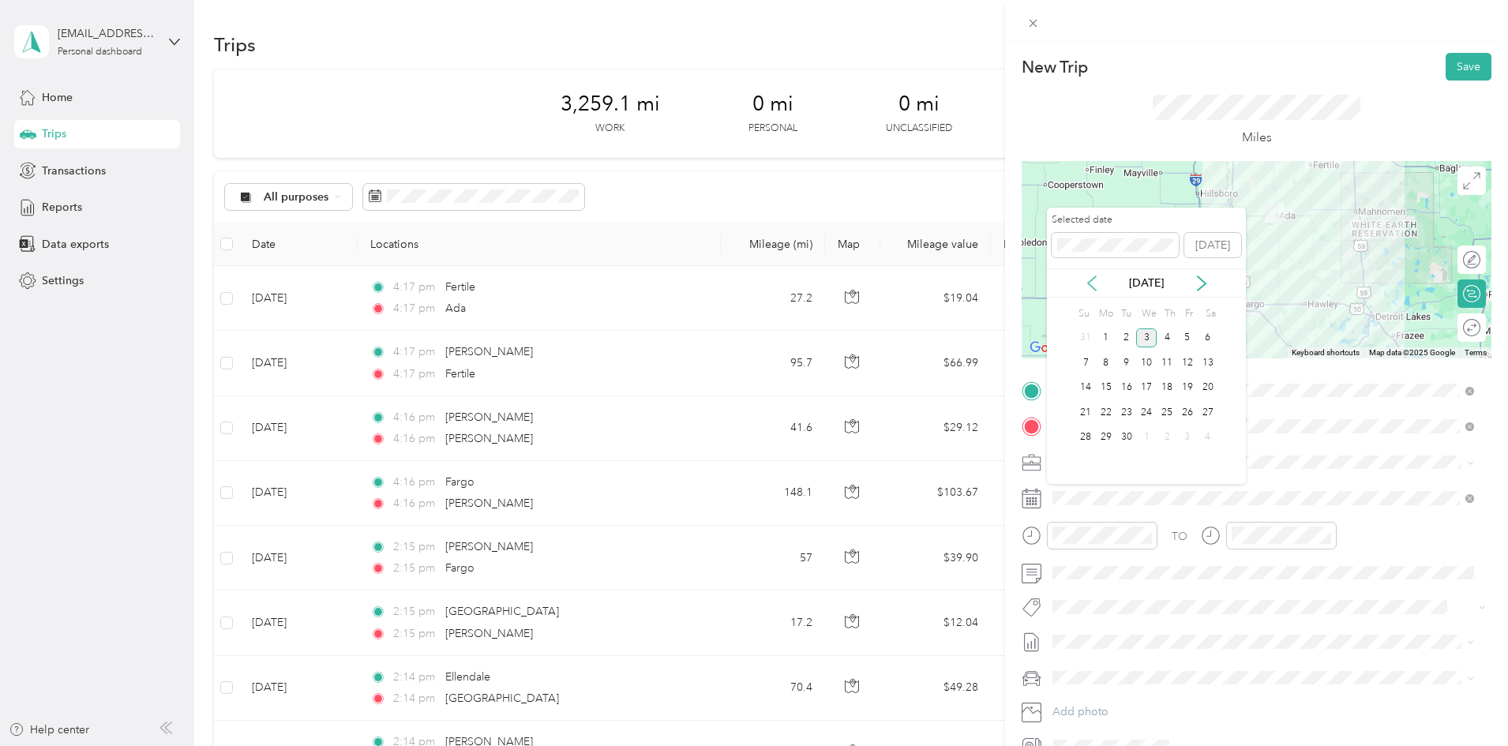
click at [1092, 277] on icon at bounding box center [1092, 283] width 16 height 16
click at [1184, 437] on div "29" at bounding box center [1187, 438] width 21 height 20
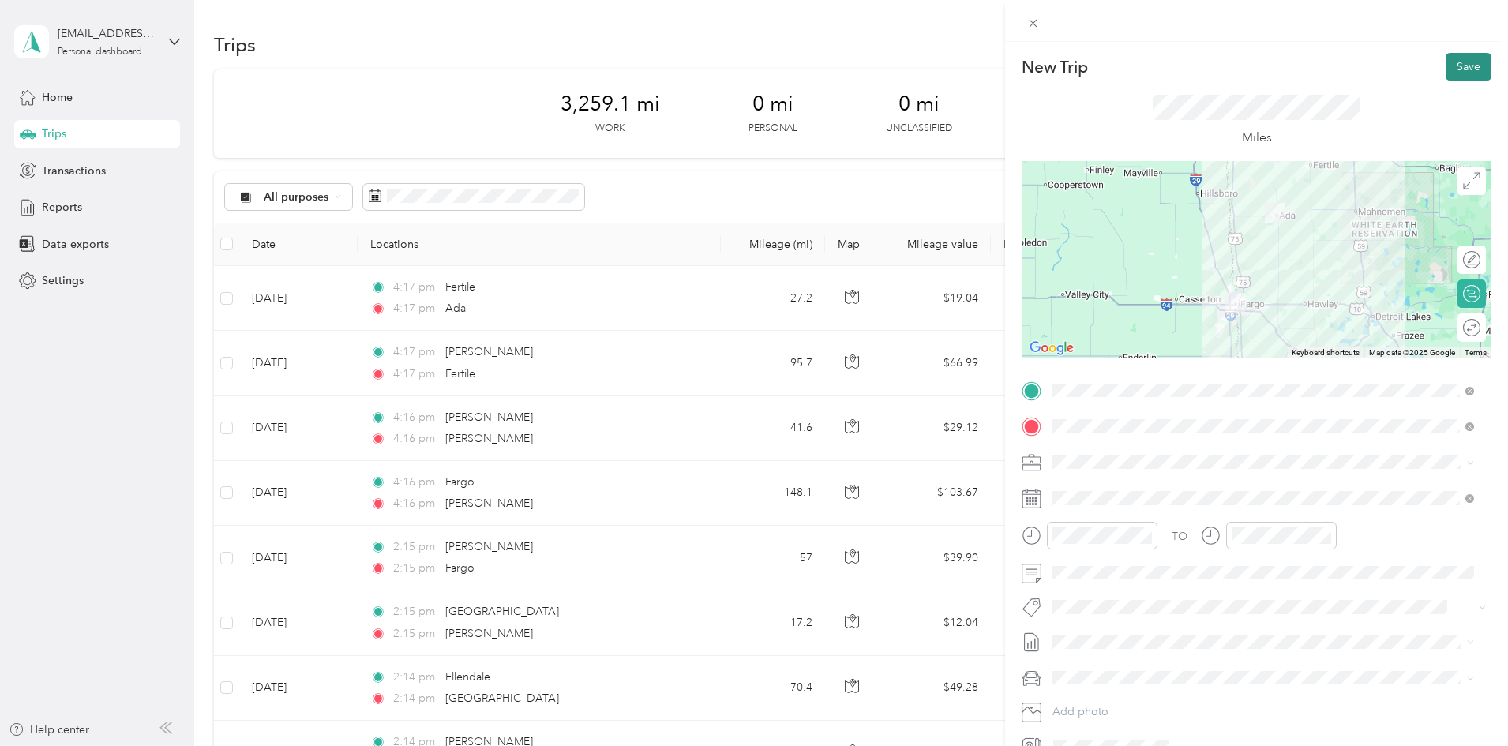
click at [1459, 66] on button "Save" at bounding box center [1468, 67] width 46 height 28
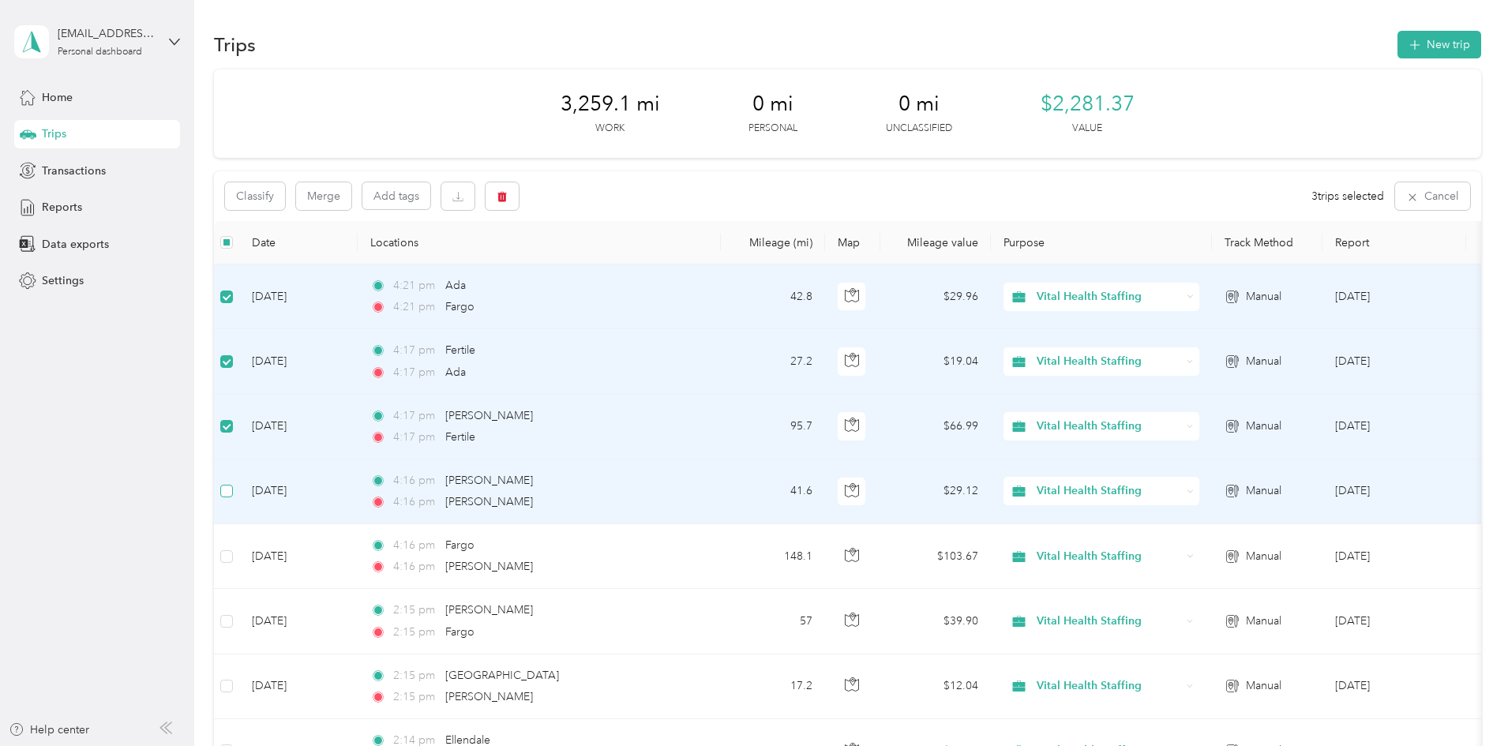
click at [233, 483] on label at bounding box center [226, 490] width 13 height 17
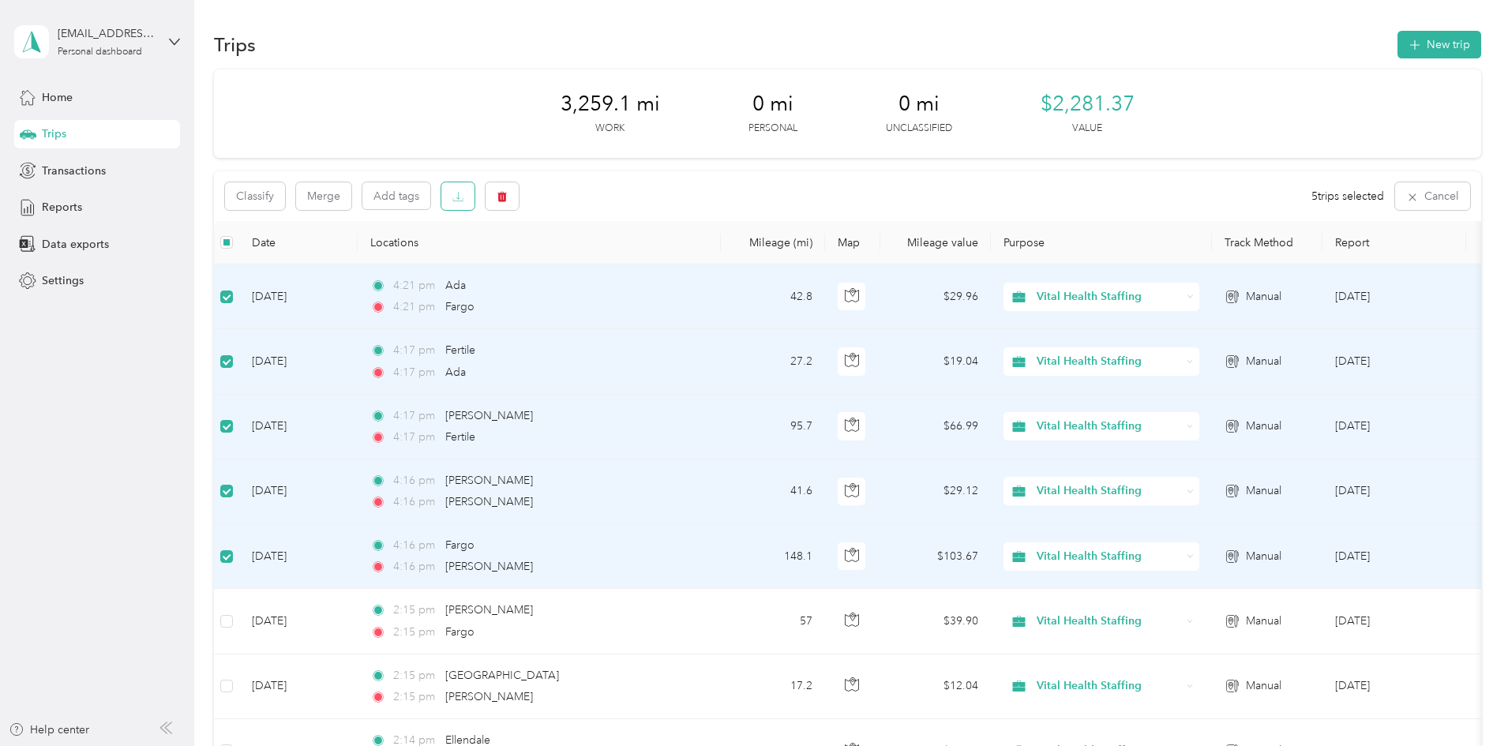
click at [463, 200] on icon "button" at bounding box center [457, 196] width 11 height 11
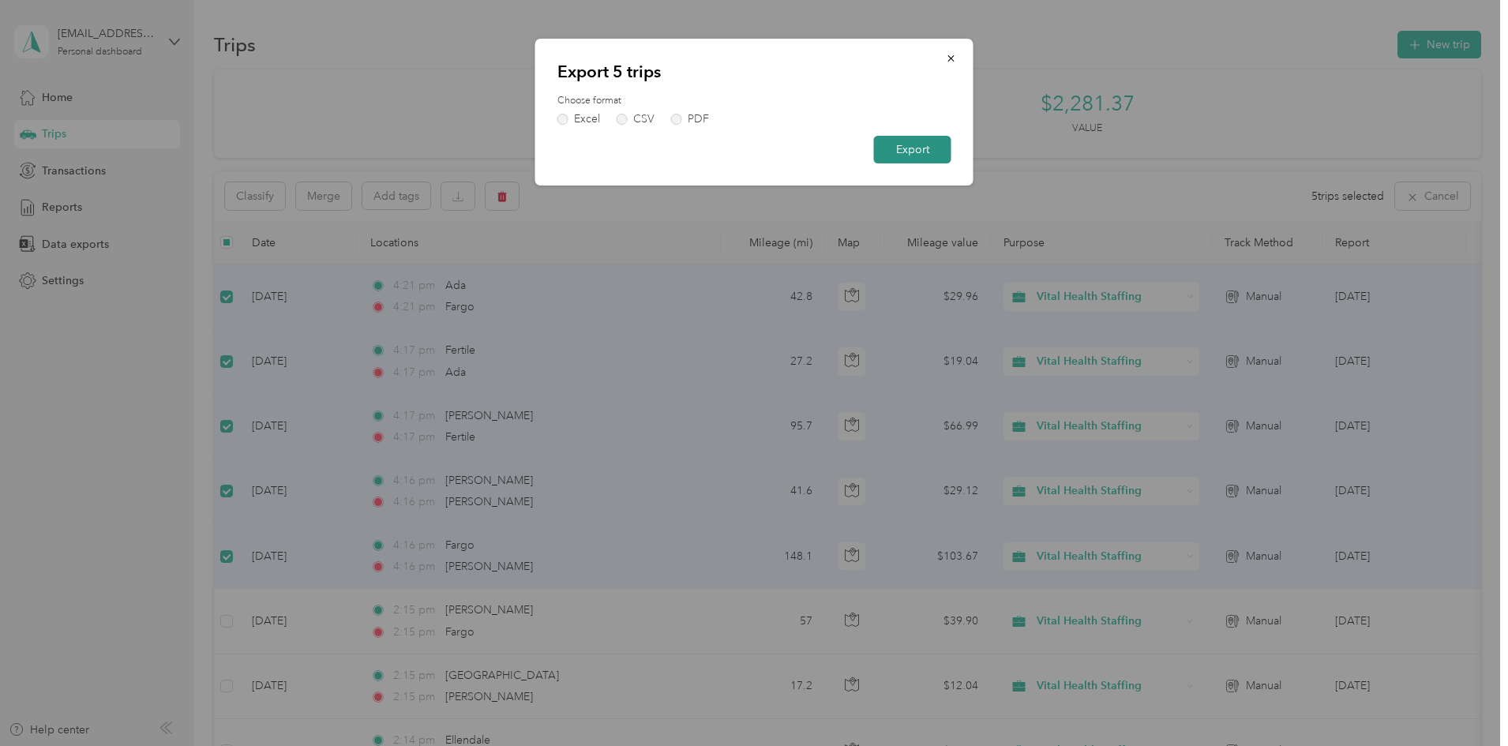
click at [894, 149] on button "Export" at bounding box center [912, 150] width 77 height 28
